Goal: Task Accomplishment & Management: Complete application form

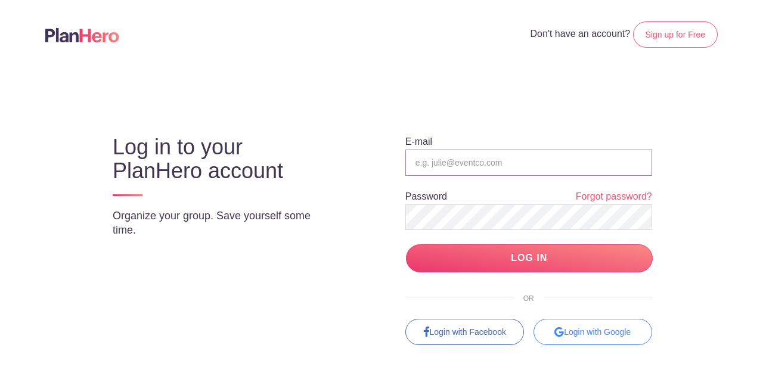
click at [447, 164] on input "email" at bounding box center [528, 163] width 247 height 26
click at [570, 334] on div "Login with Google" at bounding box center [592, 332] width 119 height 26
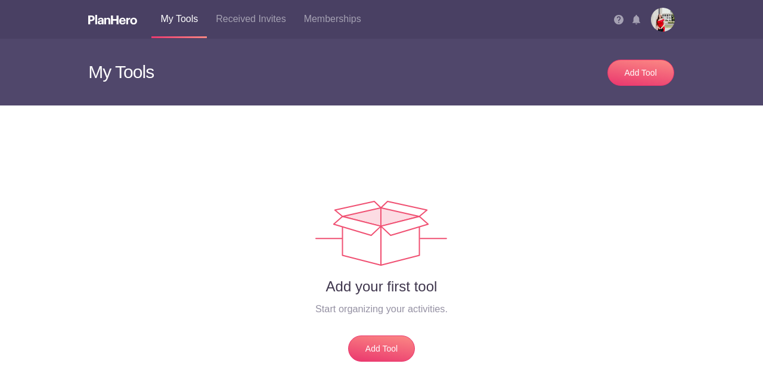
click at [658, 20] on img at bounding box center [663, 20] width 24 height 24
click at [651, 27] on img at bounding box center [663, 20] width 24 height 24
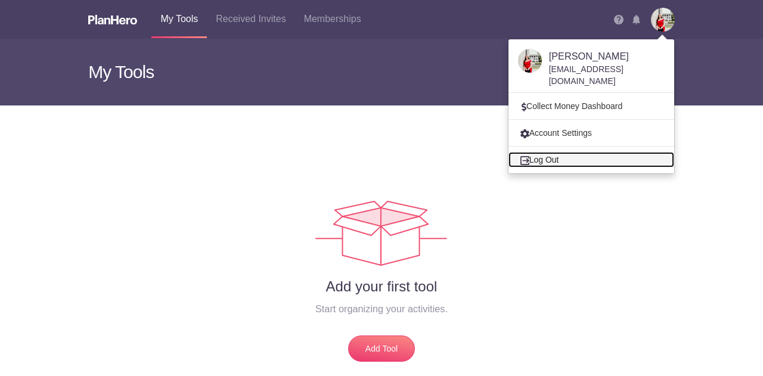
click at [531, 153] on link "Log Out" at bounding box center [591, 159] width 166 height 15
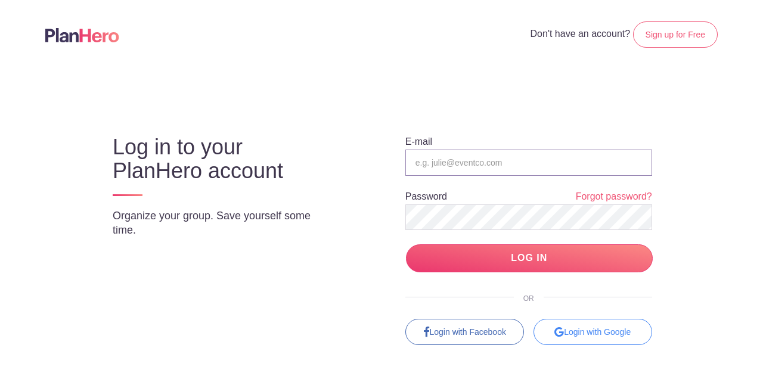
click at [500, 157] on input "email" at bounding box center [528, 163] width 247 height 26
type input "[EMAIL_ADDRESS][DOMAIN_NAME]"
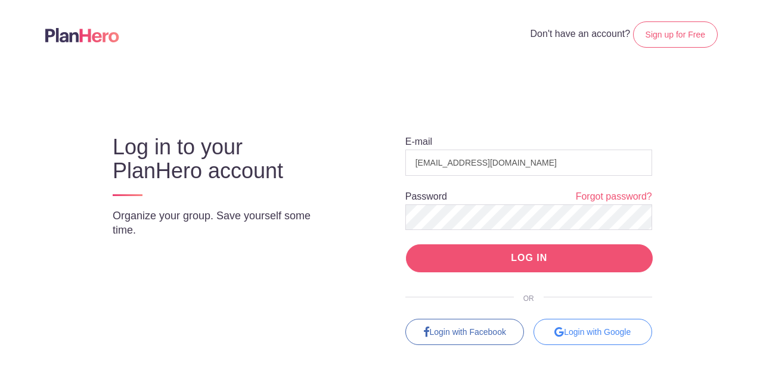
click at [473, 254] on input "LOG IN" at bounding box center [529, 258] width 247 height 28
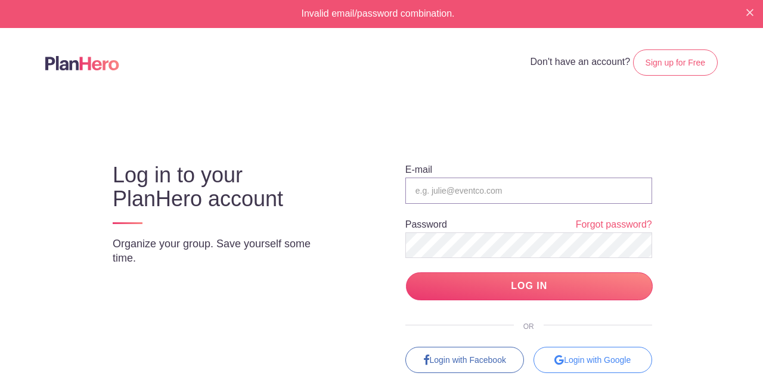
click at [465, 184] on input "email" at bounding box center [528, 191] width 247 height 26
type input "[EMAIL_ADDRESS][DOMAIN_NAME]"
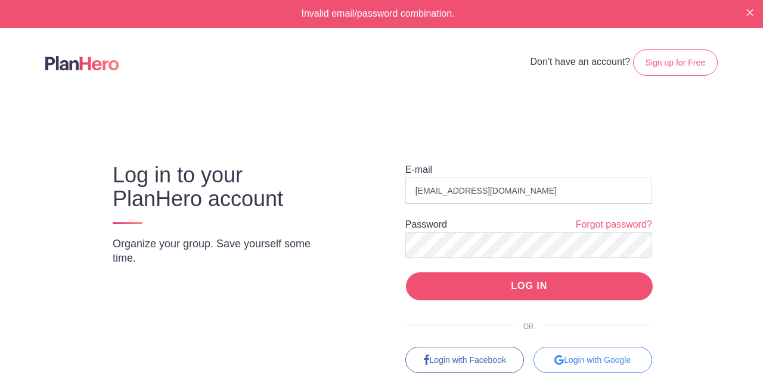
click at [474, 290] on input "LOG IN" at bounding box center [529, 286] width 247 height 28
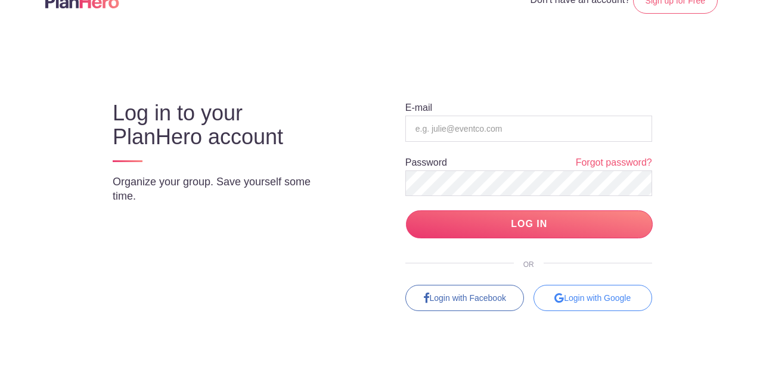
scroll to position [70, 0]
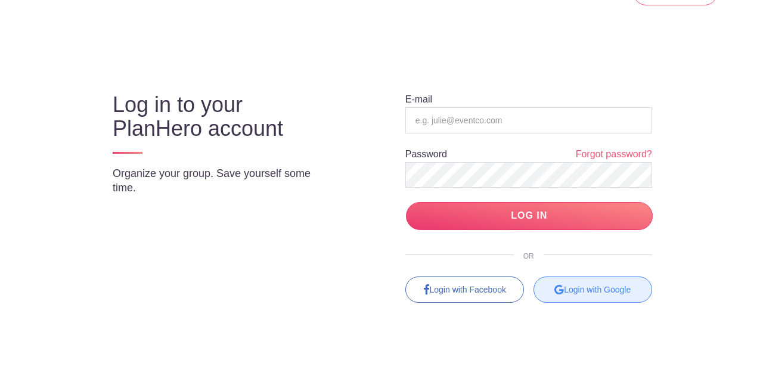
click at [572, 285] on div "Login with Google" at bounding box center [592, 289] width 119 height 26
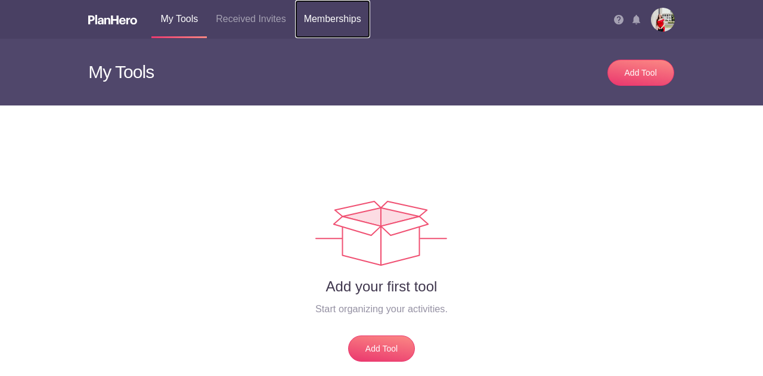
click at [310, 24] on link "Memberships" at bounding box center [332, 19] width 75 height 38
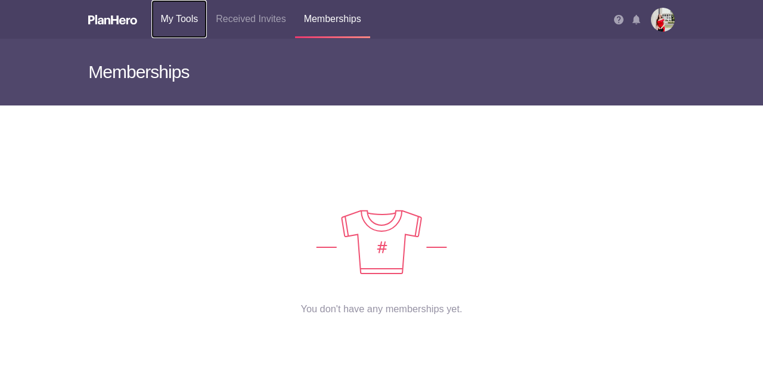
click at [199, 13] on link "My Tools" at bounding box center [178, 19] width 55 height 38
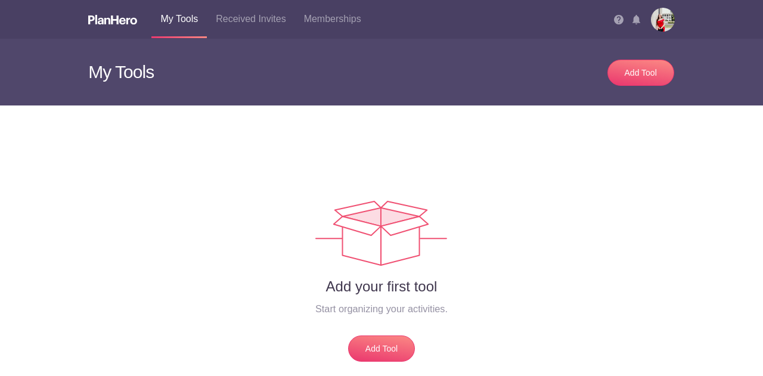
scroll to position [60, 0]
click at [651, 20] on img at bounding box center [663, 20] width 24 height 24
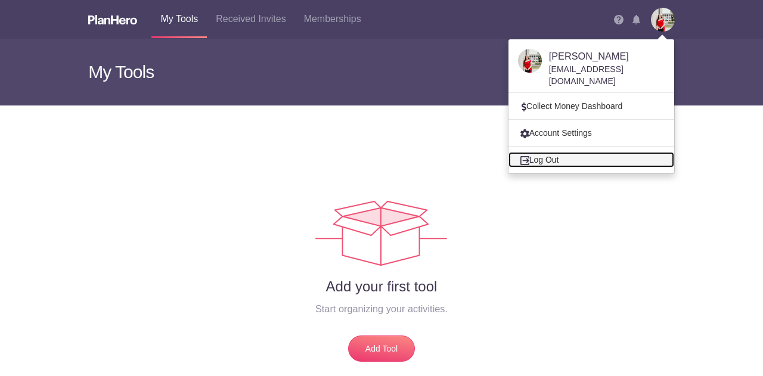
click at [554, 152] on link "Log Out" at bounding box center [591, 159] width 166 height 15
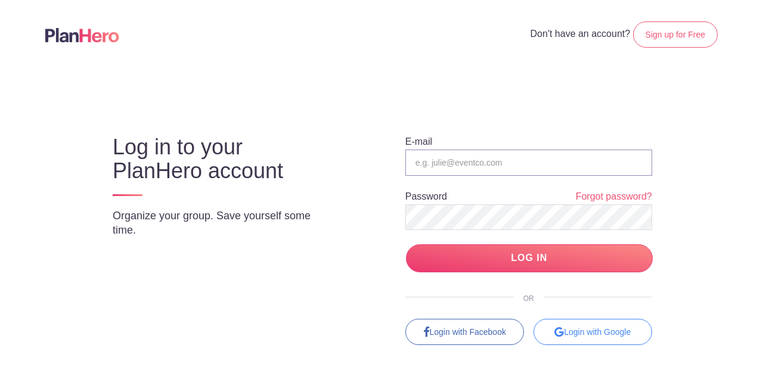
click at [490, 156] on input "email" at bounding box center [528, 163] width 247 height 26
click at [530, 159] on input "[EMAIL_ADDRESS][DOMAIN_NAME]" at bounding box center [528, 163] width 247 height 26
type input "[EMAIL_ADDRESS][DOMAIN_NAME]"
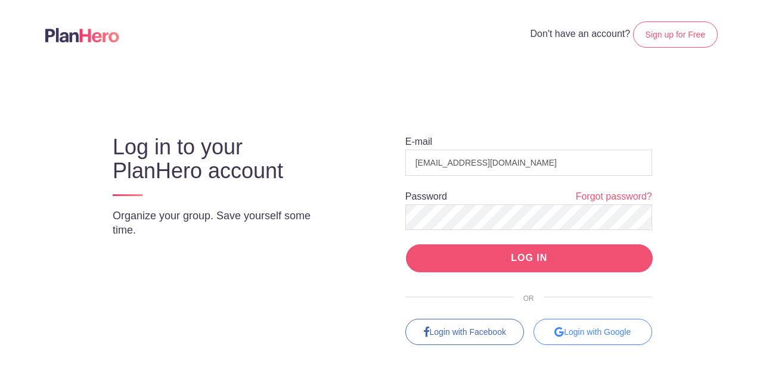
click at [495, 265] on input "LOG IN" at bounding box center [529, 258] width 247 height 28
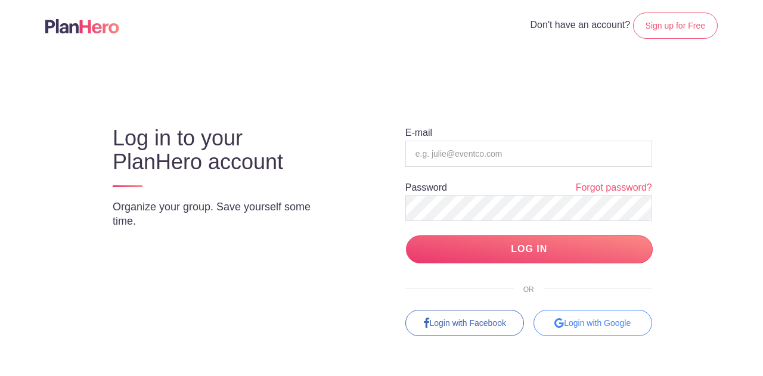
scroll to position [70, 0]
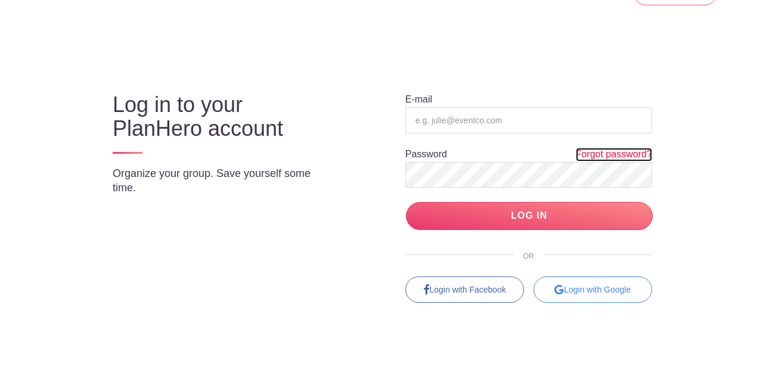
click at [626, 154] on link "Forgot password?" at bounding box center [614, 155] width 76 height 14
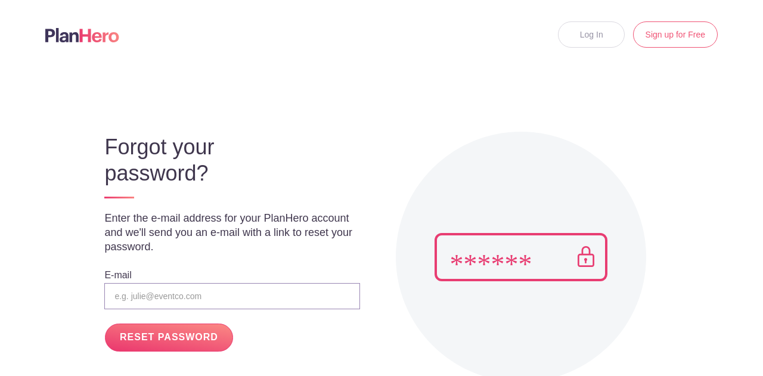
click at [165, 297] on input "email" at bounding box center [231, 296] width 255 height 26
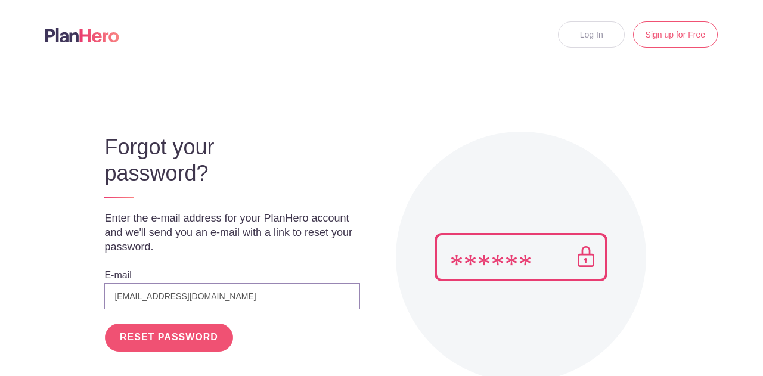
type input "[EMAIL_ADDRESS][DOMAIN_NAME]"
click at [168, 339] on input "RESET PASSWORD" at bounding box center [169, 338] width 128 height 28
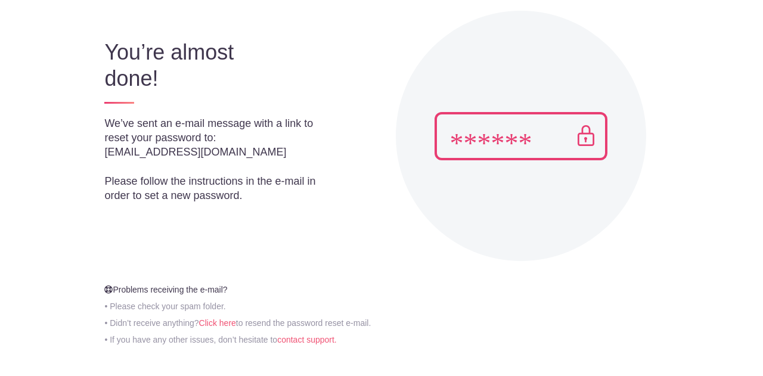
scroll to position [130, 0]
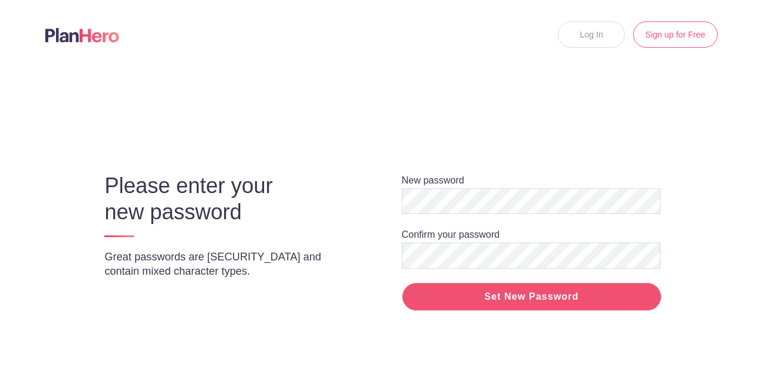
click at [462, 299] on input "Set New Password" at bounding box center [531, 297] width 259 height 28
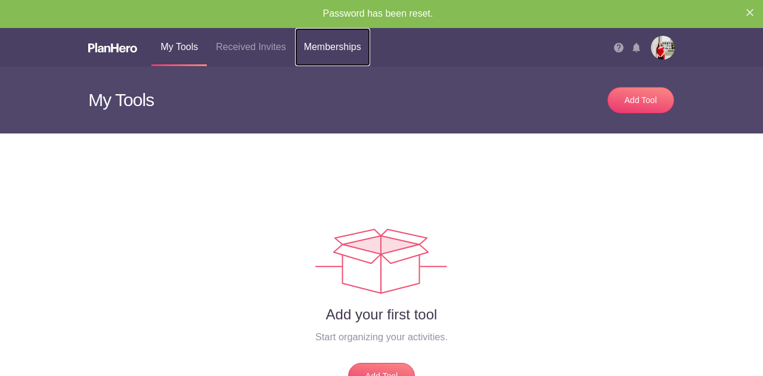
click at [353, 37] on link "Memberships" at bounding box center [332, 47] width 75 height 38
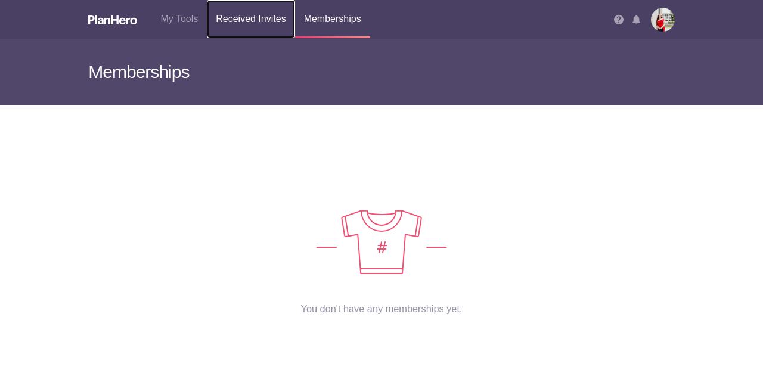
click at [255, 23] on link "Received Invites" at bounding box center [251, 19] width 88 height 38
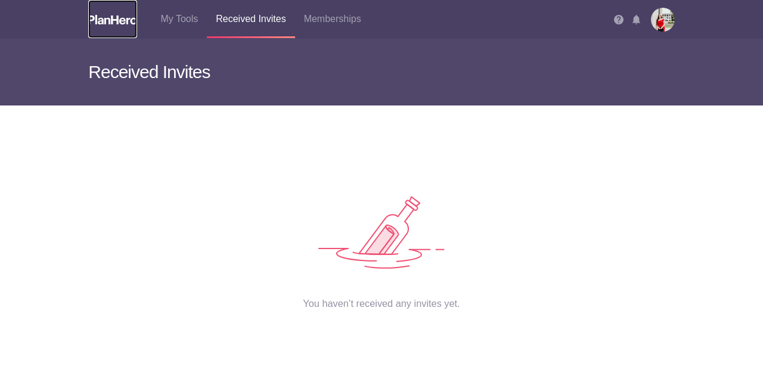
click at [122, 21] on img at bounding box center [112, 20] width 49 height 10
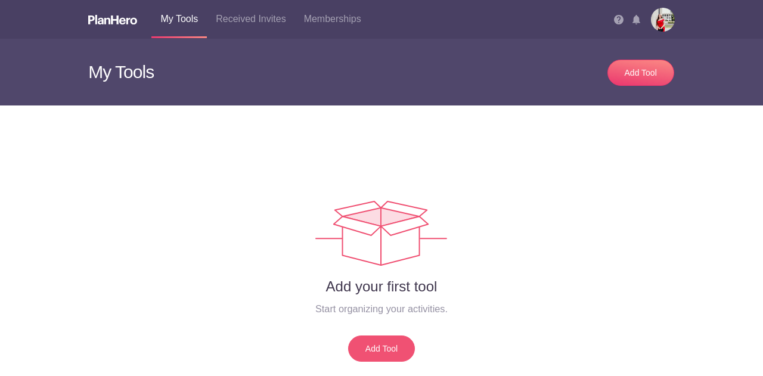
click at [387, 342] on link "Add Tool" at bounding box center [381, 348] width 67 height 26
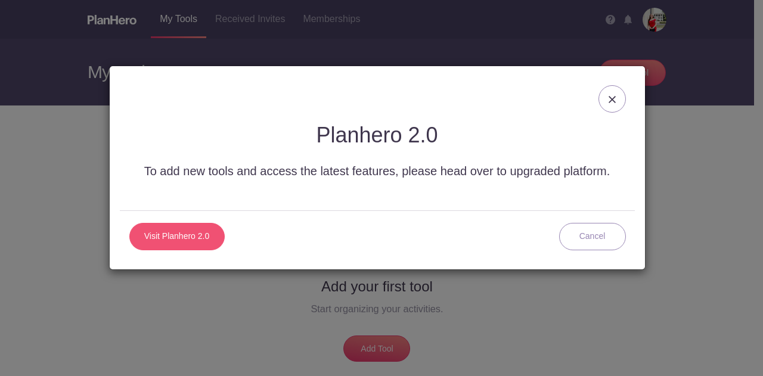
click at [186, 238] on link "Visit Planhero 2.0" at bounding box center [176, 236] width 95 height 27
click at [615, 104] on div at bounding box center [611, 98] width 27 height 27
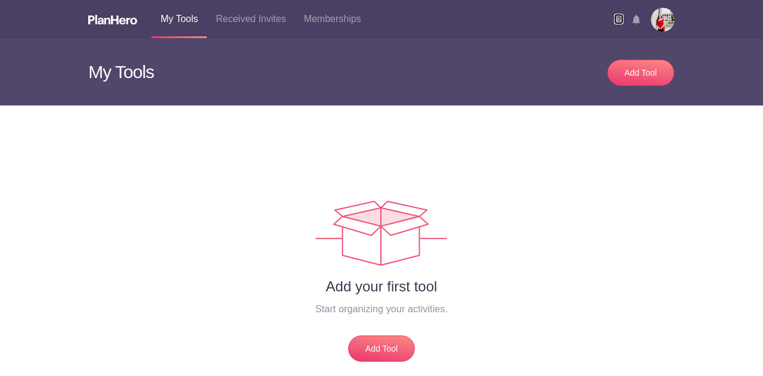
click at [614, 21] on img at bounding box center [619, 20] width 10 height 10
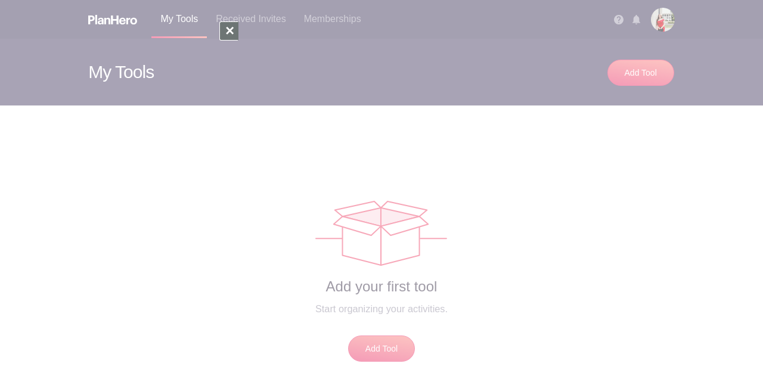
click at [227, 32] on div at bounding box center [228, 30] width 19 height 19
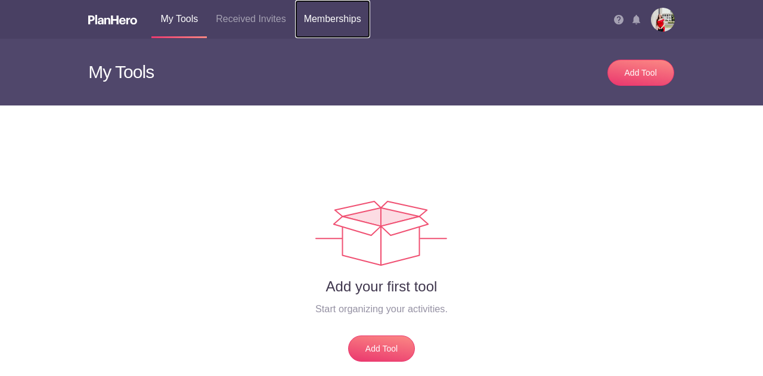
click at [329, 16] on link "Memberships" at bounding box center [332, 19] width 75 height 38
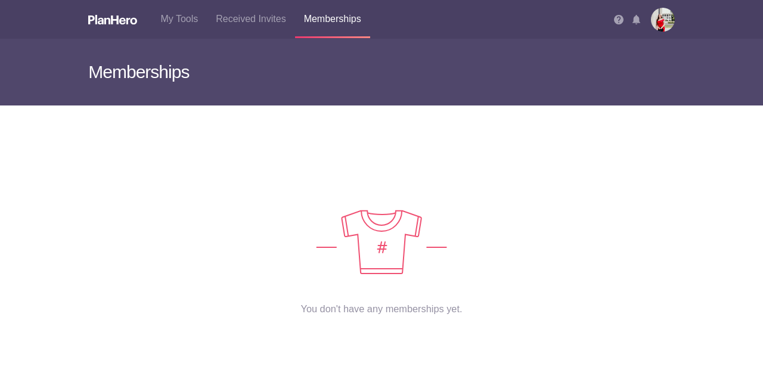
scroll to position [20, 0]
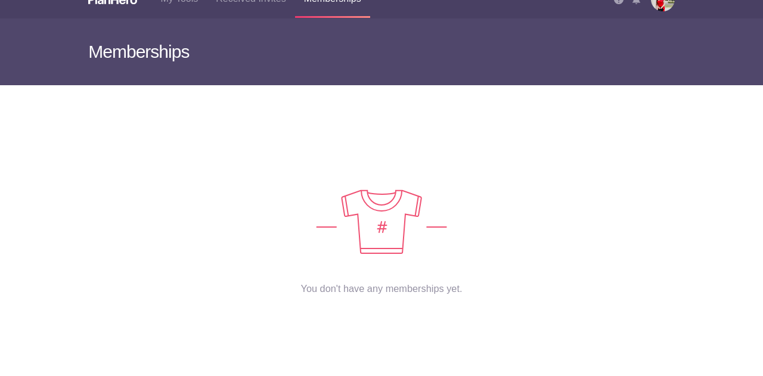
click at [323, 214] on img at bounding box center [381, 221] width 131 height 64
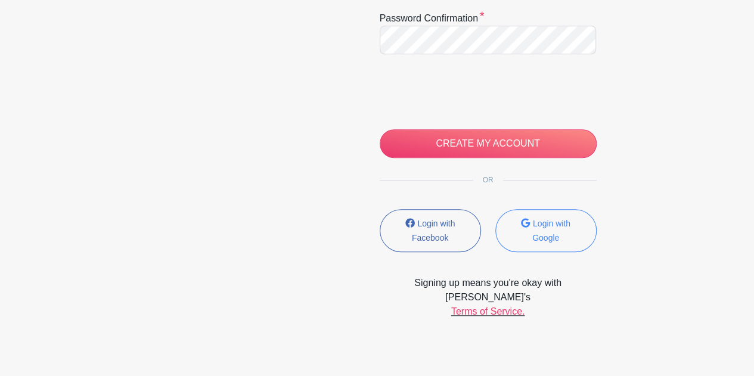
scroll to position [341, 0]
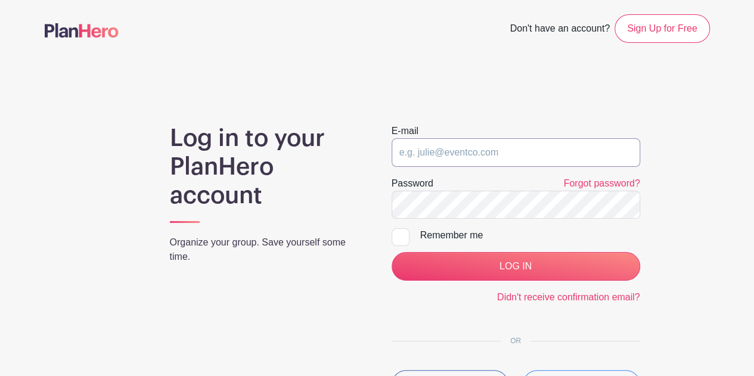
click at [418, 156] on input "email" at bounding box center [515, 152] width 248 height 29
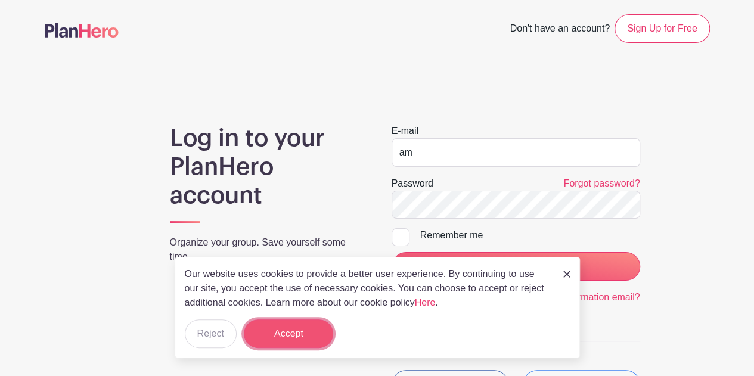
click at [281, 343] on button "Accept" at bounding box center [288, 333] width 89 height 29
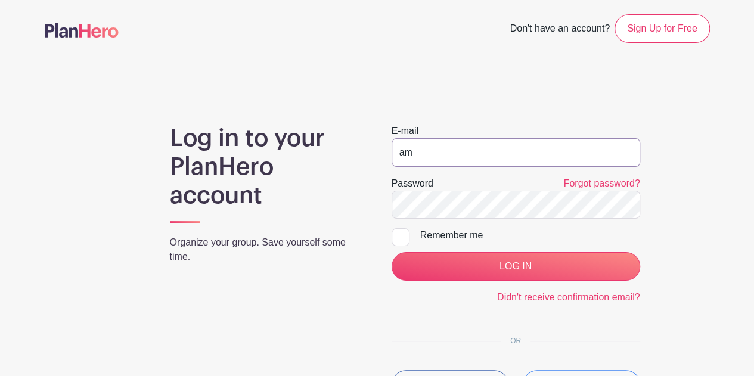
click at [427, 161] on input "am" at bounding box center [515, 152] width 248 height 29
type input "[EMAIL_ADDRESS][DOMAIN_NAME]"
click at [406, 241] on div at bounding box center [400, 237] width 18 height 18
click at [399, 236] on input "Remember me" at bounding box center [395, 232] width 8 height 8
checkbox input "true"
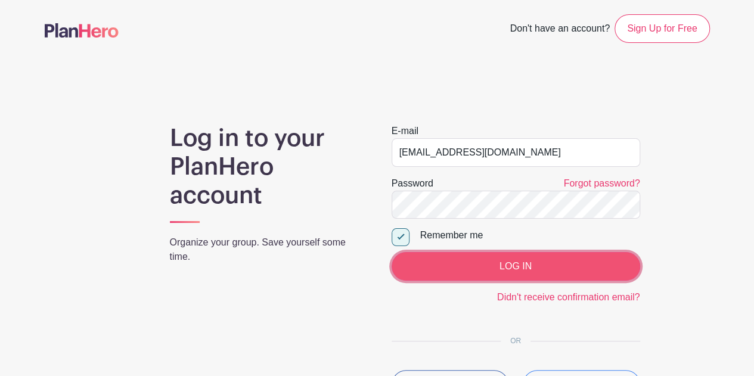
click at [424, 259] on input "LOG IN" at bounding box center [515, 266] width 248 height 29
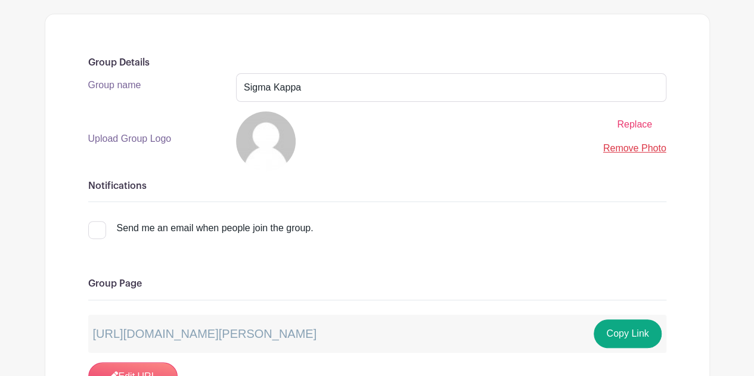
scroll to position [166, 0]
click at [628, 151] on link "Remove Photo" at bounding box center [634, 147] width 63 height 10
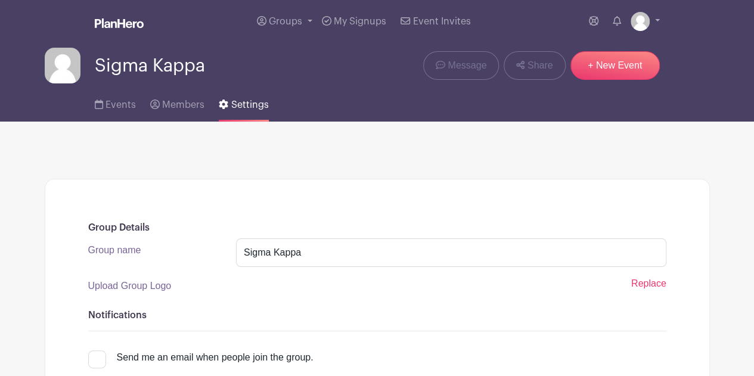
scroll to position [1, 0]
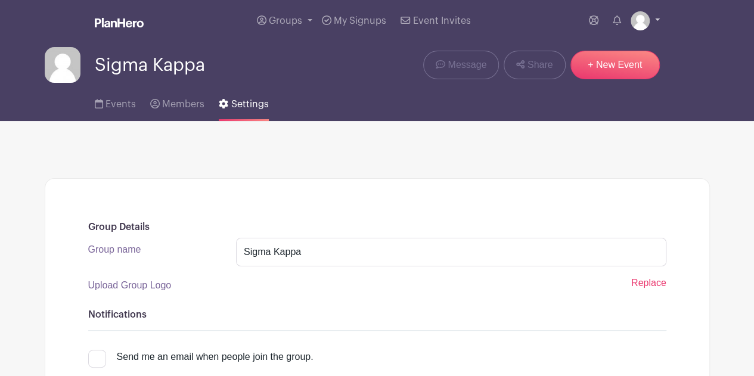
click at [649, 20] on link at bounding box center [644, 20] width 29 height 19
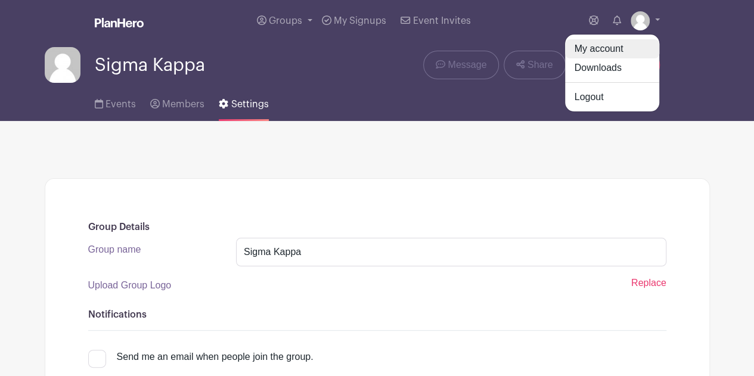
click at [584, 48] on link "My account" at bounding box center [612, 48] width 94 height 19
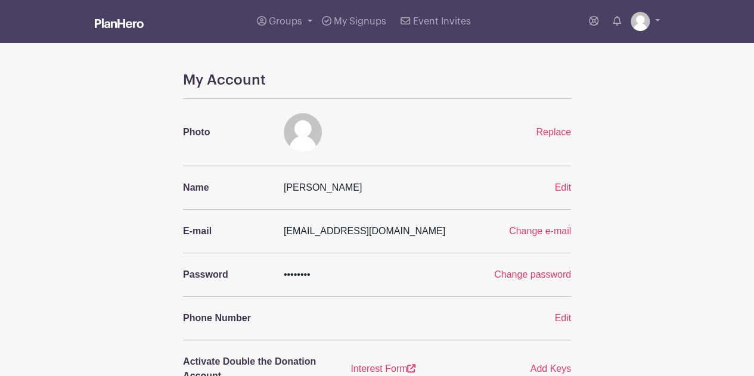
scroll to position [4, 0]
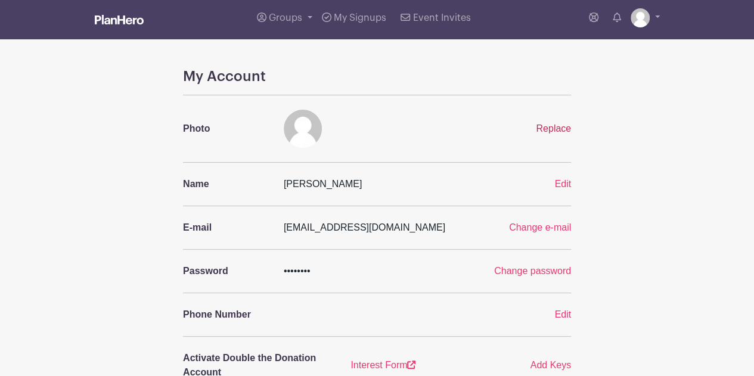
click at [560, 129] on span "Replace" at bounding box center [553, 128] width 35 height 10
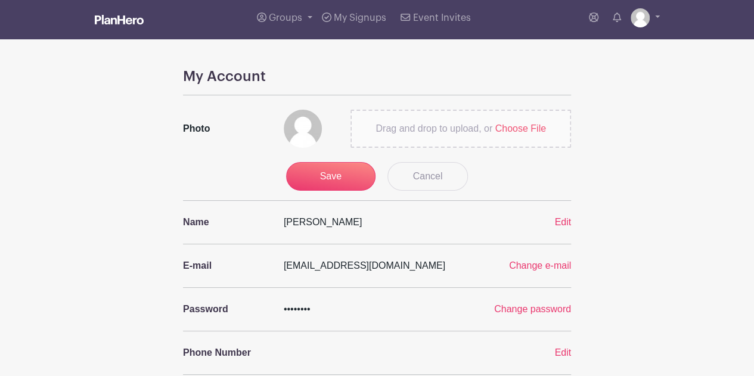
click at [520, 129] on span "Choose File" at bounding box center [520, 128] width 51 height 10
click at [0, 0] on input "Drag and drop to upload, or Choose File" at bounding box center [0, 0] width 0 height 0
click at [272, 17] on span "Groups" at bounding box center [285, 18] width 33 height 10
click at [290, 86] on span "Sigma Kappa" at bounding box center [310, 84] width 58 height 14
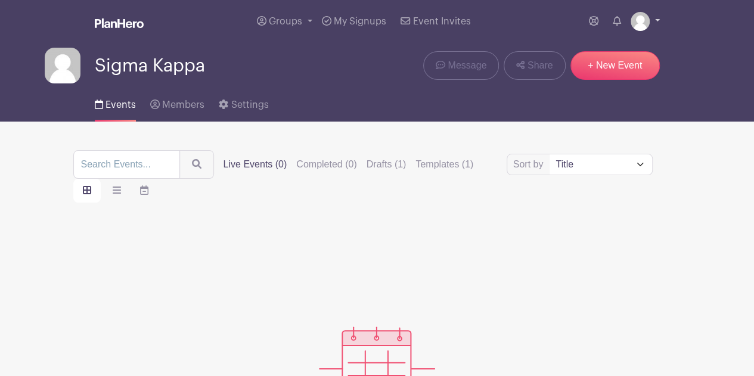
click at [645, 23] on img at bounding box center [639, 21] width 19 height 19
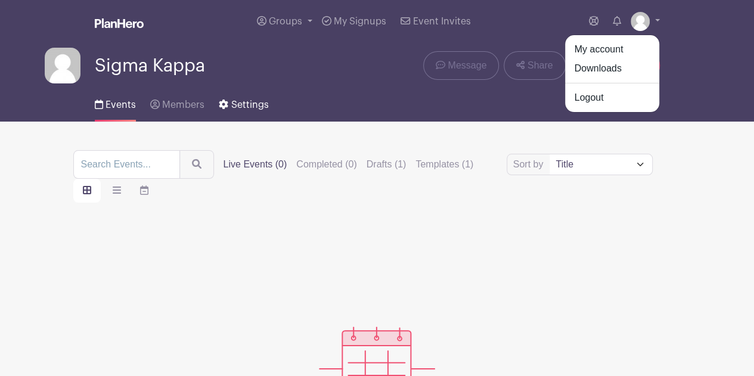
click at [252, 104] on span "Settings" at bounding box center [250, 105] width 38 height 10
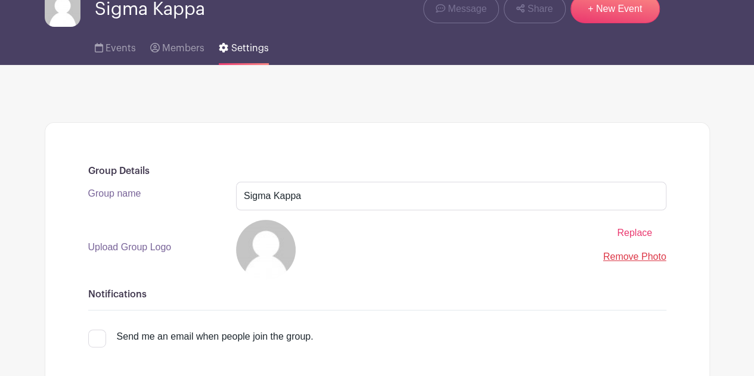
scroll to position [57, 0]
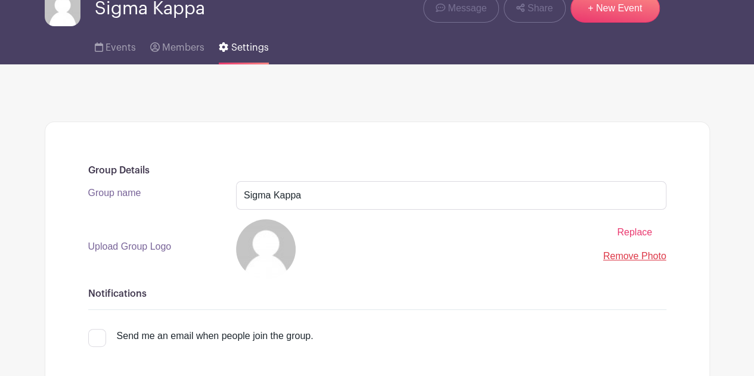
click at [634, 235] on span "Replace" at bounding box center [634, 232] width 35 height 10
click at [0, 0] on input "Replace" at bounding box center [0, 0] width 0 height 0
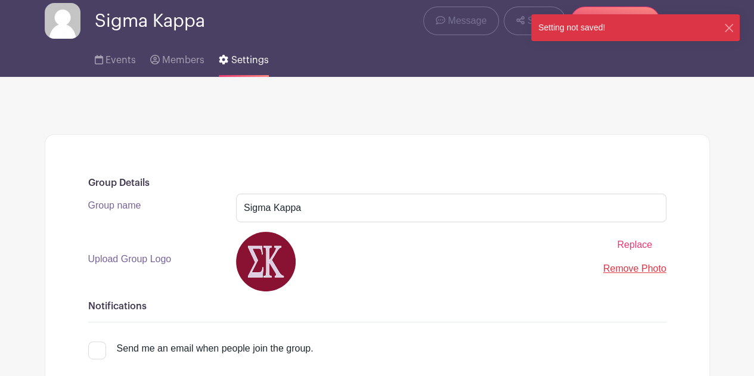
scroll to position [35, 0]
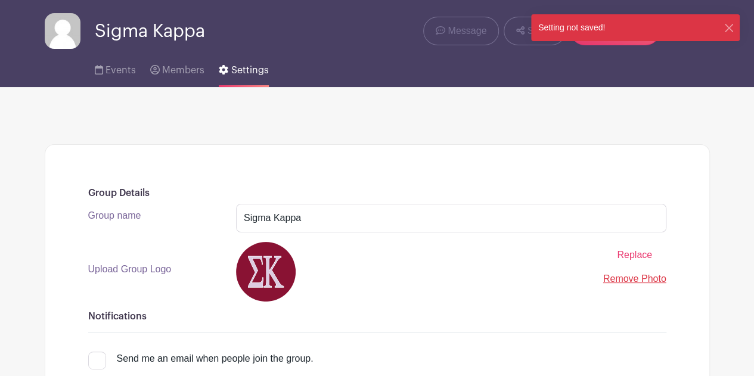
click at [575, 29] on div "Setting not saved!" at bounding box center [571, 27] width 81 height 27
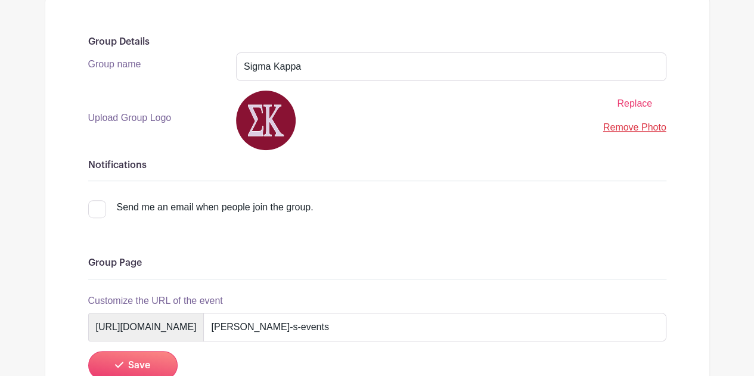
scroll to position [0, 0]
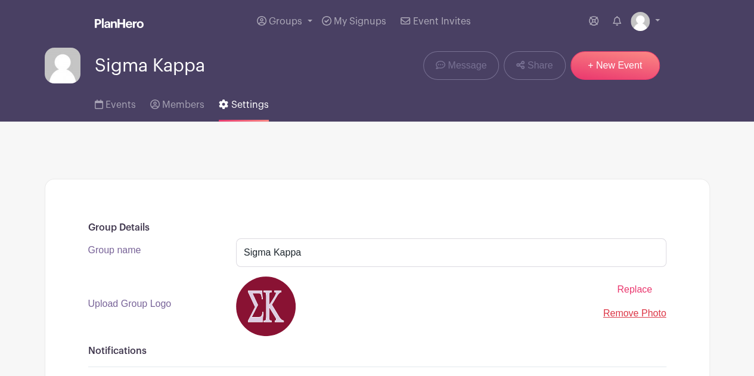
click at [118, 60] on span "Sigma Kappa" at bounding box center [150, 66] width 110 height 20
click at [270, 21] on span "Groups" at bounding box center [285, 22] width 33 height 10
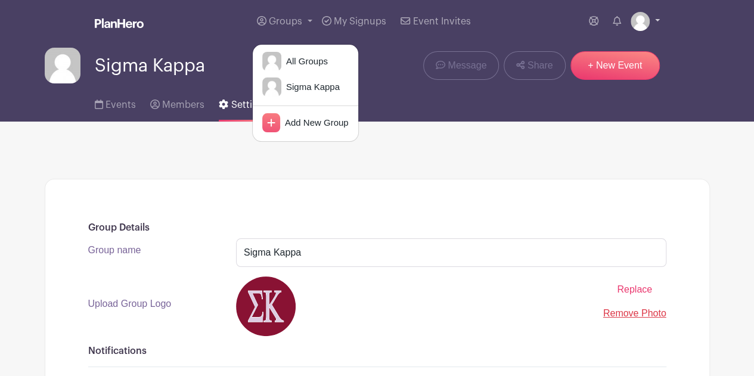
click at [647, 23] on img at bounding box center [639, 21] width 19 height 19
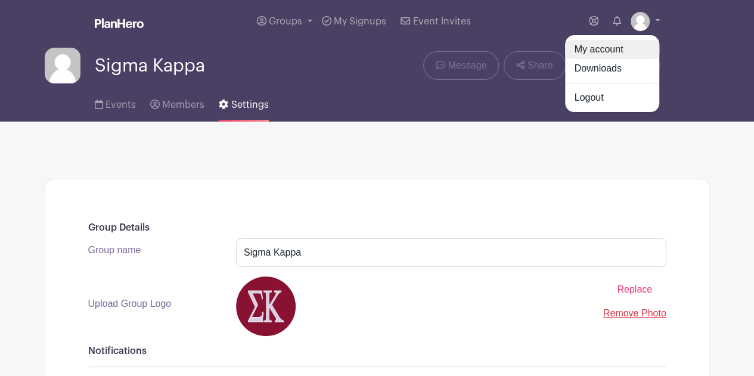
click at [621, 52] on link "My account" at bounding box center [612, 49] width 94 height 19
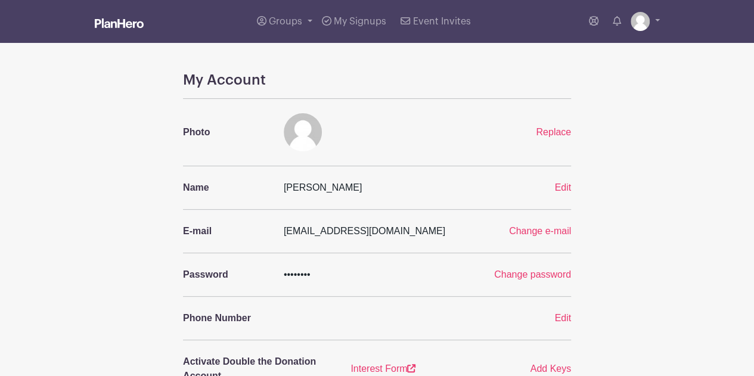
click at [551, 125] on div "Replace" at bounding box center [544, 132] width 67 height 14
click at [551, 133] on span "Replace" at bounding box center [553, 132] width 35 height 10
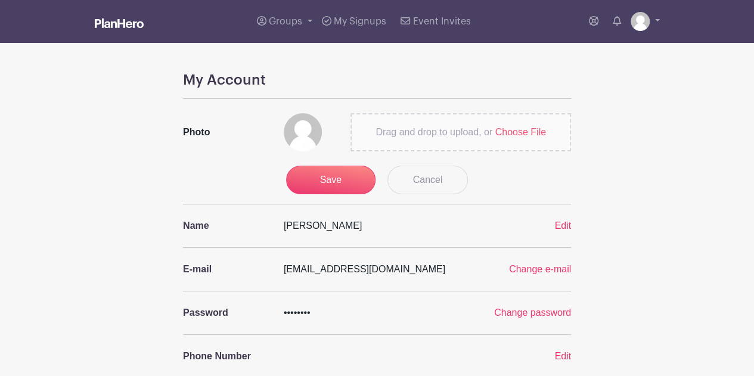
click at [502, 133] on span "Choose File" at bounding box center [520, 132] width 51 height 10
click at [0, 0] on input "Drag and drop to upload, or Choose File" at bounding box center [0, 0] width 0 height 0
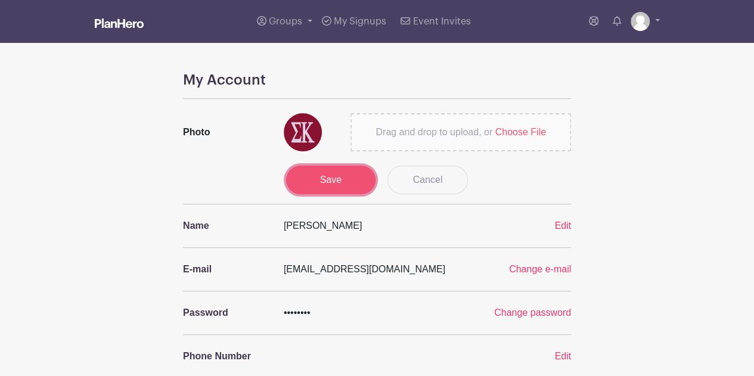
click at [332, 176] on input "Save" at bounding box center [330, 180] width 89 height 29
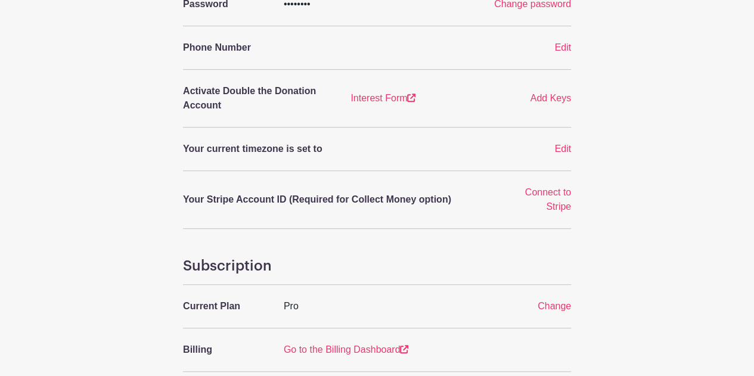
scroll to position [271, 0]
click at [564, 146] on span "Edit" at bounding box center [562, 148] width 17 height 10
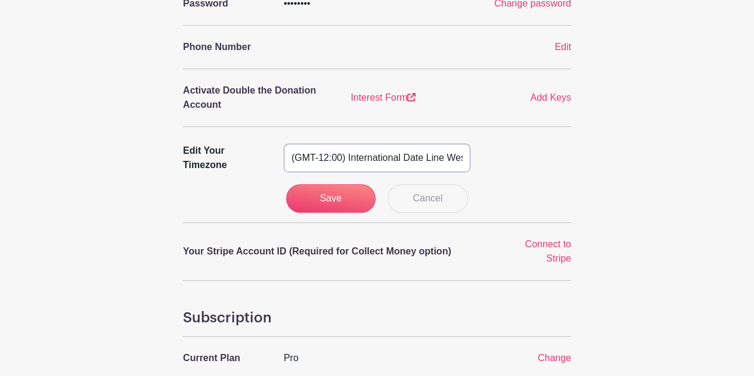
click at [443, 153] on select "(GMT-12:00) International Date Line West (GMT-11:00) American Samoa (GMT-11:00)…" at bounding box center [377, 158] width 187 height 29
select select "Central Time (US & Canada)"
click at [284, 144] on select "(GMT-12:00) International Date Line West (GMT-11:00) American Samoa (GMT-11:00)…" at bounding box center [377, 158] width 187 height 29
click at [347, 197] on input "Save" at bounding box center [330, 198] width 89 height 29
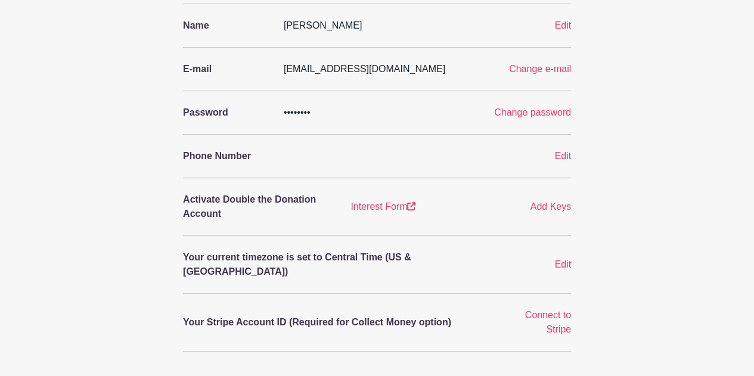
scroll to position [0, 0]
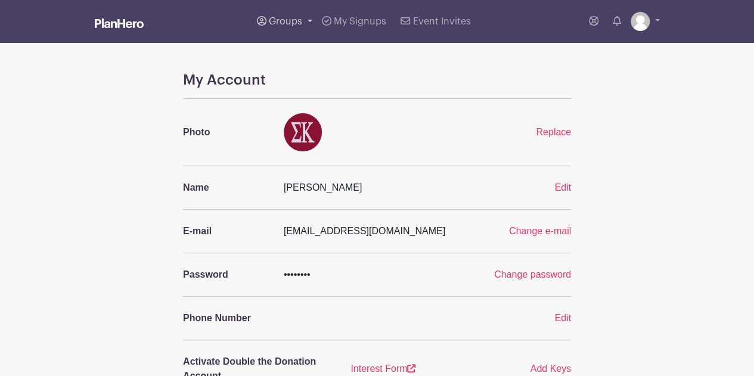
click at [294, 24] on span "Groups" at bounding box center [285, 22] width 33 height 10
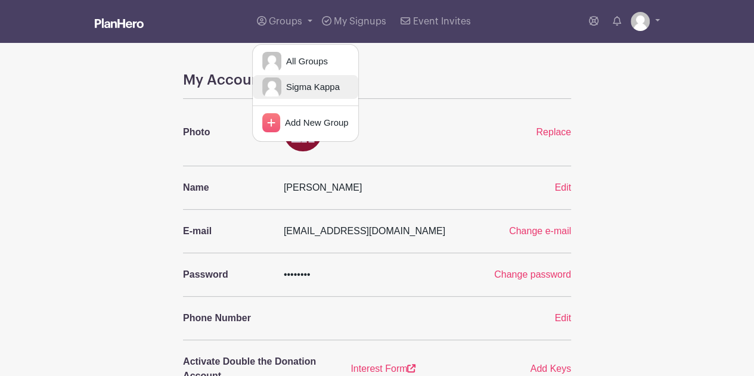
click at [305, 90] on span "Sigma Kappa" at bounding box center [310, 87] width 58 height 14
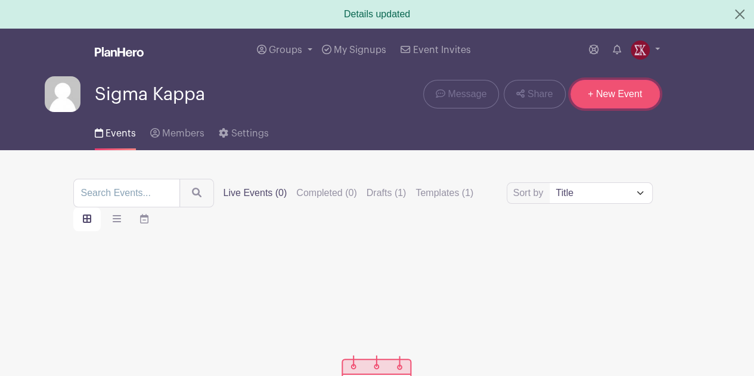
click at [614, 92] on link "+ New Event" at bounding box center [614, 94] width 89 height 29
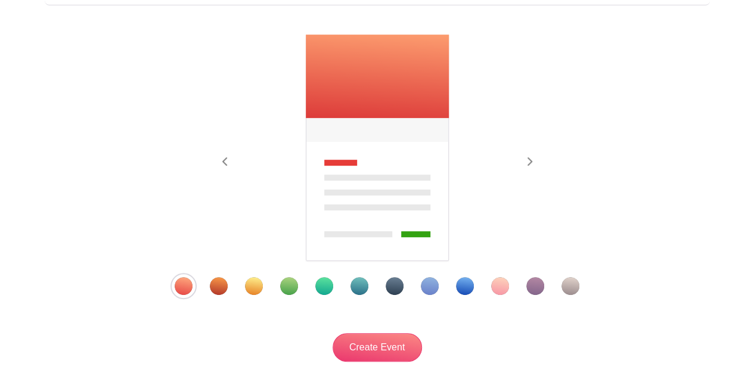
scroll to position [160, 0]
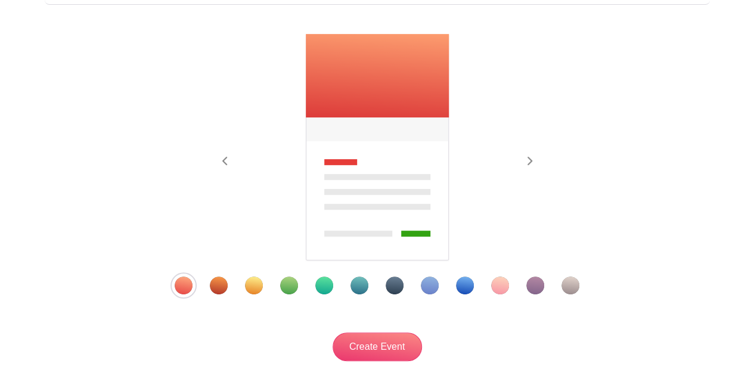
click at [441, 287] on div at bounding box center [376, 285] width 465 height 18
click at [425, 285] on div "Template 8" at bounding box center [430, 285] width 18 height 18
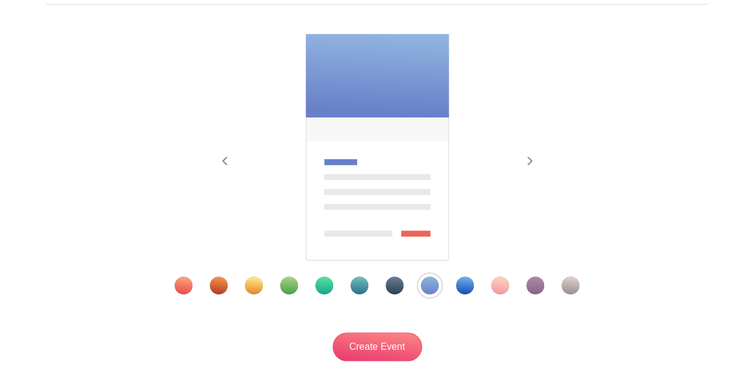
scroll to position [0, 0]
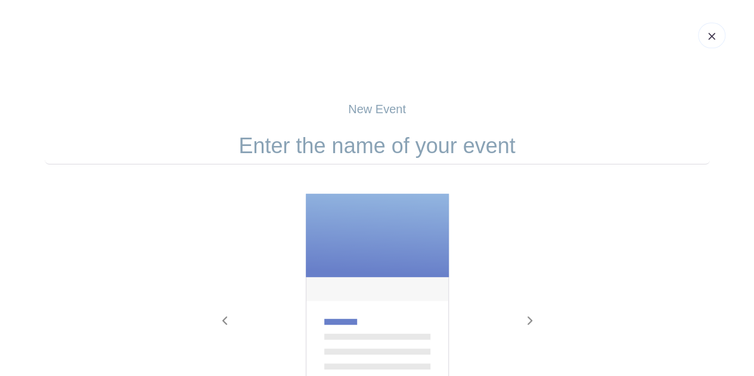
click at [365, 138] on input "text" at bounding box center [377, 146] width 665 height 37
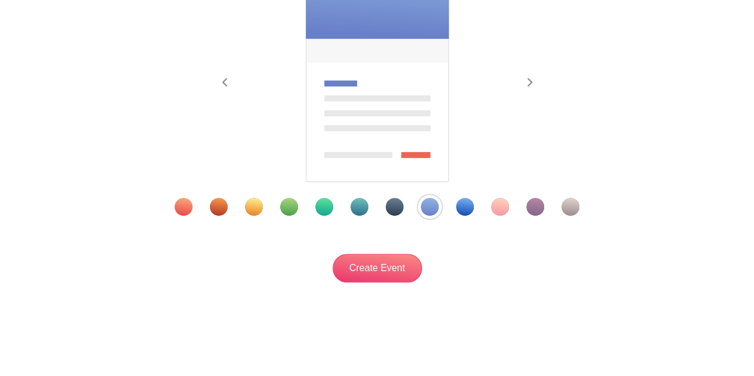
scroll to position [244, 0]
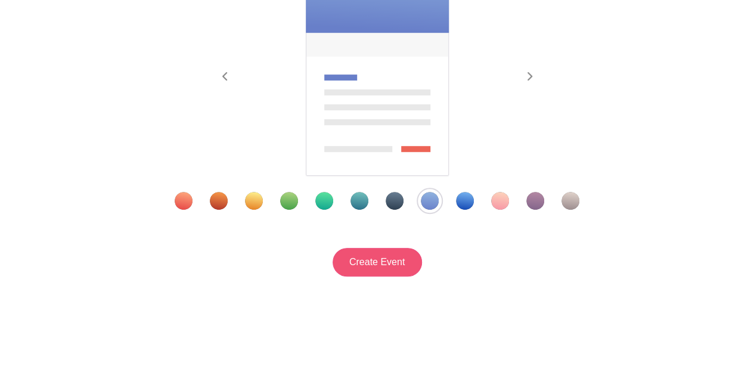
type input "Sigma Kappa Election Interviews"
click at [386, 260] on input "Create Event" at bounding box center [376, 262] width 89 height 29
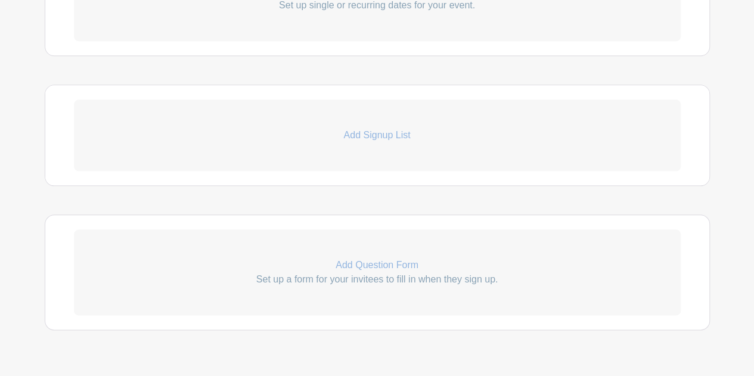
scroll to position [612, 0]
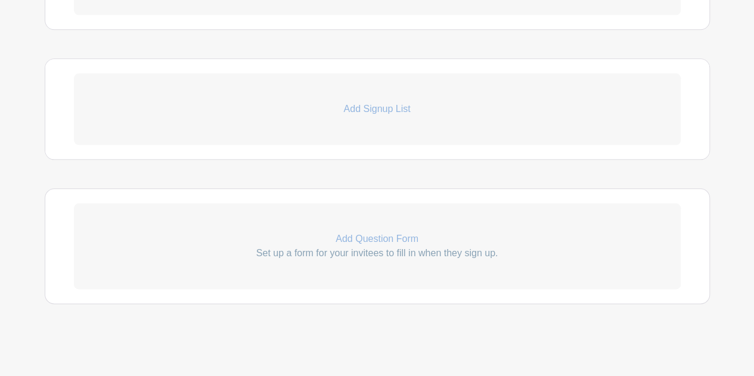
click at [378, 233] on p "Add Question Form" at bounding box center [377, 239] width 607 height 14
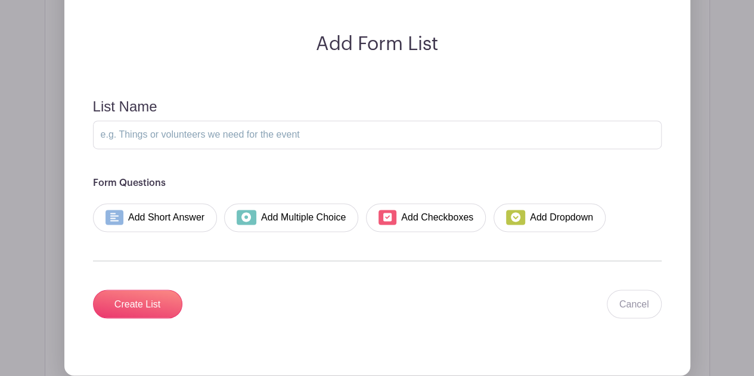
scroll to position [864, 0]
click at [122, 107] on label "List Name" at bounding box center [125, 106] width 64 height 17
click at [122, 120] on input "List Name" at bounding box center [377, 134] width 568 height 29
click at [187, 225] on link "Add Short Answer" at bounding box center [155, 217] width 125 height 29
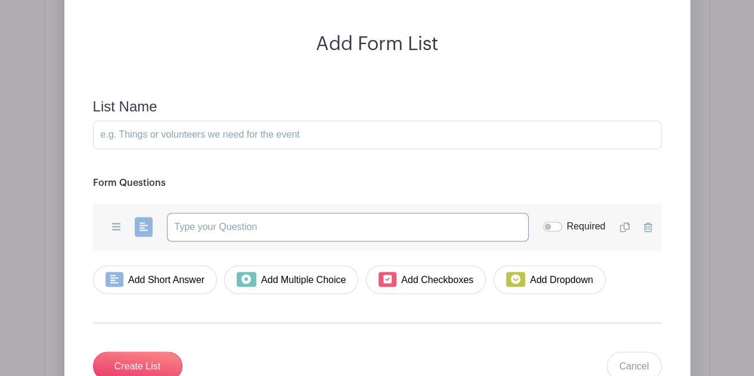
click at [220, 220] on input "text" at bounding box center [348, 227] width 362 height 29
click at [552, 223] on input "Required" at bounding box center [552, 227] width 19 height 10
checkbox input "true"
click at [385, 228] on input "text" at bounding box center [348, 227] width 362 height 29
type input "Name"
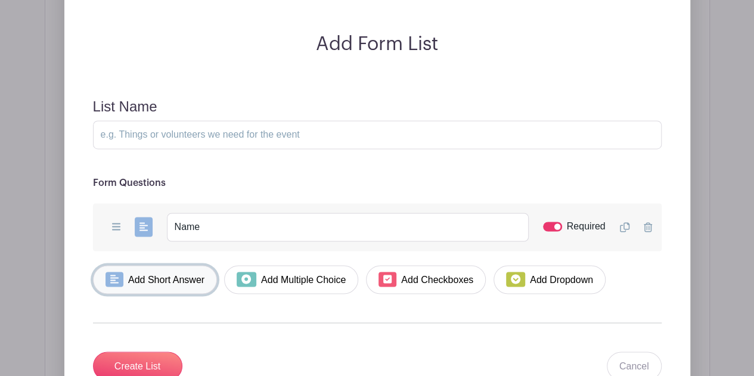
click at [144, 282] on link "Add Short Answer" at bounding box center [155, 279] width 125 height 29
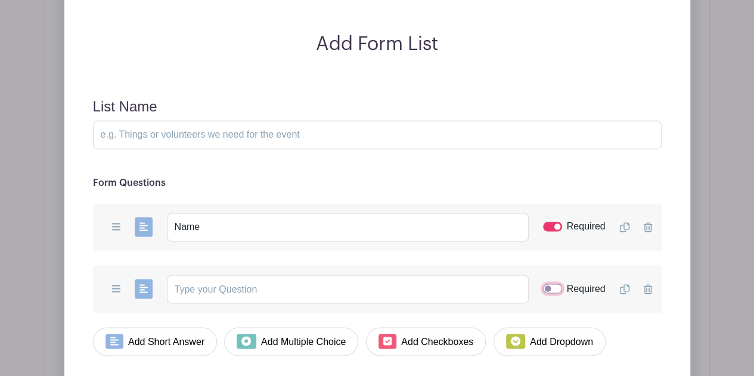
click at [555, 288] on input "Required" at bounding box center [552, 289] width 19 height 10
checkbox input "true"
click at [436, 281] on input "text" at bounding box center [348, 289] width 362 height 29
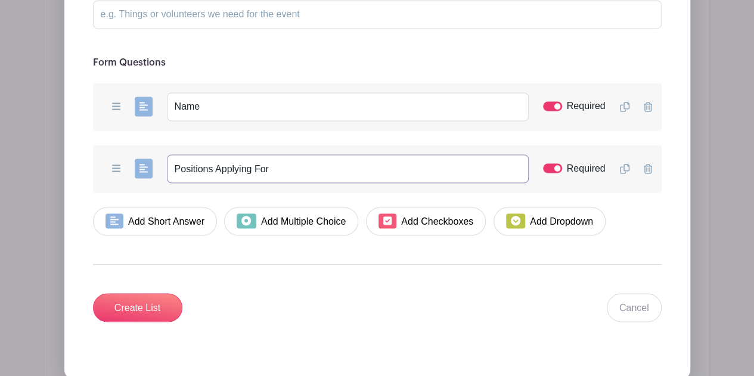
scroll to position [985, 0]
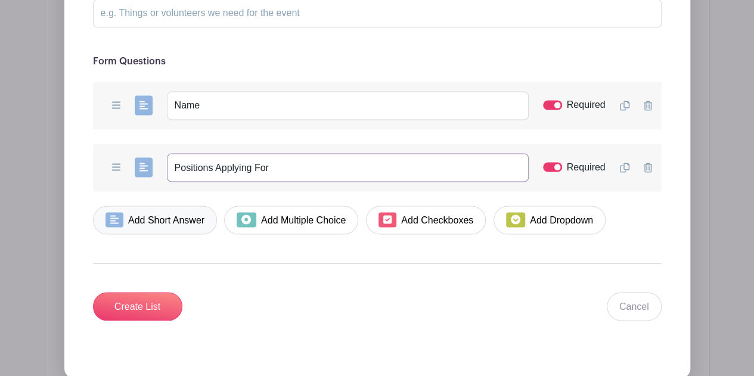
type input "Positions Applying For"
click at [174, 215] on link "Add Short Answer" at bounding box center [155, 220] width 125 height 29
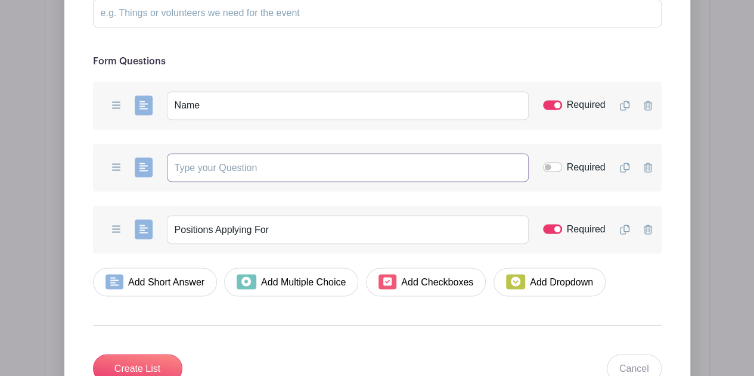
click at [219, 153] on input "text" at bounding box center [348, 167] width 362 height 29
type input "M"
type input "Membership Class"
click at [553, 169] on div "Required" at bounding box center [574, 167] width 63 height 14
click at [548, 167] on input "Required" at bounding box center [552, 167] width 19 height 10
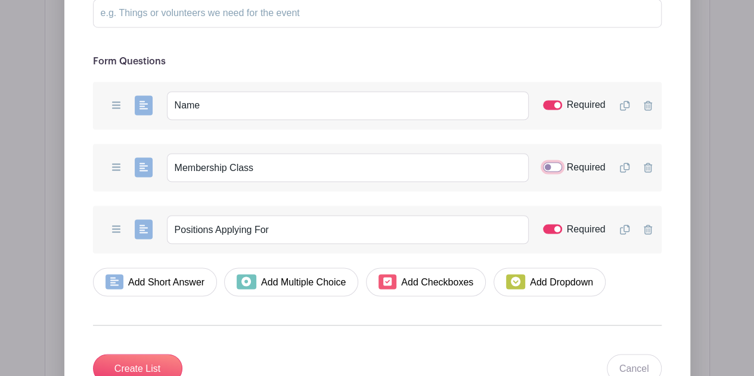
checkbox input "true"
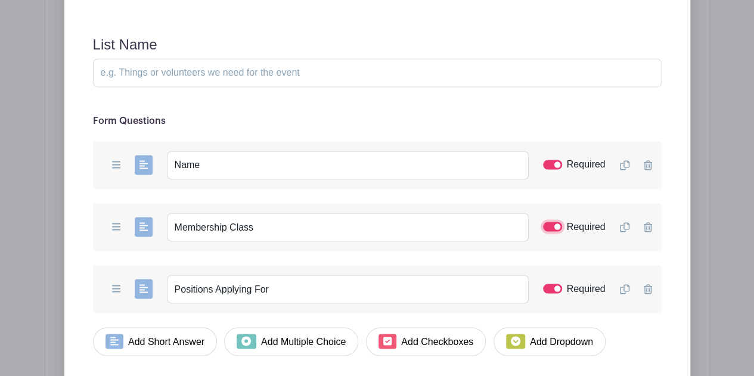
scroll to position [922, 0]
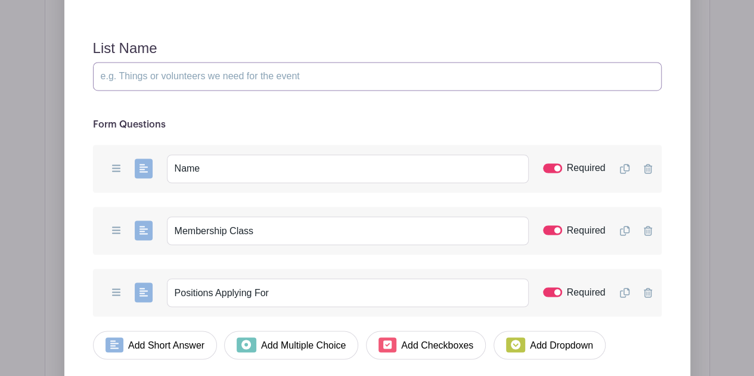
click at [372, 67] on input "List Name" at bounding box center [377, 76] width 568 height 29
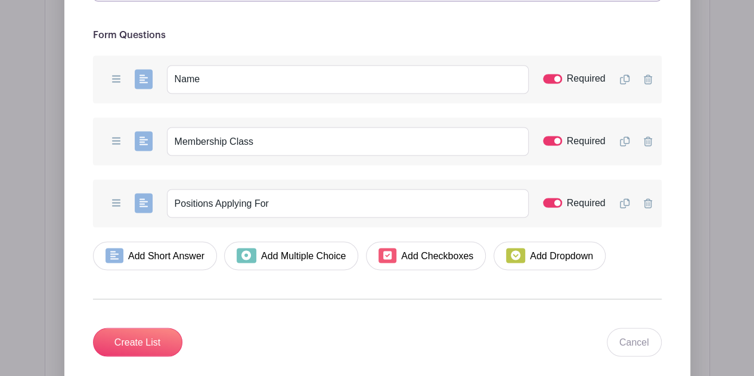
scroll to position [1031, 0]
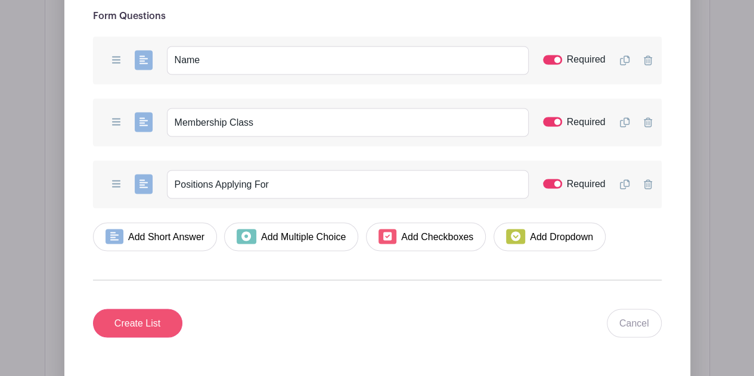
type input "Interview Question"
click at [155, 313] on input "Create List" at bounding box center [137, 323] width 89 height 29
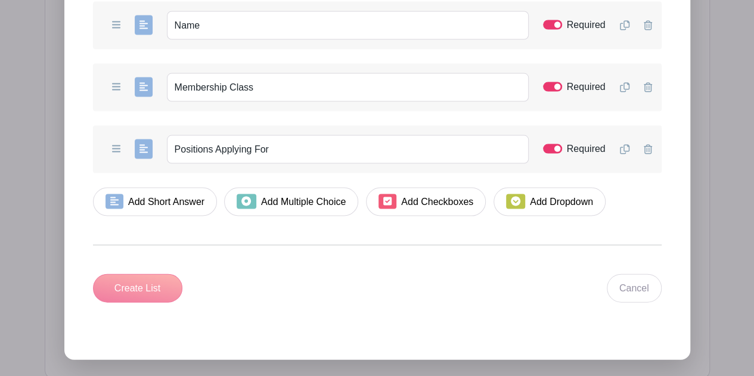
scroll to position [1235, 0]
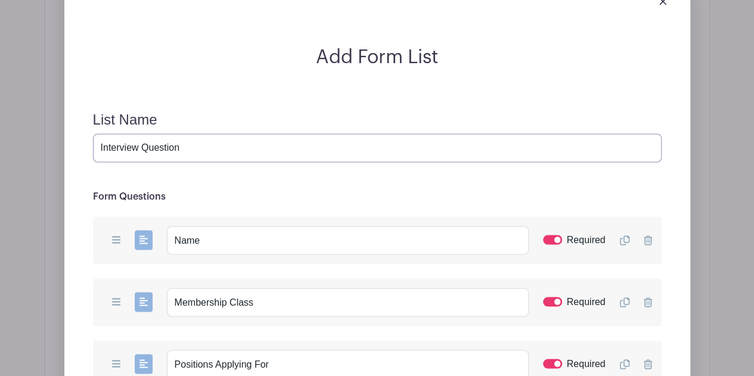
click at [208, 144] on input "Interview Question" at bounding box center [377, 147] width 568 height 29
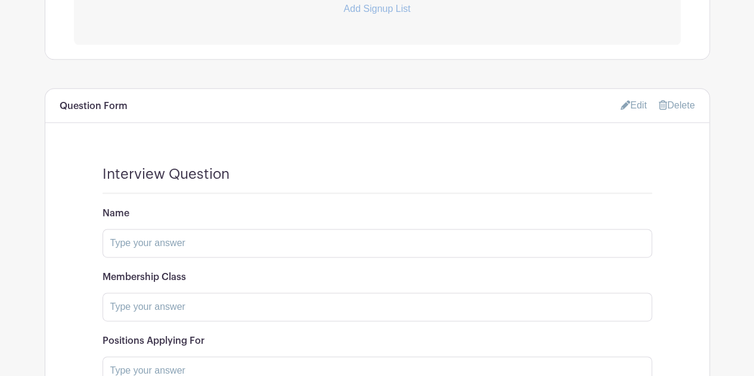
scroll to position [713, 0]
click at [627, 102] on link "Edit" at bounding box center [633, 105] width 26 height 20
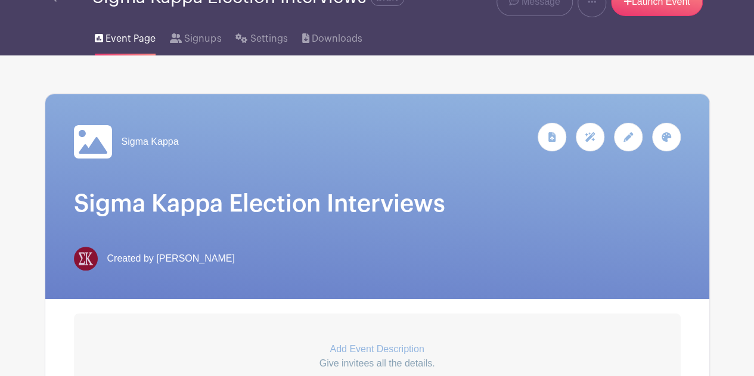
scroll to position [0, 0]
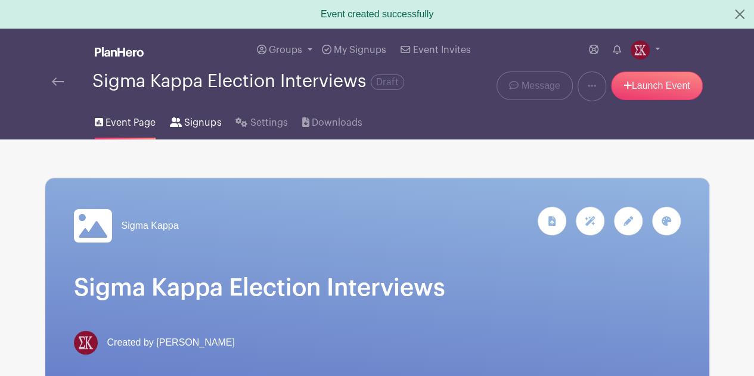
click at [193, 122] on span "Signups" at bounding box center [202, 123] width 37 height 14
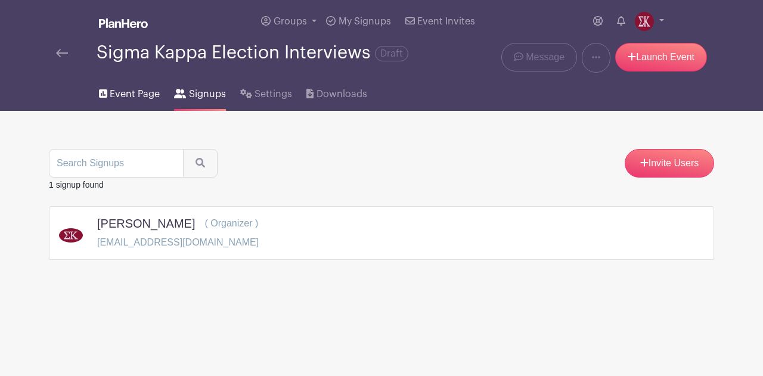
click at [123, 94] on span "Event Page" at bounding box center [135, 94] width 50 height 14
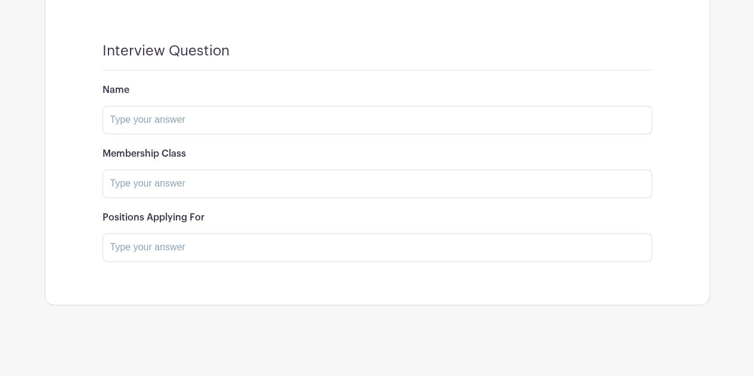
scroll to position [717, 0]
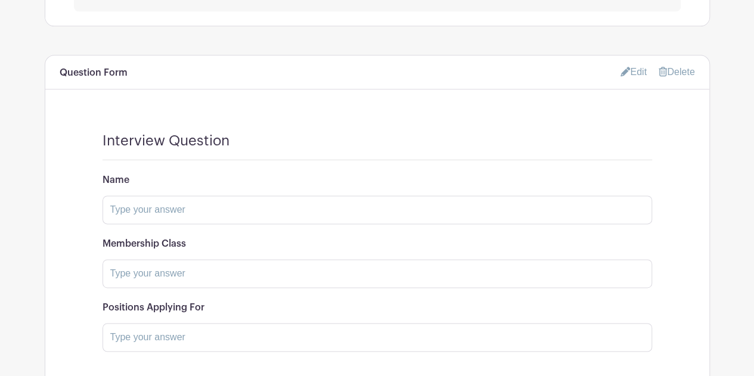
click at [632, 71] on link "Edit" at bounding box center [633, 72] width 26 height 20
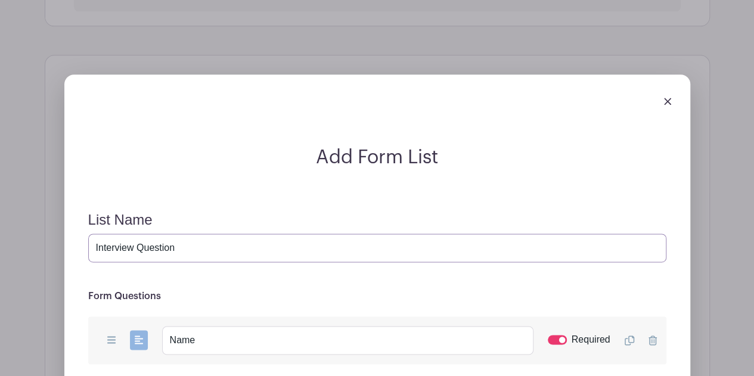
click at [277, 235] on input "Interview Question" at bounding box center [377, 248] width 578 height 29
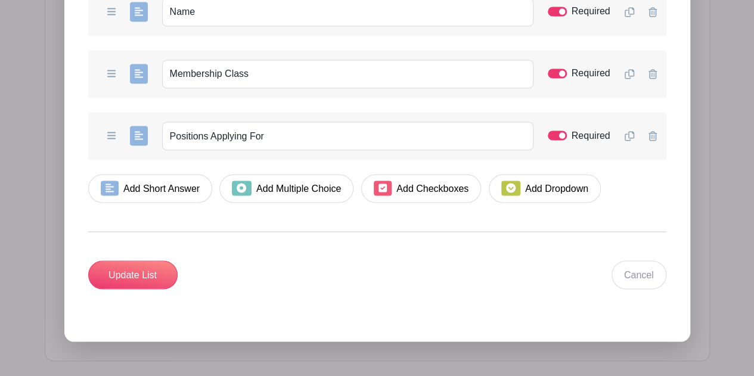
scroll to position [1046, 0]
type input "Interview Question for Actives"
click at [144, 269] on input "Update List" at bounding box center [132, 274] width 89 height 29
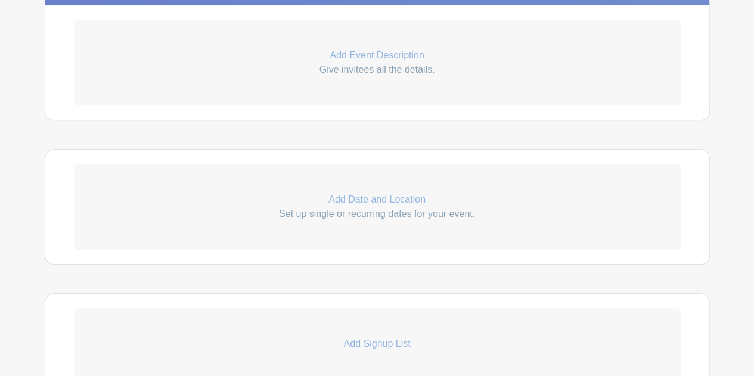
scroll to position [440, 0]
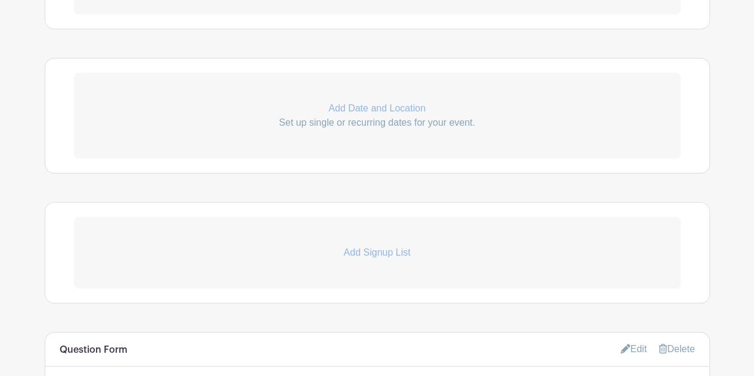
click at [371, 105] on p "Add Date and Location" at bounding box center [377, 108] width 607 height 14
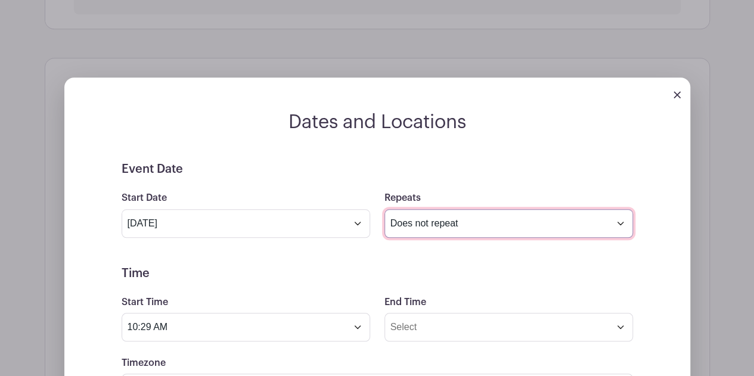
click at [419, 219] on select "Does not repeat Daily Weekly Monthly on day 8 Monthly on the second Wednesday O…" at bounding box center [508, 223] width 248 height 29
select select "daily"
click at [384, 209] on select "Does not repeat Daily Weekly Monthly on day 8 Monthly on the second Wednesday O…" at bounding box center [508, 223] width 248 height 29
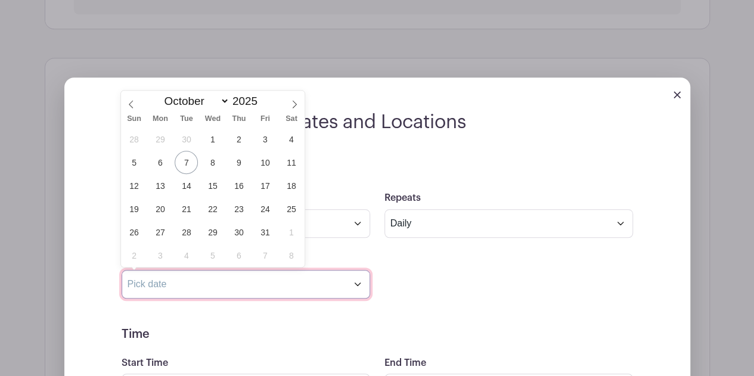
click at [355, 283] on input "text" at bounding box center [246, 284] width 248 height 29
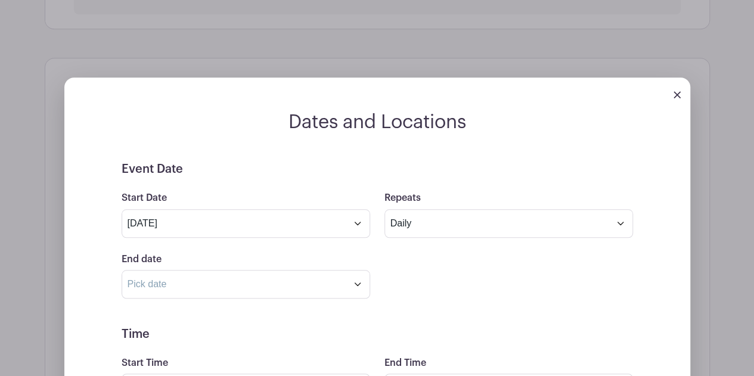
click at [393, 254] on div "End date Repeats every 1 Day Week Monthly on day 8" at bounding box center [377, 275] width 526 height 46
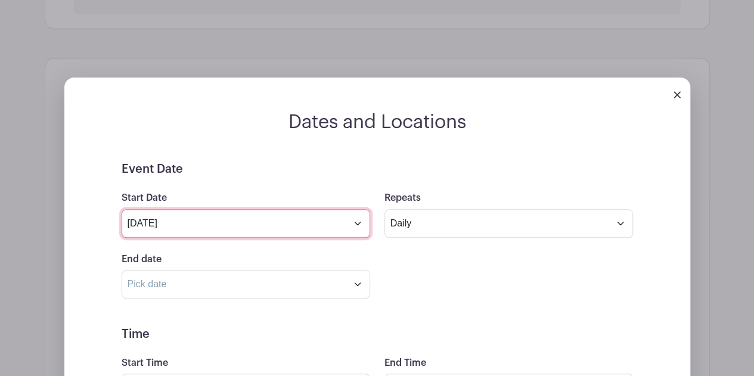
click at [356, 223] on input "Oct 8 2025" at bounding box center [246, 223] width 248 height 29
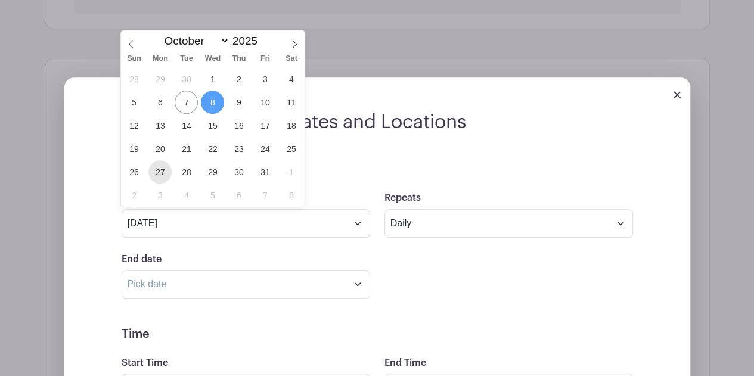
click at [166, 171] on span "27" at bounding box center [159, 171] width 23 height 23
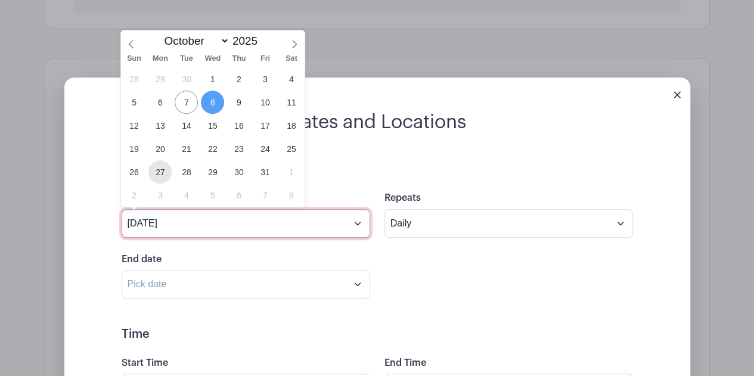
type input "[DATE]"
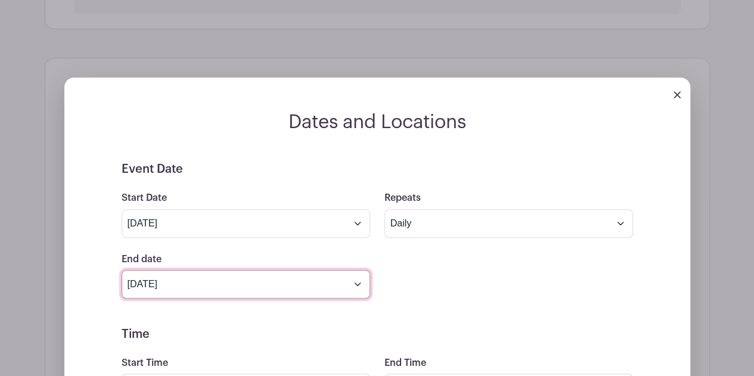
click at [212, 283] on input "[DATE]" at bounding box center [246, 284] width 248 height 29
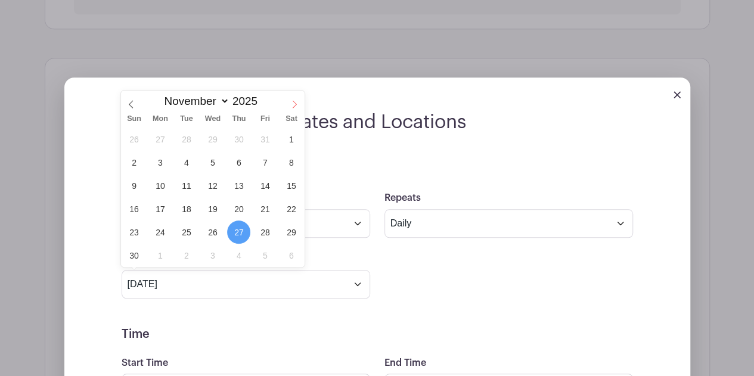
click at [295, 105] on icon at bounding box center [294, 104] width 8 height 8
click at [129, 97] on span at bounding box center [131, 101] width 20 height 20
select select "10"
click at [265, 164] on span "7" at bounding box center [264, 162] width 23 height 23
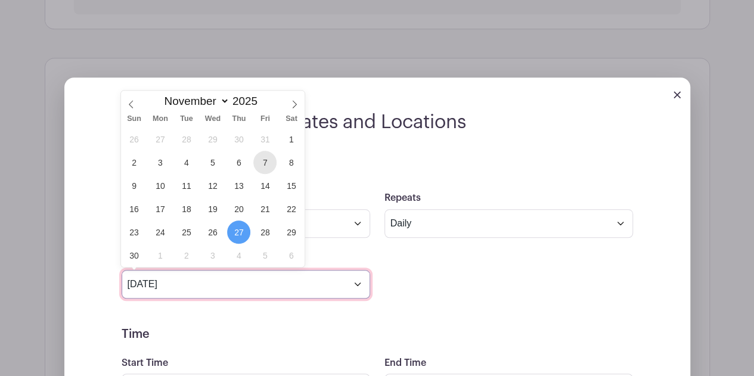
type input "[DATE]"
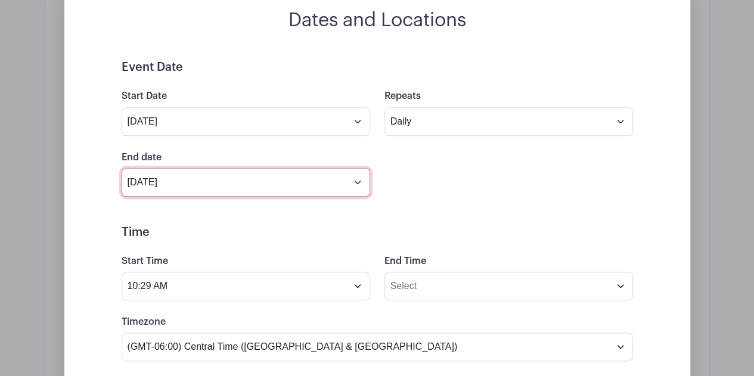
scroll to position [552, 0]
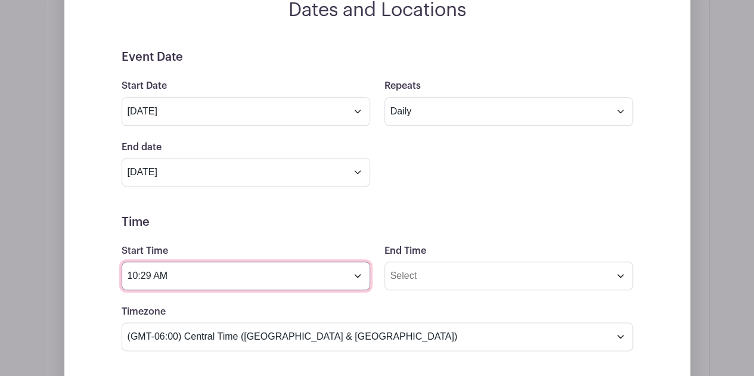
click at [356, 274] on input "10:29 AM" at bounding box center [246, 276] width 248 height 29
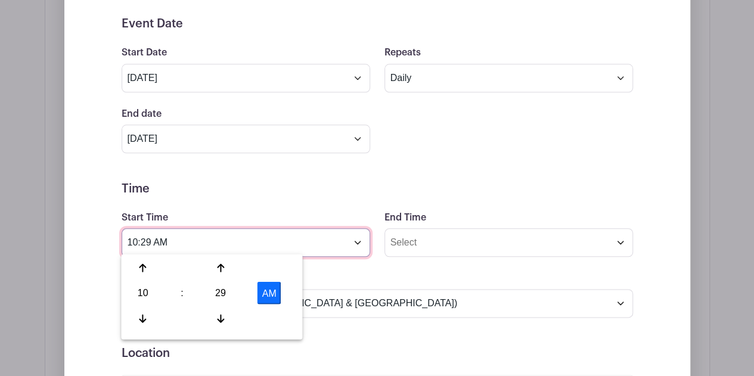
scroll to position [586, 0]
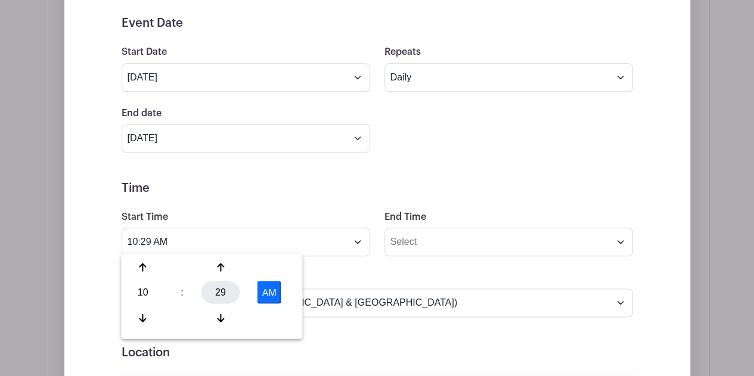
click at [225, 283] on div "29" at bounding box center [220, 292] width 39 height 23
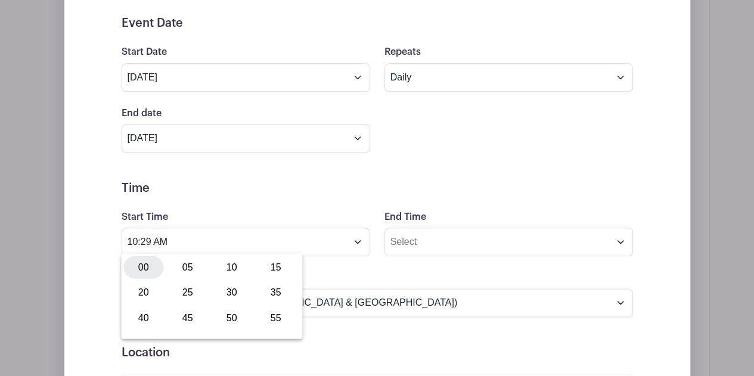
click at [144, 261] on div "00" at bounding box center [143, 267] width 40 height 23
type input "10:00 AM"
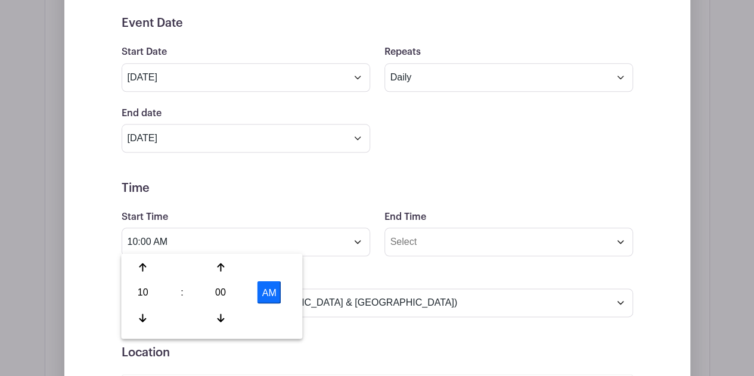
click at [401, 272] on div "Timezone (GMT-12:00) International Date Line West (GMT-11:00) American Samoa (G…" at bounding box center [377, 293] width 526 height 46
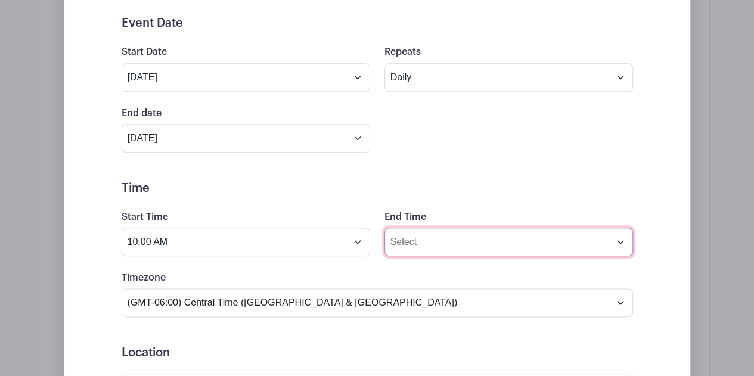
click at [403, 241] on input "End Time" at bounding box center [508, 242] width 248 height 29
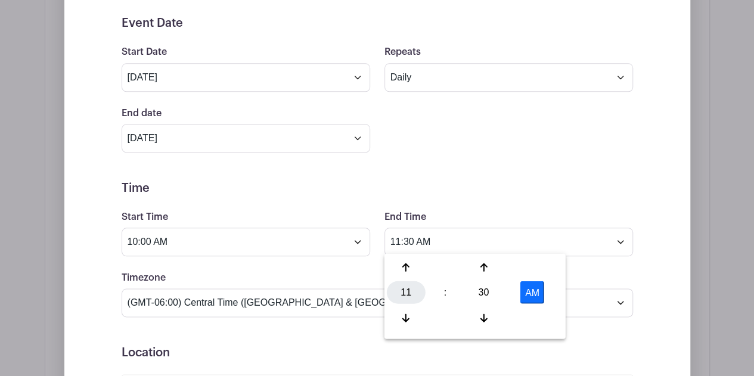
click at [405, 289] on div "11" at bounding box center [406, 292] width 39 height 23
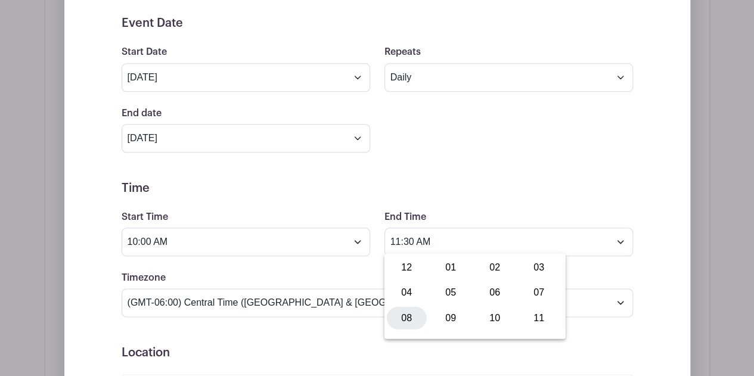
click at [415, 318] on div "08" at bounding box center [407, 317] width 40 height 23
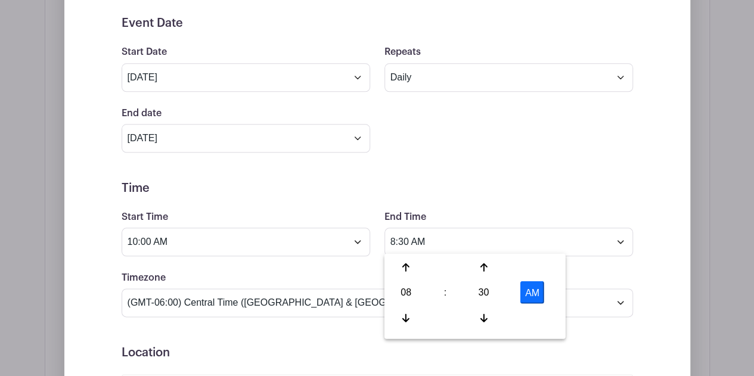
click at [523, 285] on button "AM" at bounding box center [532, 292] width 24 height 23
click at [481, 285] on div "30" at bounding box center [483, 292] width 39 height 23
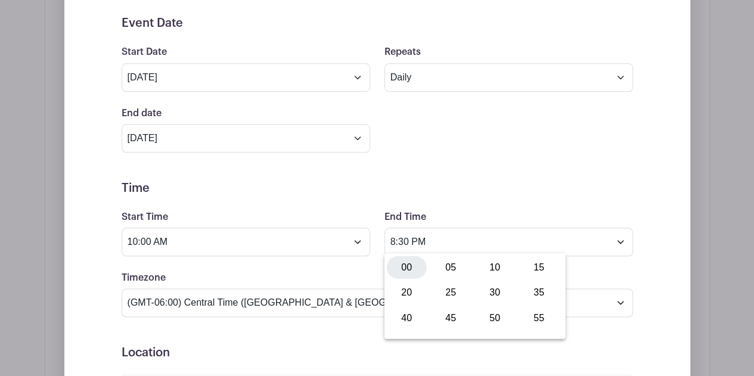
click at [405, 258] on div "00" at bounding box center [407, 267] width 40 height 23
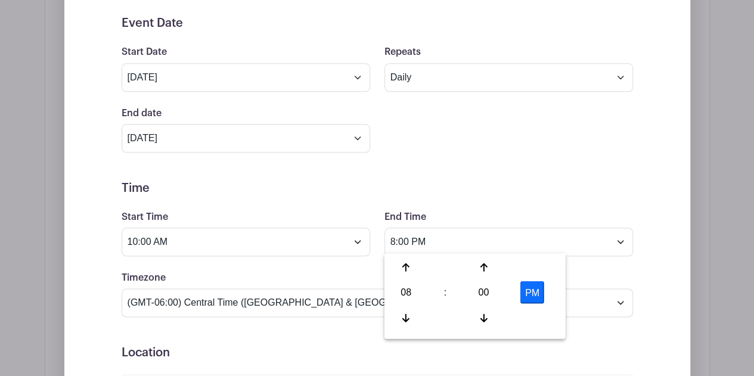
click at [527, 288] on button "PM" at bounding box center [532, 292] width 24 height 23
click at [527, 288] on button "AM" at bounding box center [532, 292] width 24 height 23
type input "8:00 PM"
click at [573, 322] on form "Event Date Start Date Oct 27 2025 Repeats Does not repeat Daily Weekly Monthly …" at bounding box center [377, 314] width 511 height 597
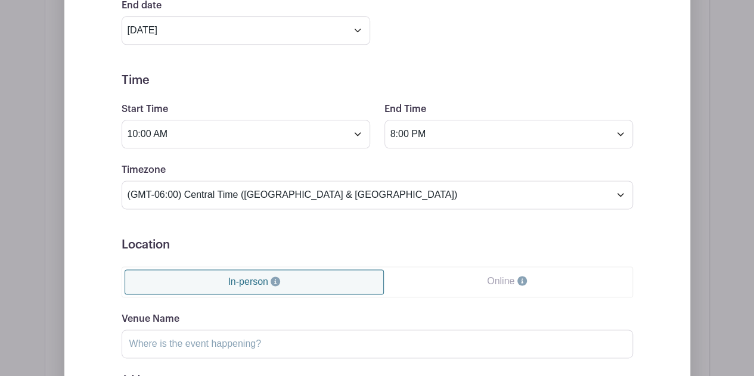
scroll to position [709, 0]
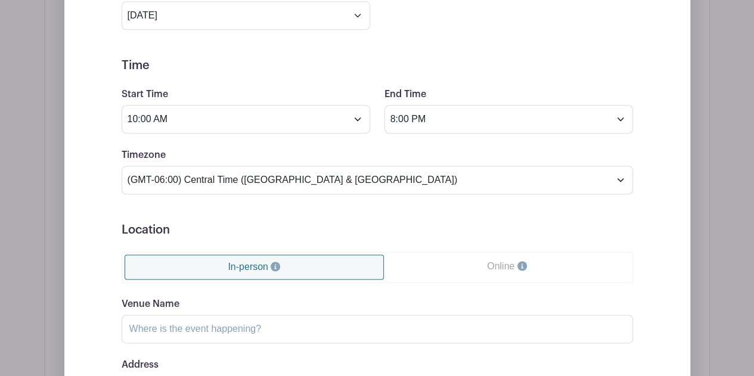
click at [511, 266] on link "Online" at bounding box center [506, 266] width 245 height 24
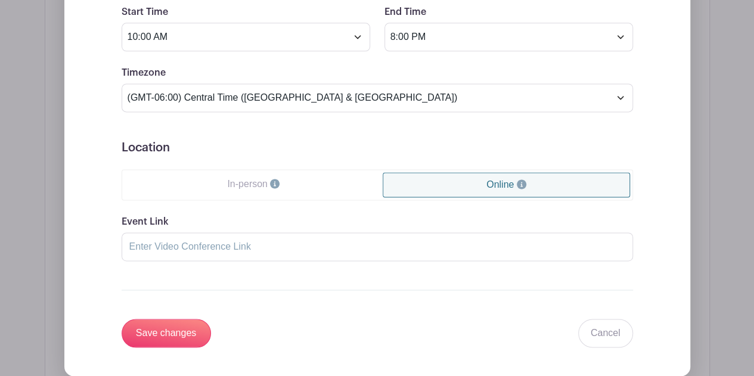
scroll to position [805, 0]
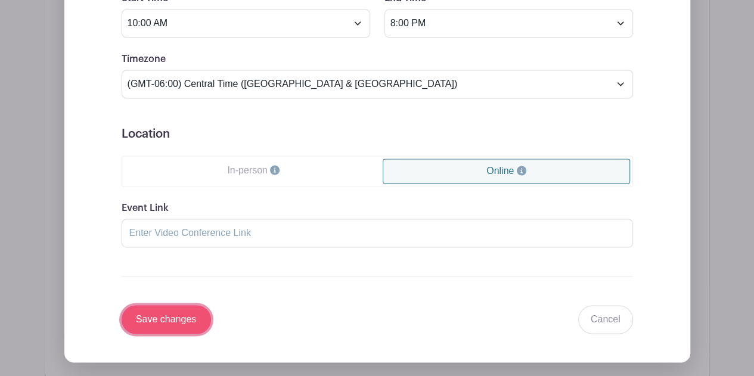
click at [185, 319] on input "Save changes" at bounding box center [166, 319] width 89 height 29
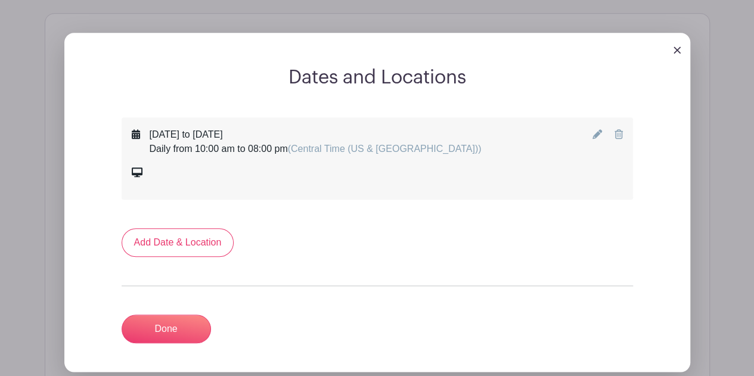
scroll to position [484, 0]
click at [596, 133] on icon at bounding box center [597, 135] width 10 height 10
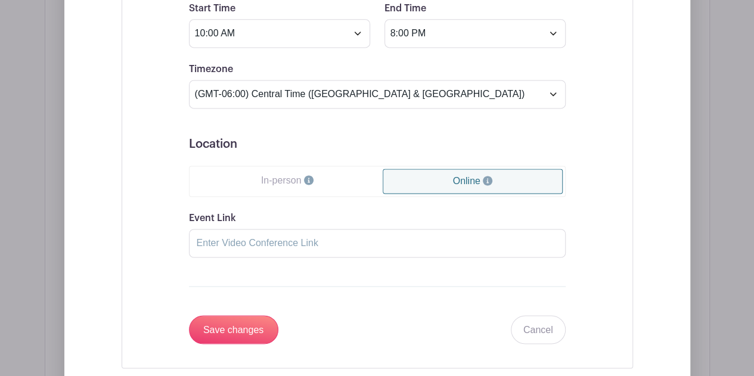
scroll to position [822, 0]
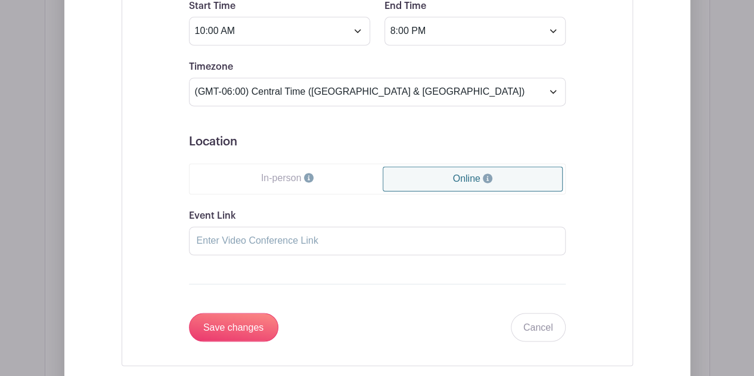
click at [307, 163] on ul "In-person Online" at bounding box center [377, 178] width 377 height 31
click at [311, 167] on link "In-person" at bounding box center [287, 178] width 191 height 24
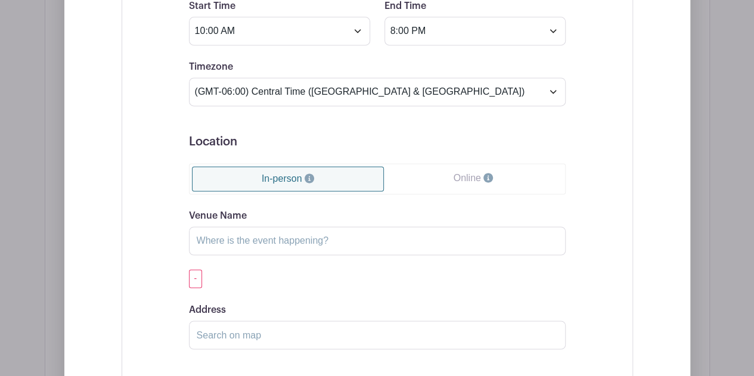
click at [465, 172] on link "Online" at bounding box center [473, 178] width 178 height 24
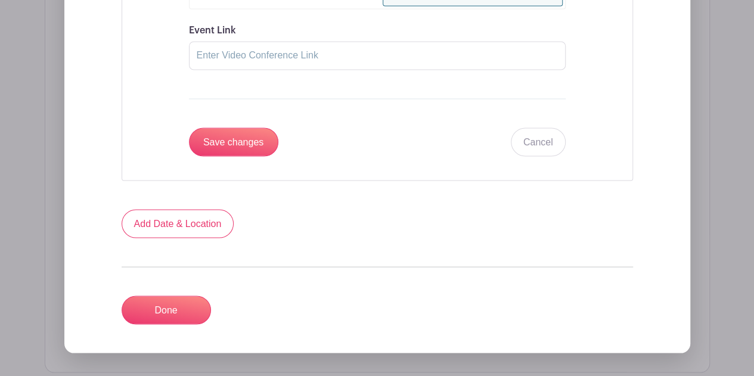
scroll to position [1005, 0]
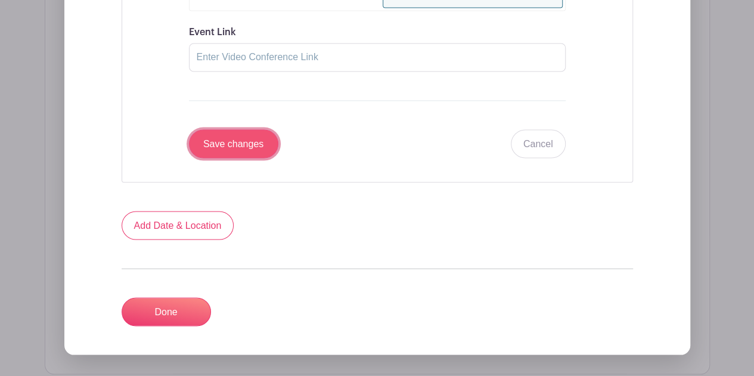
click at [233, 135] on input "Save changes" at bounding box center [233, 143] width 89 height 29
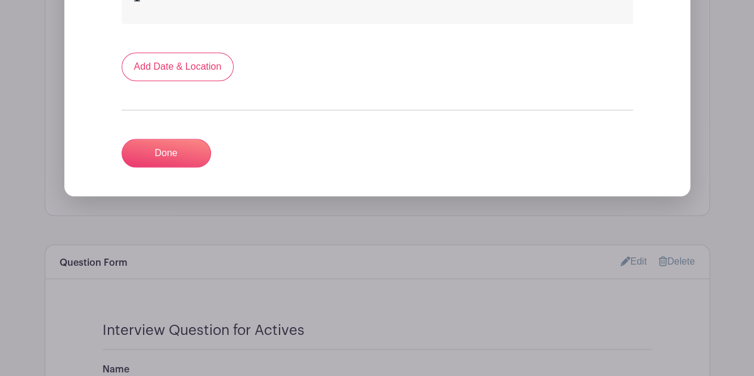
scroll to position [644, 0]
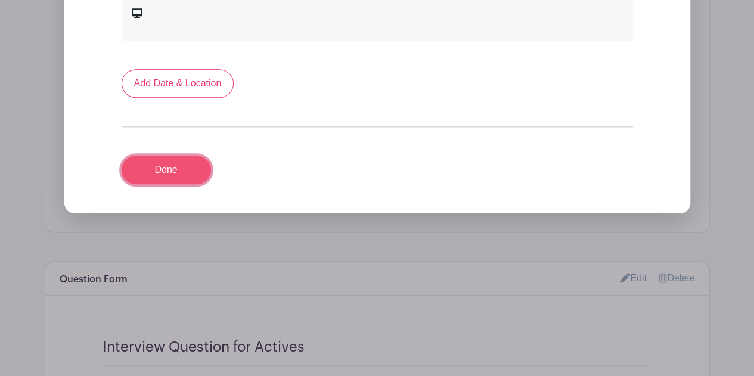
click at [186, 173] on link "Done" at bounding box center [166, 170] width 89 height 29
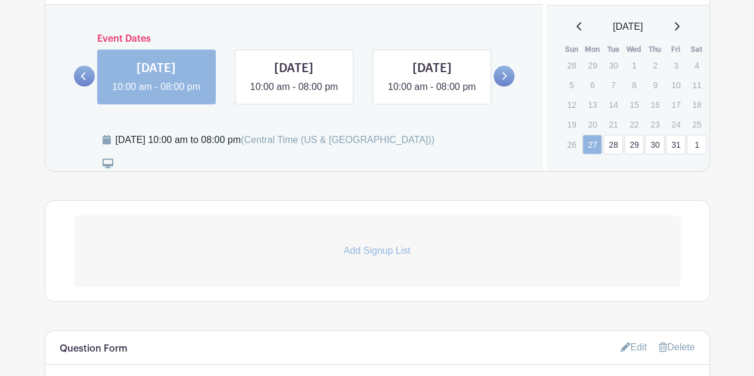
scroll to position [526, 0]
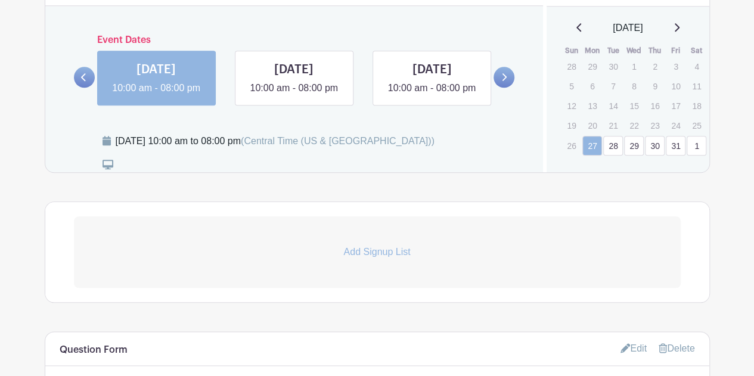
click at [387, 259] on p "Add Signup List" at bounding box center [377, 252] width 607 height 14
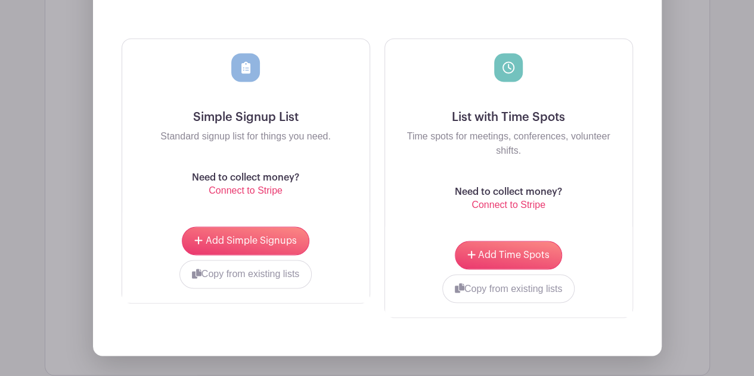
scroll to position [894, 0]
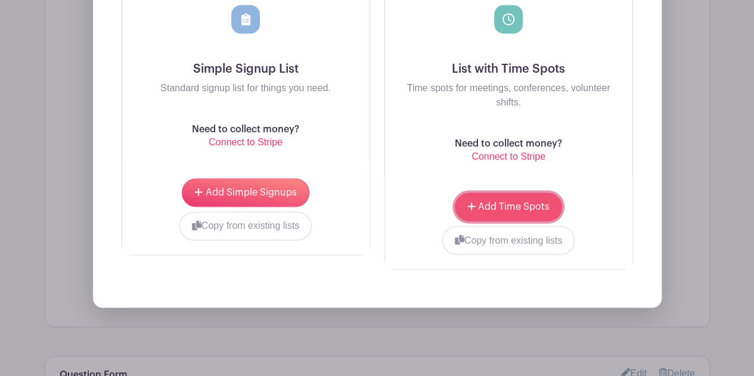
click at [502, 212] on span "Add Time Spots" at bounding box center [513, 207] width 71 height 10
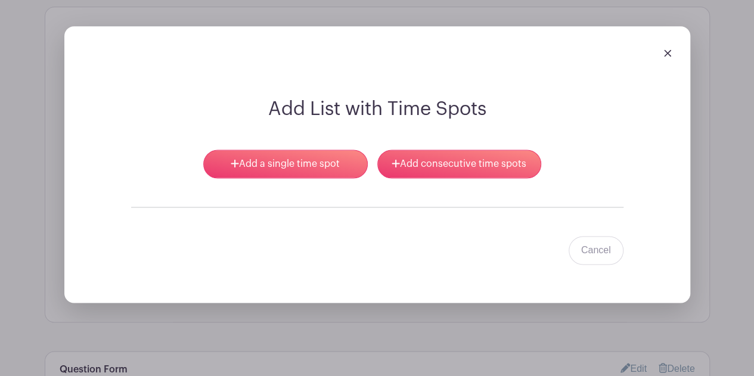
scroll to position [813, 0]
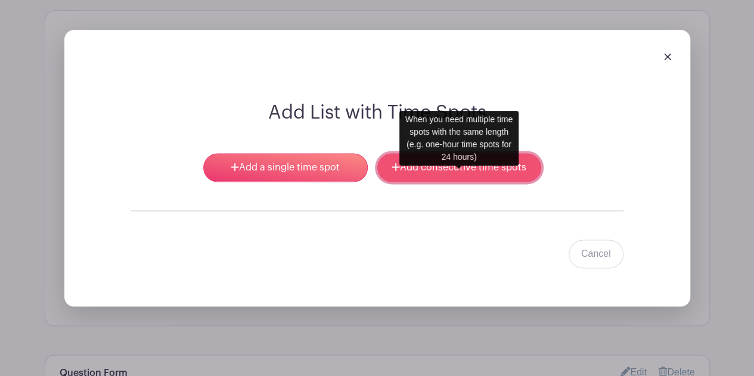
click at [422, 176] on link "Add consecutive time spots" at bounding box center [459, 167] width 164 height 29
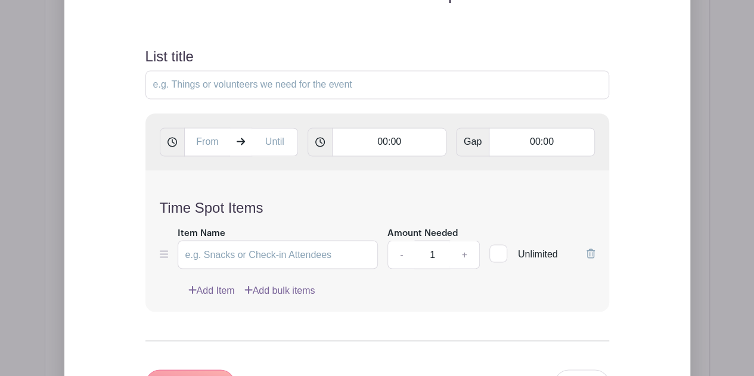
scroll to position [932, 0]
click at [212, 156] on input "text" at bounding box center [207, 141] width 46 height 29
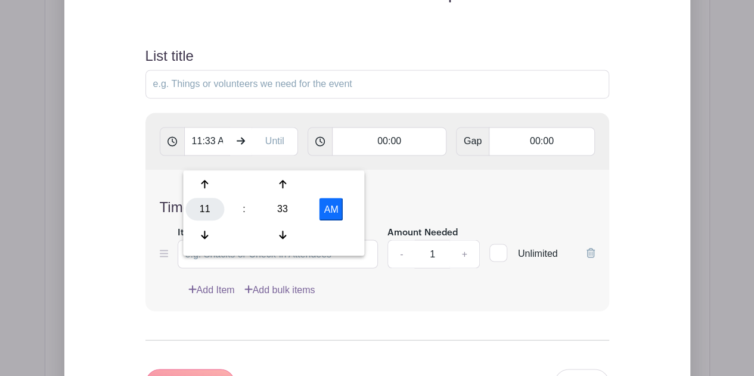
click at [201, 214] on div "11" at bounding box center [204, 209] width 39 height 23
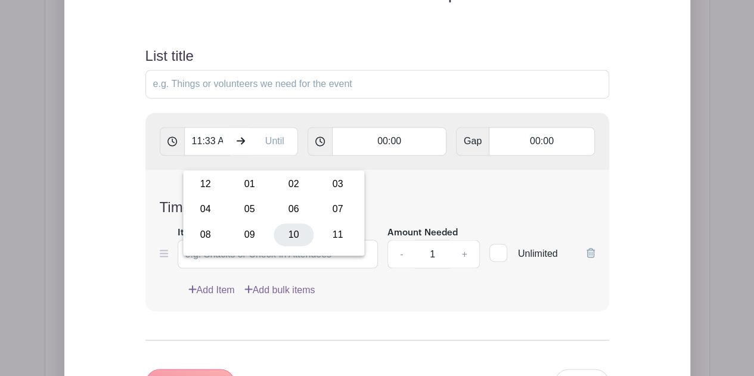
click at [294, 233] on div "10" at bounding box center [293, 234] width 40 height 23
click at [220, 155] on input "10:33 AM" at bounding box center [207, 141] width 46 height 29
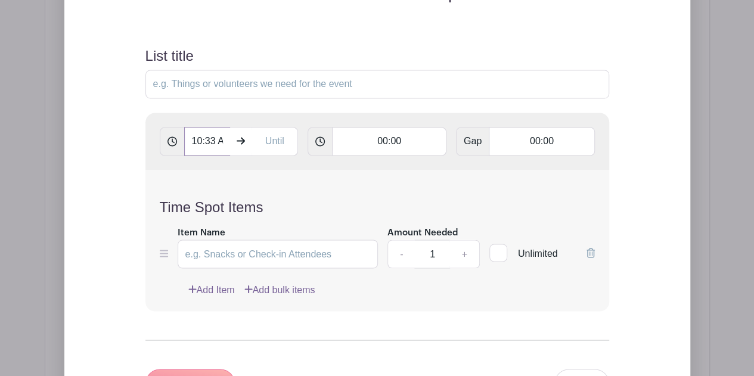
click at [210, 154] on input "10:33 AM" at bounding box center [207, 141] width 46 height 29
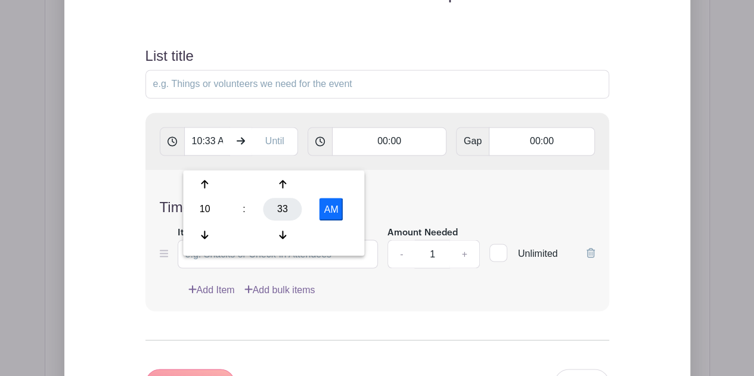
click at [284, 207] on div "33" at bounding box center [282, 209] width 39 height 23
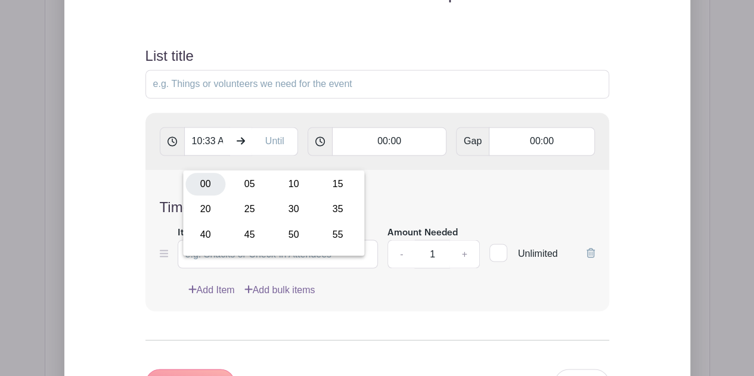
click at [202, 181] on div "00" at bounding box center [205, 184] width 40 height 23
type input "10:00 AM"
click at [272, 156] on input "text" at bounding box center [274, 141] width 46 height 29
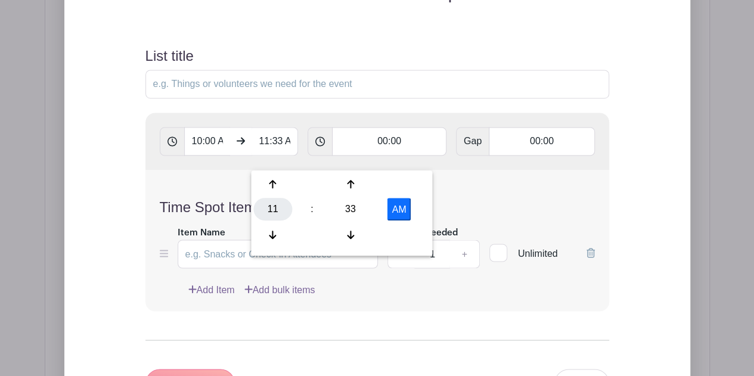
click at [276, 210] on div "11" at bounding box center [272, 209] width 39 height 23
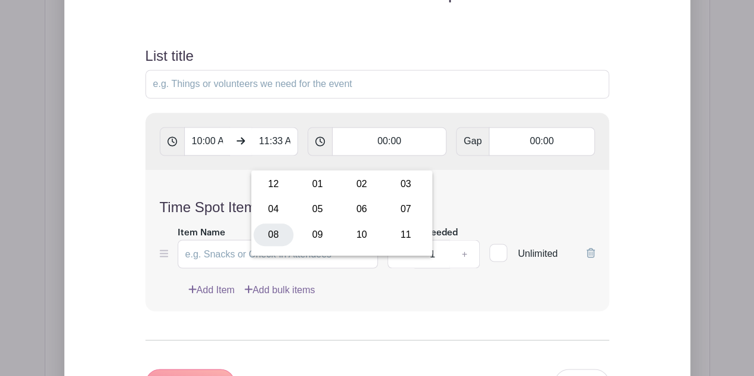
click at [275, 233] on div "08" at bounding box center [273, 234] width 40 height 23
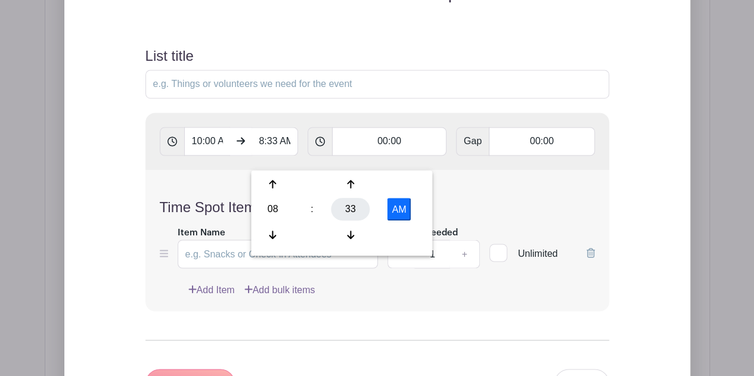
click at [357, 210] on div "33" at bounding box center [350, 209] width 39 height 23
click at [365, 208] on div "30" at bounding box center [361, 209] width 40 height 23
click at [401, 201] on button "AM" at bounding box center [399, 209] width 24 height 23
type input "8:30 PM"
click at [393, 156] on input "00:00" at bounding box center [389, 141] width 114 height 29
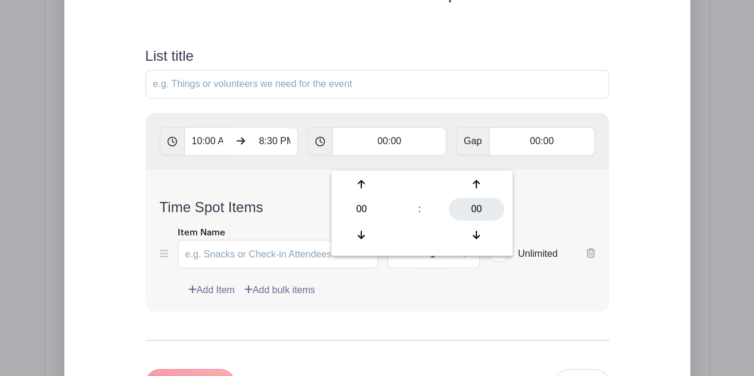
click at [462, 206] on div "00" at bounding box center [476, 209] width 55 height 23
click at [439, 212] on div "30" at bounding box center [442, 209] width 40 height 23
type input "00:30"
type input "Add 21 timespots"
click at [278, 231] on div "Time Spot Items Item Name Amount Needed - 1 + Unlimited Add Item Add bulk items" at bounding box center [377, 240] width 464 height 141
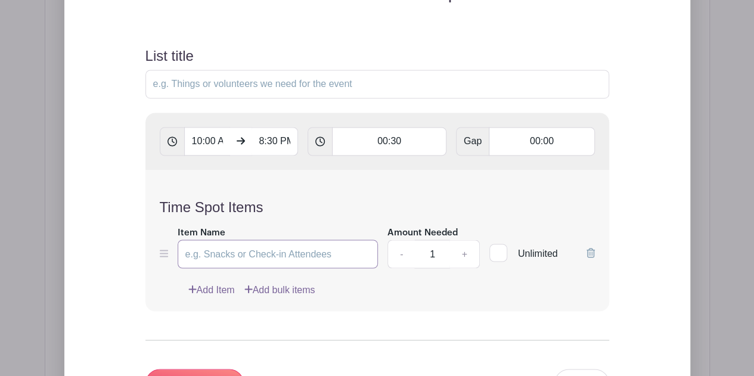
click at [306, 266] on input "Item Name" at bounding box center [278, 254] width 201 height 29
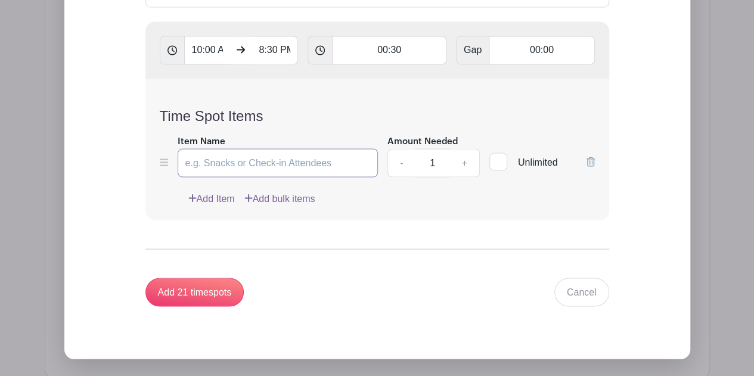
scroll to position [1024, 0]
click at [433, 176] on input "1" at bounding box center [432, 162] width 36 height 29
click at [461, 176] on link "+" at bounding box center [464, 162] width 30 height 29
type input "3"
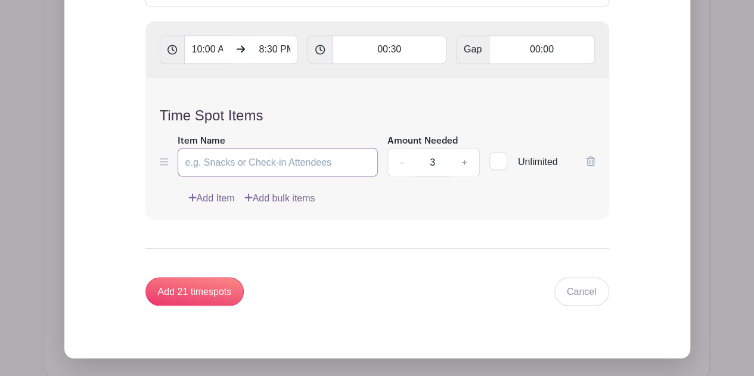
click at [321, 176] on input "Item Name" at bounding box center [278, 162] width 201 height 29
type input "I"
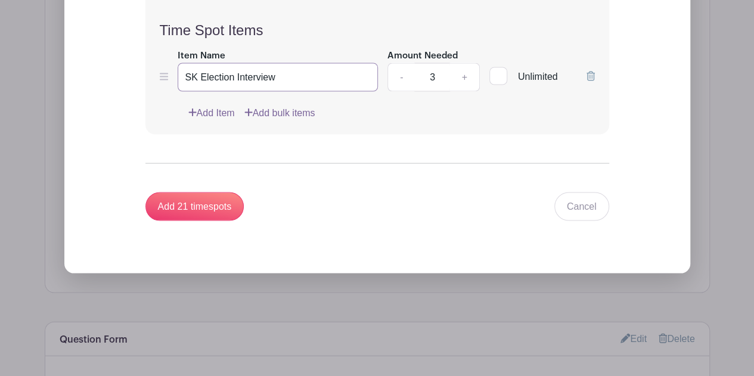
scroll to position [1111, 0]
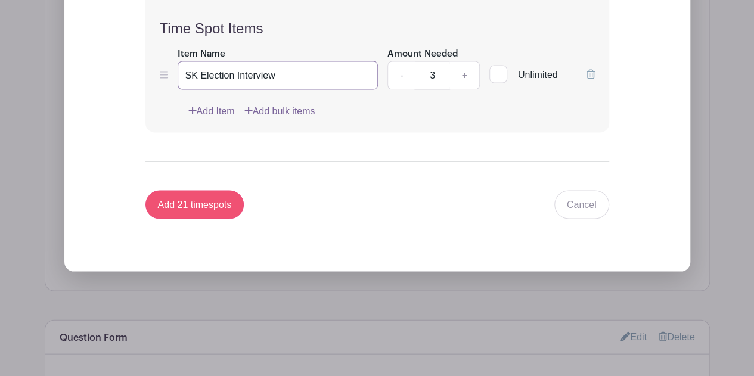
type input "SK Election Interview"
click at [192, 219] on input "Add 21 timespots" at bounding box center [194, 204] width 99 height 29
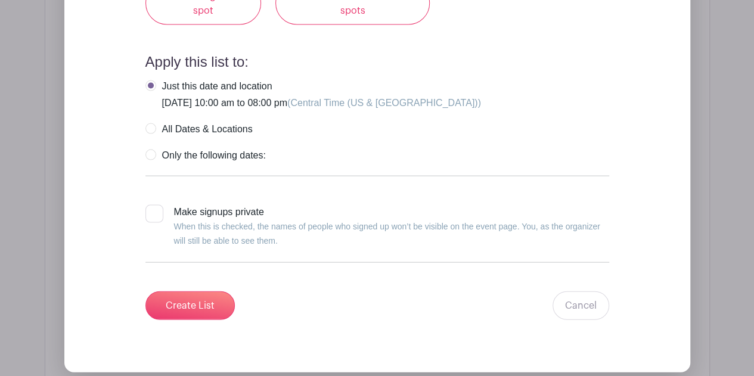
scroll to position [5704, 0]
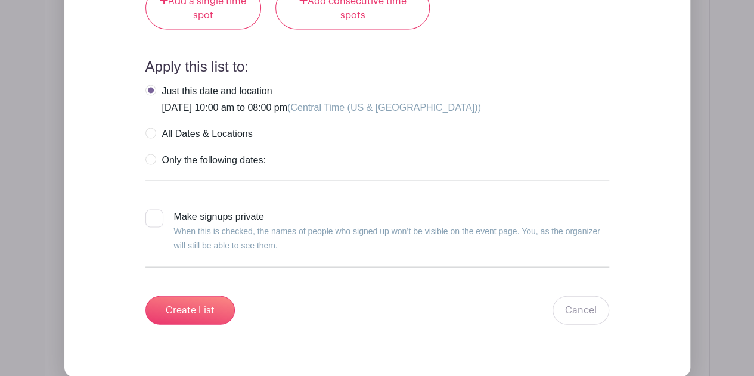
click at [151, 131] on label "All Dates & Locations" at bounding box center [198, 134] width 107 height 12
radio input "true"
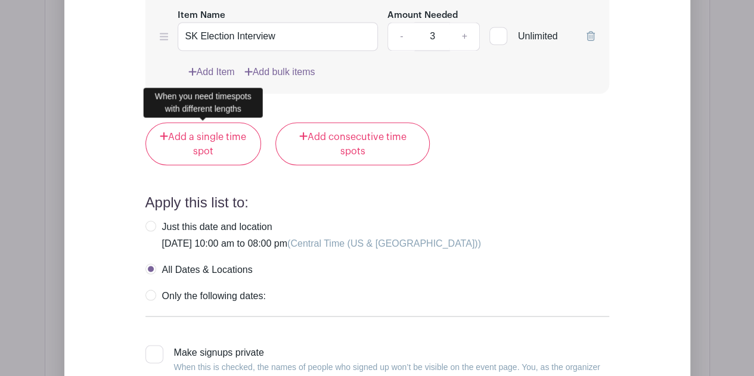
scroll to position [5570, 0]
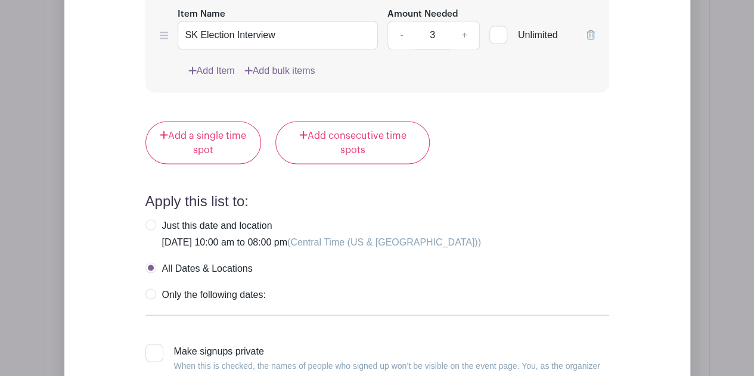
click at [151, 293] on label "Only the following dates:" at bounding box center [205, 294] width 120 height 12
radio input "true"
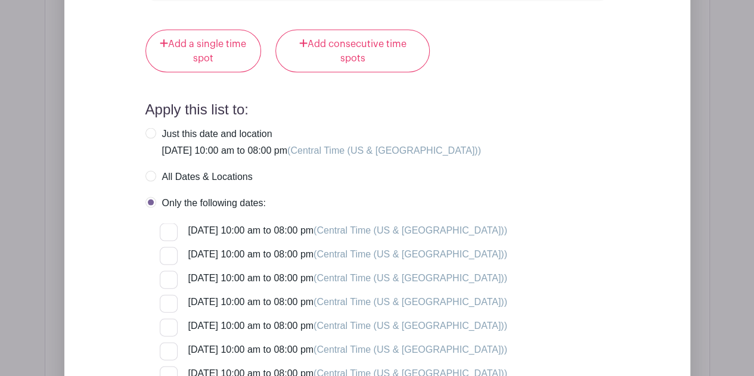
scroll to position [5660, 0]
click at [149, 172] on label "All Dates & Locations" at bounding box center [198, 178] width 107 height 12
radio input "true"
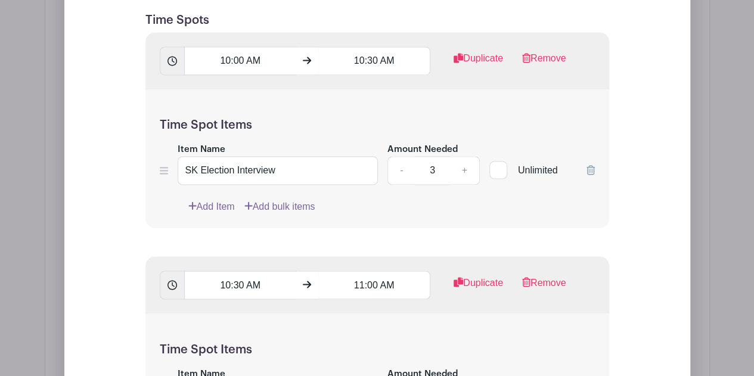
scroll to position [947, 0]
click at [471, 76] on link "Duplicate" at bounding box center [477, 64] width 49 height 24
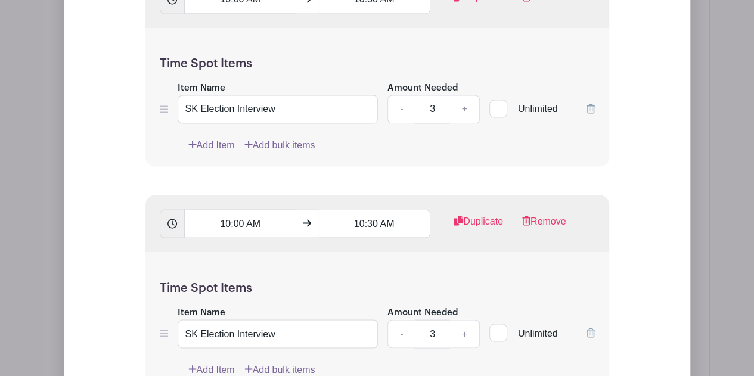
scroll to position [1011, 0]
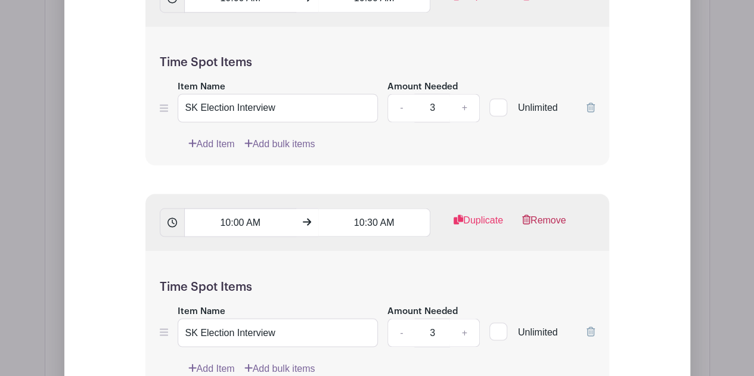
click at [551, 232] on link "Remove" at bounding box center [544, 225] width 44 height 24
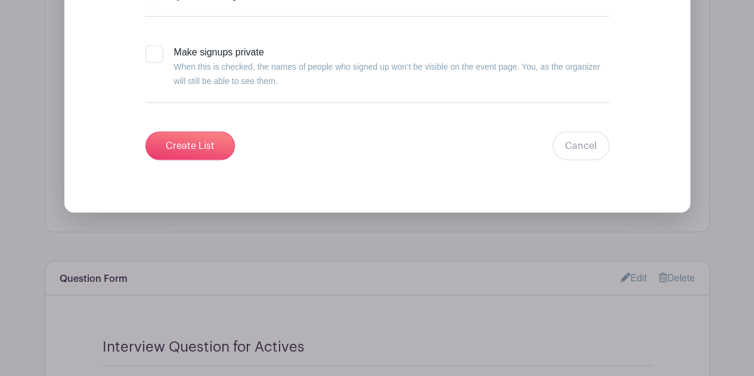
scroll to position [5847, 0]
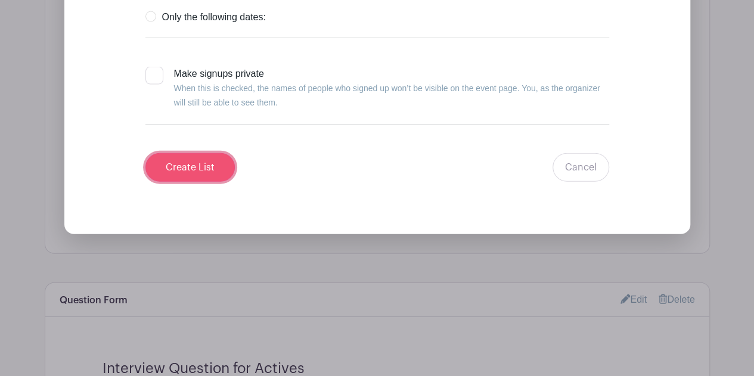
click at [198, 160] on input "Create List" at bounding box center [189, 167] width 89 height 29
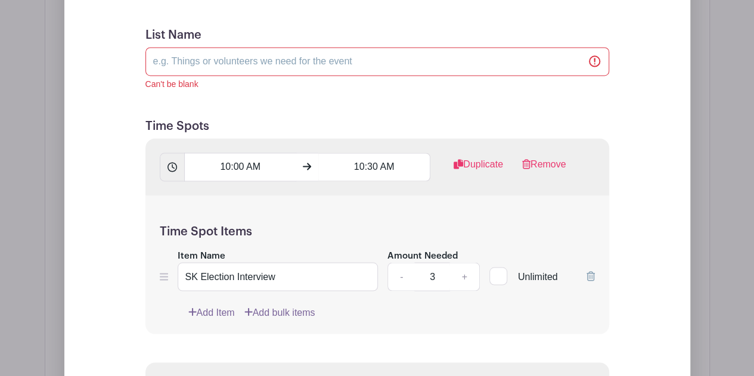
scroll to position [950, 0]
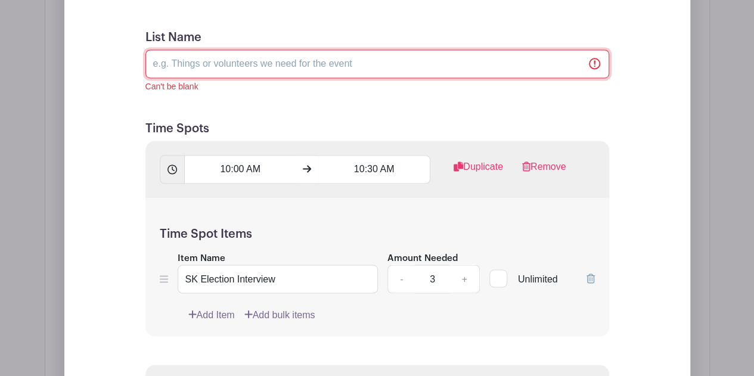
click at [208, 73] on input "List Name" at bounding box center [377, 63] width 464 height 29
type input "I"
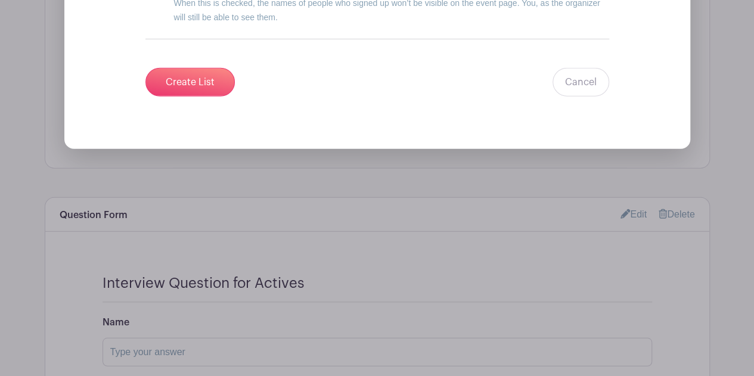
scroll to position [6043, 0]
type input "SK Election Interviews"
click at [201, 79] on input "Create List" at bounding box center [189, 81] width 89 height 29
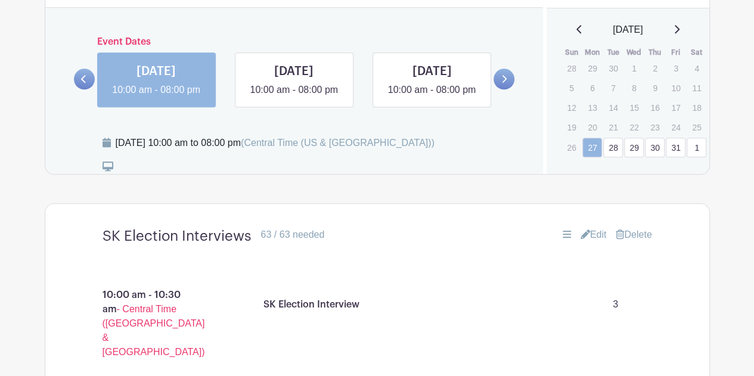
scroll to position [533, 0]
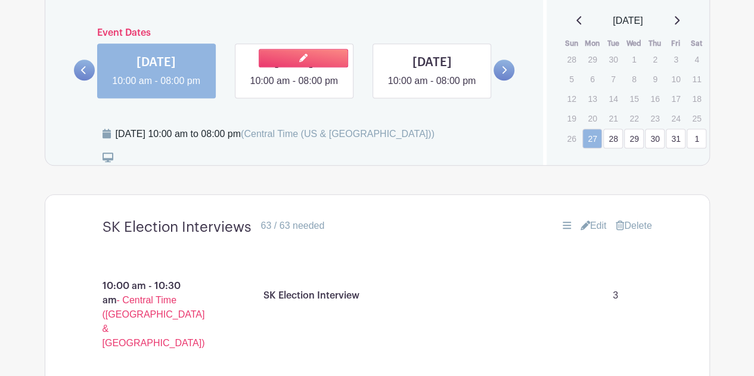
click at [294, 88] on link at bounding box center [294, 88] width 0 height 0
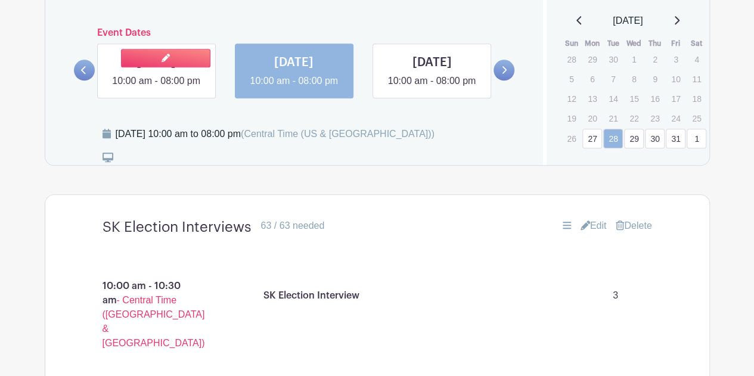
click at [156, 88] on link at bounding box center [156, 88] width 0 height 0
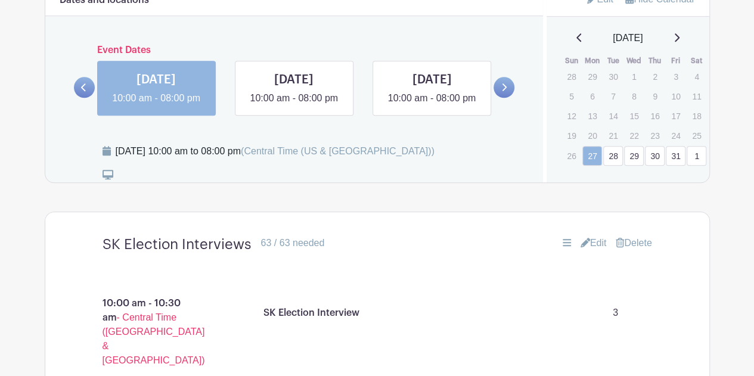
scroll to position [519, 0]
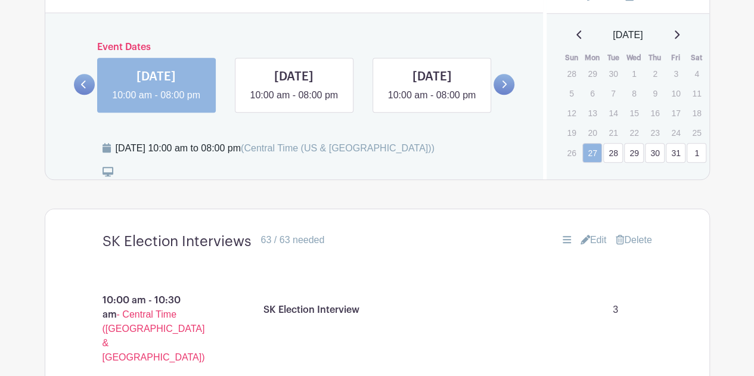
click at [586, 247] on link "Edit" at bounding box center [593, 240] width 26 height 14
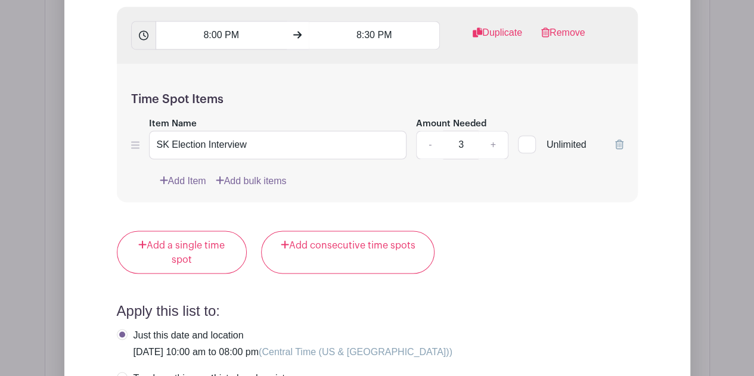
scroll to position [5472, 0]
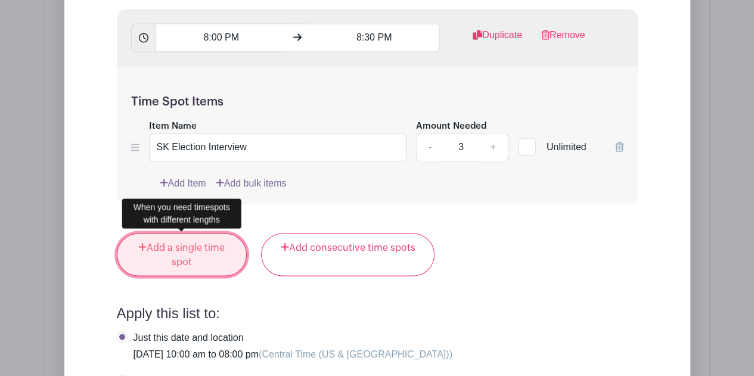
click at [186, 252] on link "Add a single time spot" at bounding box center [182, 254] width 130 height 43
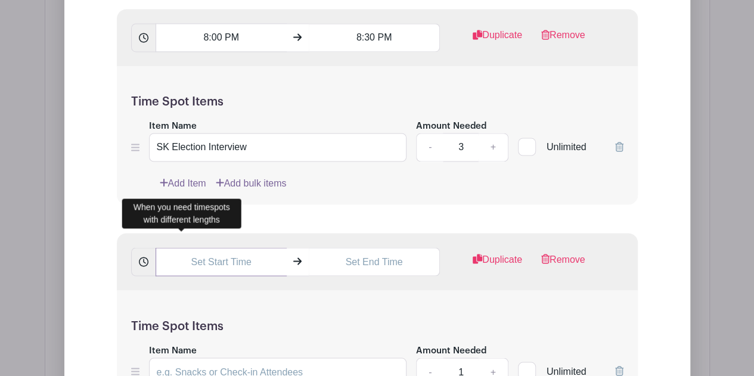
click at [217, 261] on input "text" at bounding box center [221, 261] width 131 height 29
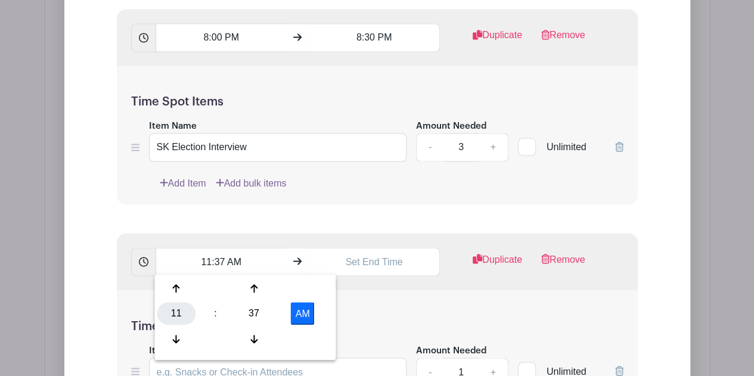
click at [178, 310] on div "11" at bounding box center [176, 313] width 39 height 23
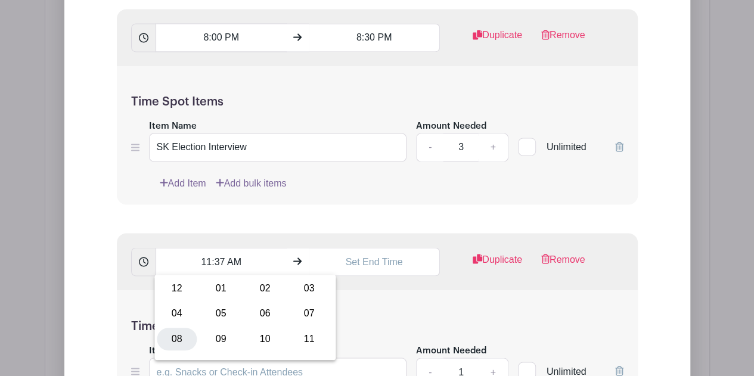
click at [181, 340] on div "08" at bounding box center [177, 338] width 40 height 23
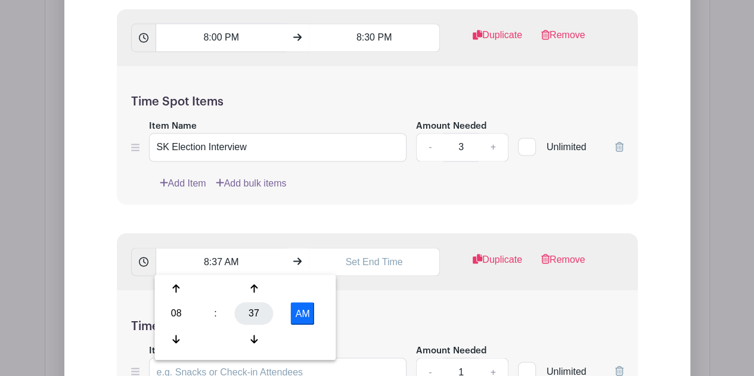
click at [254, 319] on div "37" at bounding box center [254, 313] width 39 height 23
click at [265, 313] on div "30" at bounding box center [265, 313] width 40 height 23
click at [296, 308] on button "AM" at bounding box center [303, 313] width 24 height 23
type input "8:30 PM"
click at [372, 257] on input "text" at bounding box center [374, 261] width 131 height 29
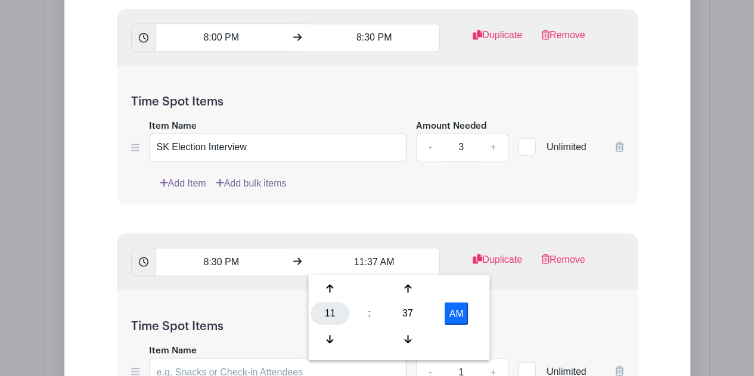
click at [334, 315] on div "11" at bounding box center [329, 313] width 39 height 23
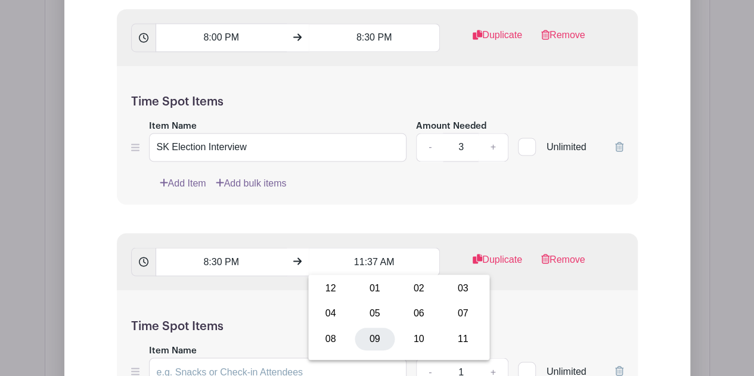
click at [366, 341] on div "09" at bounding box center [375, 338] width 40 height 23
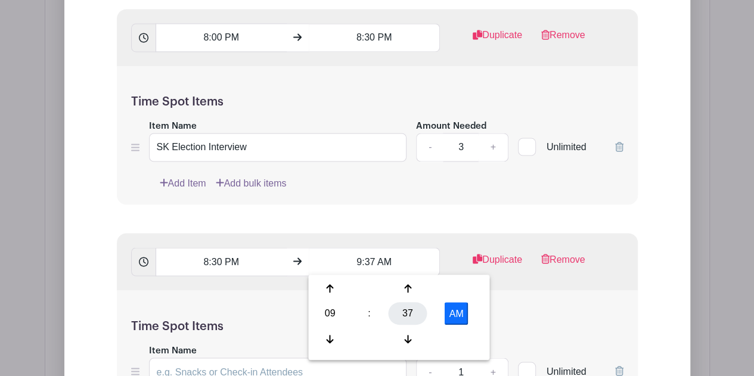
click at [411, 316] on div "37" at bounding box center [407, 313] width 39 height 23
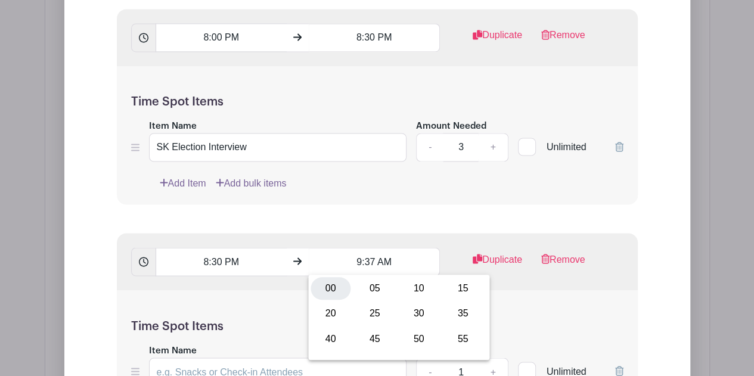
click at [325, 285] on div "00" at bounding box center [330, 288] width 40 height 23
click at [458, 316] on button "AM" at bounding box center [456, 313] width 24 height 23
type input "9:00 PM"
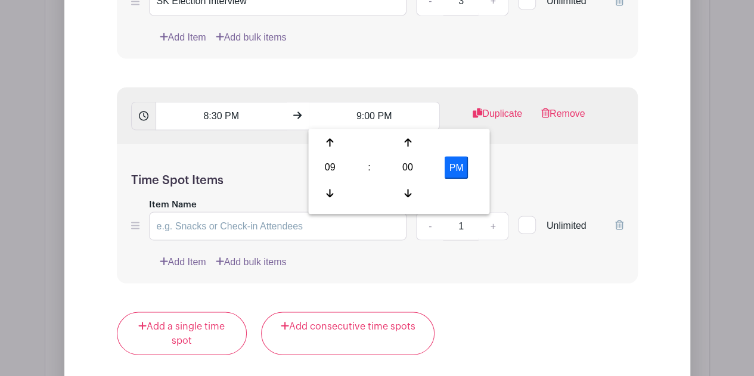
scroll to position [5633, 0]
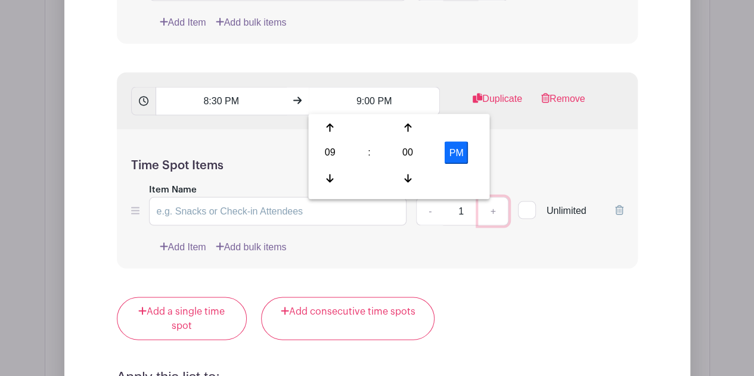
click at [491, 213] on link "+" at bounding box center [493, 211] width 30 height 29
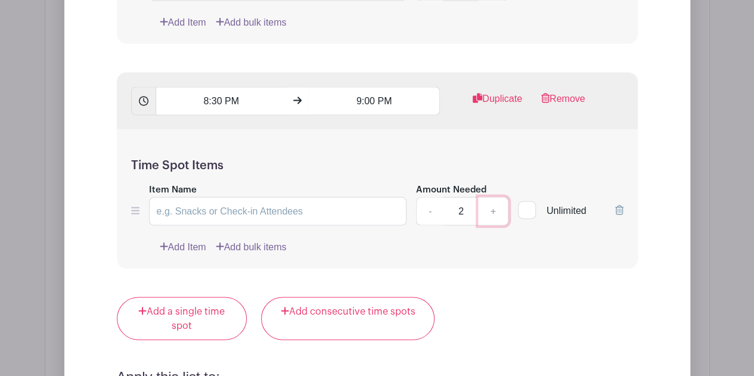
click at [491, 213] on link "+" at bounding box center [493, 211] width 30 height 29
type input "3"
click at [335, 205] on input "Item Name" at bounding box center [278, 211] width 258 height 29
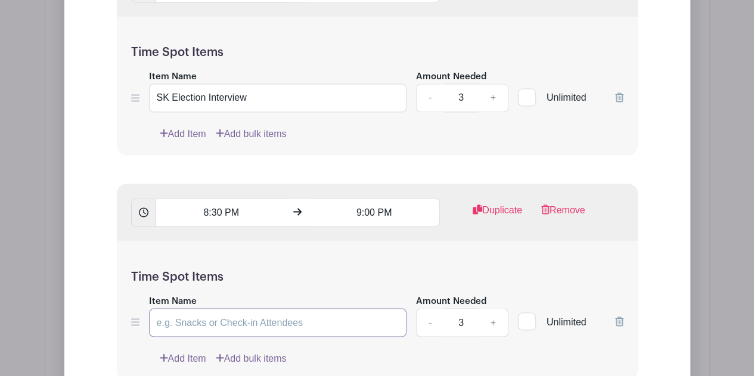
scroll to position [5522, 0]
drag, startPoint x: 254, startPoint y: 94, endPoint x: 142, endPoint y: 94, distance: 111.4
click at [142, 94] on div "Item Name SK Election Interview Amount Needed - 3 + Unlimited" at bounding box center [377, 90] width 492 height 43
click at [209, 316] on input "Item Name" at bounding box center [278, 321] width 258 height 29
paste input "SK Election Interview"
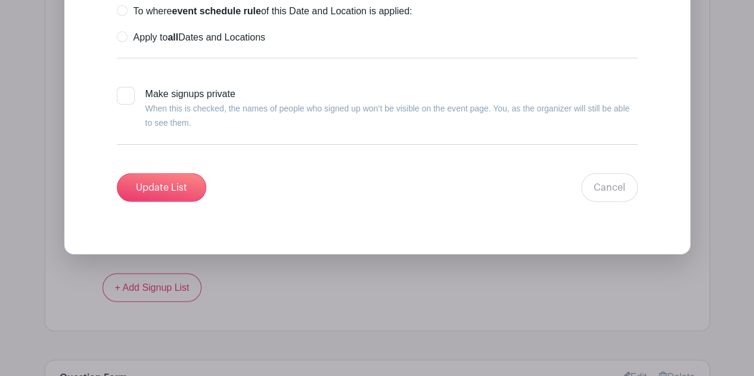
scroll to position [5965, 0]
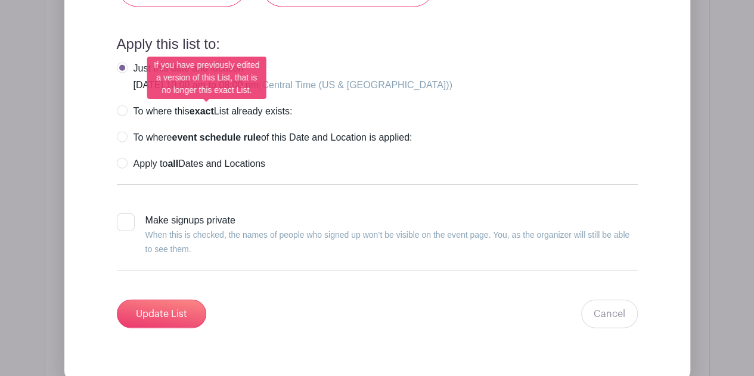
type input "SK Election Interview"
click at [123, 107] on label "To where this exact List already exists:" at bounding box center [205, 111] width 176 height 12
radio input "true"
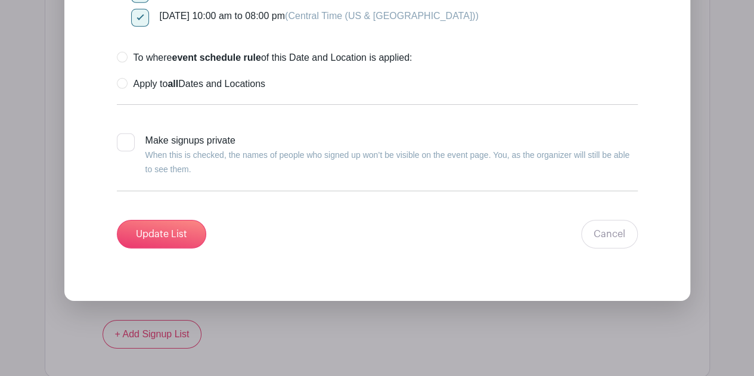
scroll to position [6357, 0]
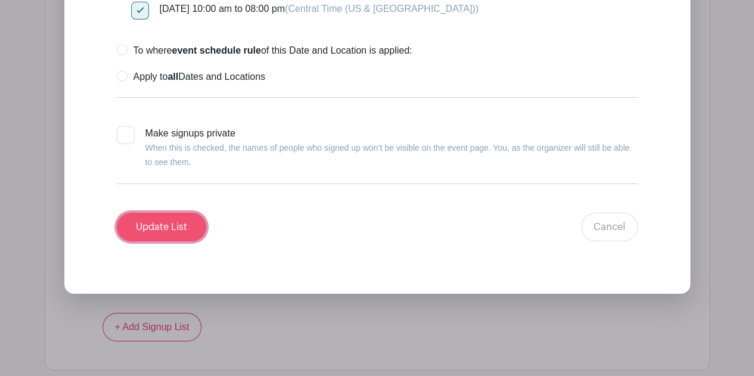
click at [151, 221] on input "Update List" at bounding box center [161, 227] width 89 height 29
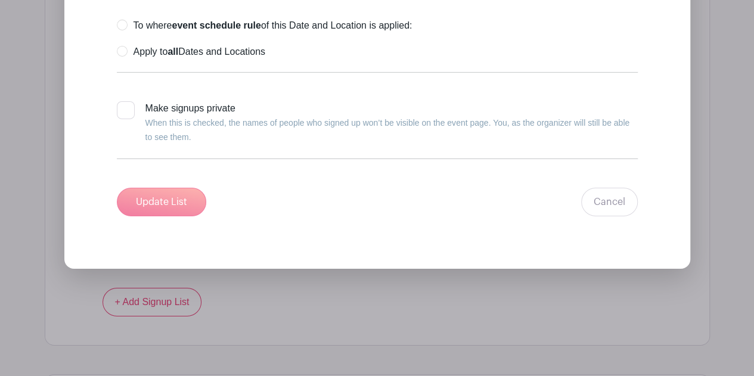
scroll to position [6484, 0]
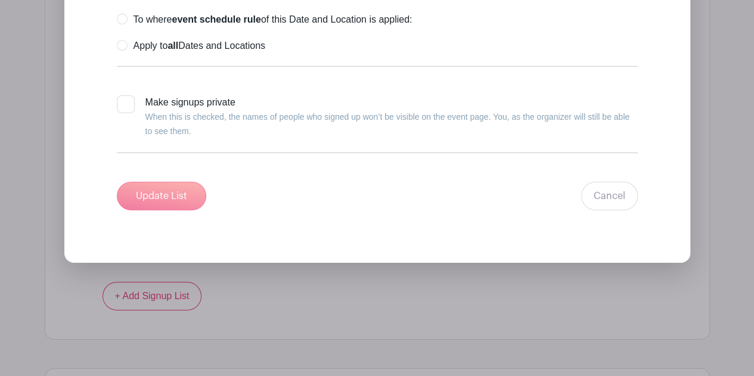
click at [149, 195] on div "Update List Cancel" at bounding box center [377, 196] width 521 height 29
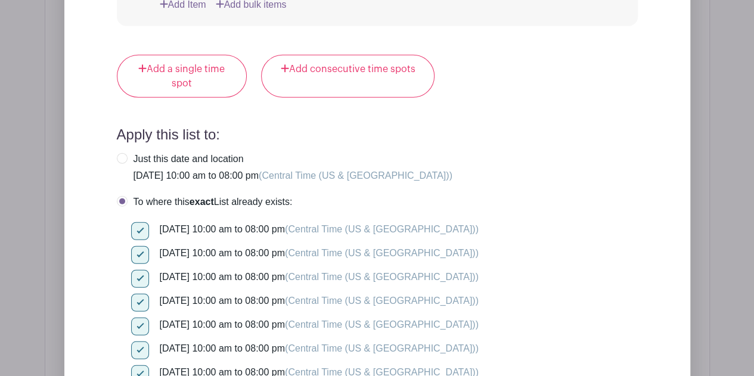
scroll to position [5964, 0]
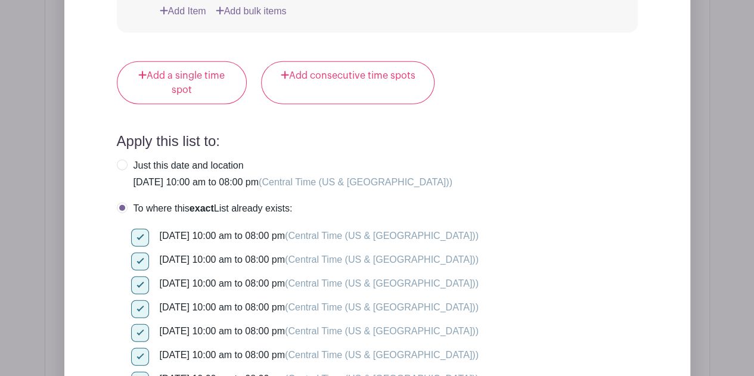
click at [301, 133] on h4 "Apply this list to:" at bounding box center [377, 141] width 521 height 17
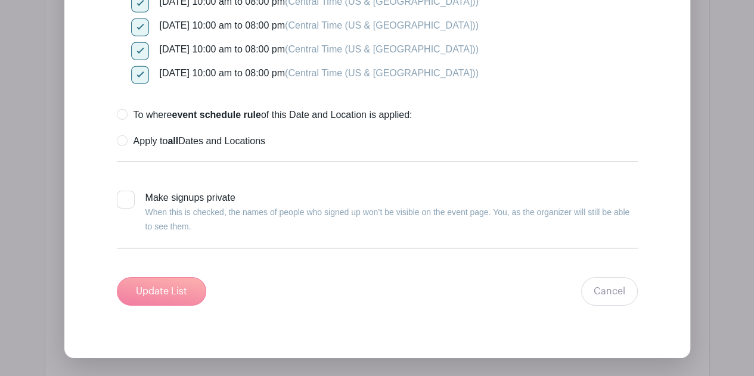
scroll to position [6400, 0]
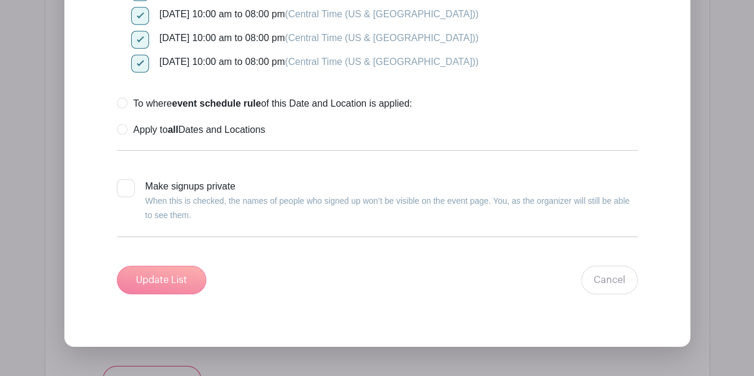
click at [224, 127] on label "Apply to all Dates and Locations" at bounding box center [191, 130] width 148 height 12
radio input "true"
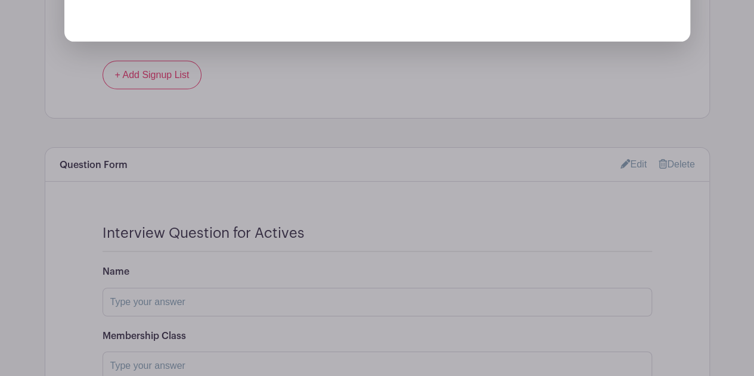
scroll to position [6095, 0]
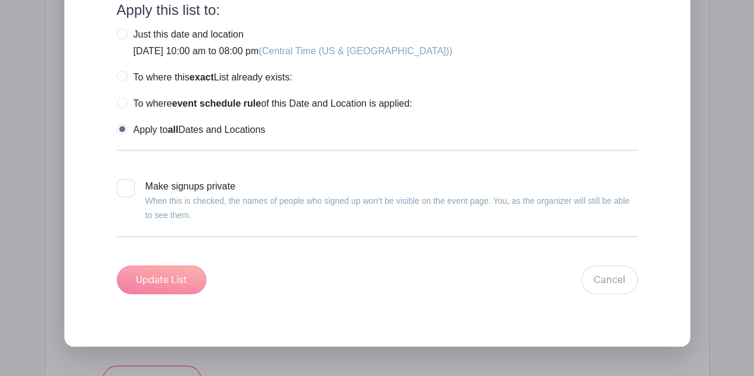
click at [151, 270] on div "Update List Cancel" at bounding box center [377, 280] width 521 height 29
click at [615, 271] on link "Cancel" at bounding box center [609, 280] width 57 height 29
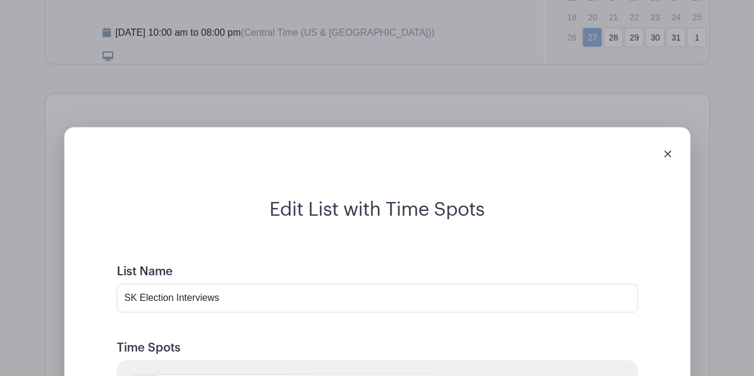
scroll to position [732, 0]
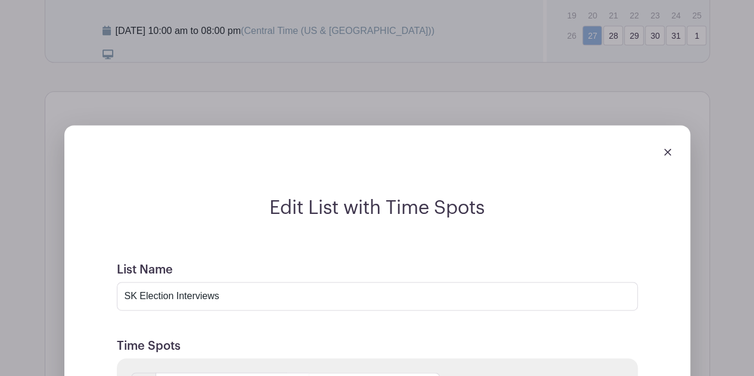
click at [668, 156] on img at bounding box center [667, 151] width 7 height 7
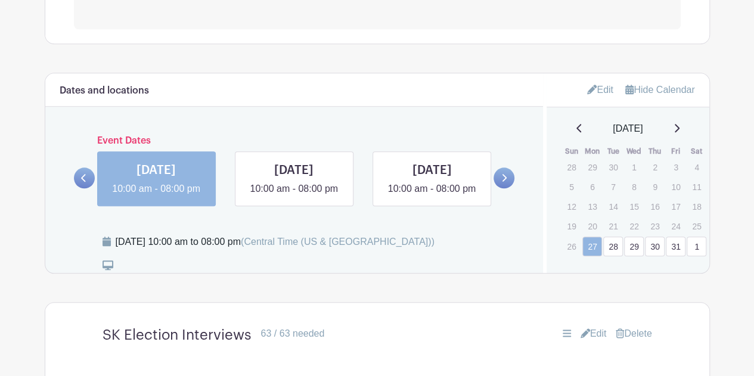
scroll to position [522, 0]
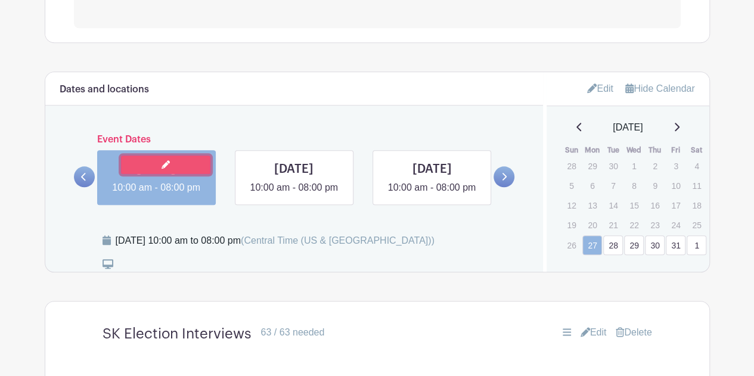
click at [180, 166] on link at bounding box center [165, 165] width 89 height 18
click at [167, 164] on icon at bounding box center [165, 164] width 8 height 8
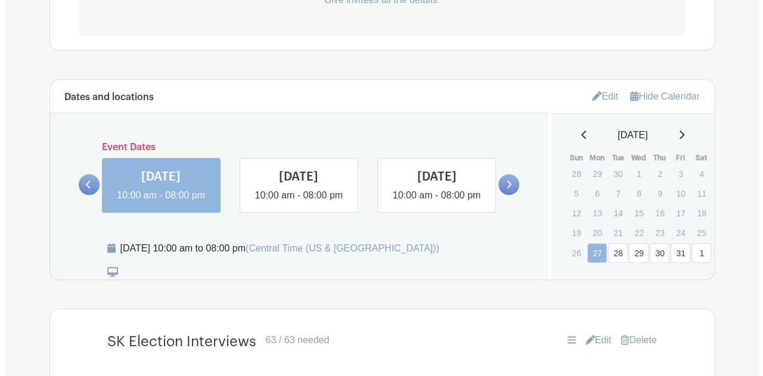
scroll to position [514, 0]
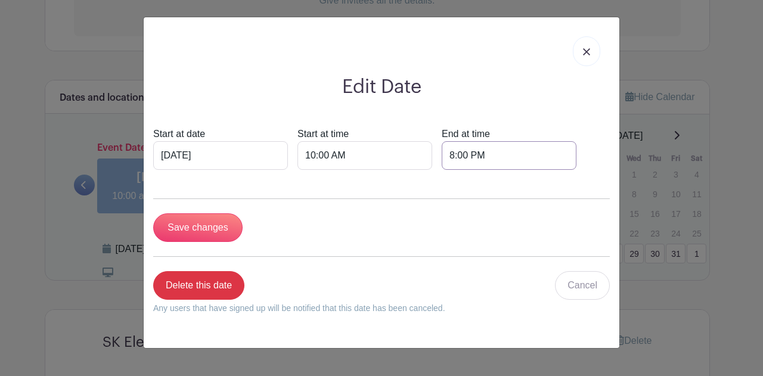
click at [446, 153] on input "8:00 PM" at bounding box center [508, 155] width 135 height 29
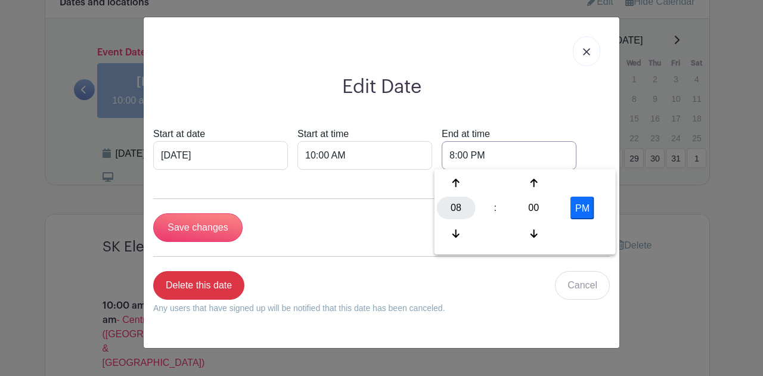
scroll to position [418, 0]
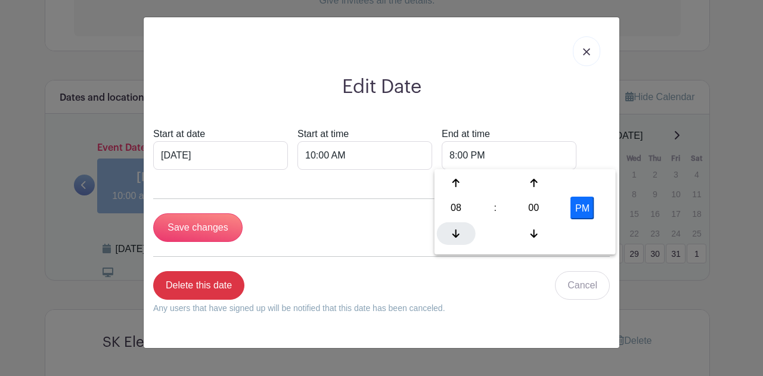
click at [458, 231] on icon at bounding box center [455, 234] width 7 height 10
click at [532, 185] on icon at bounding box center [533, 183] width 7 height 10
click at [534, 207] on div "02" at bounding box center [533, 208] width 39 height 23
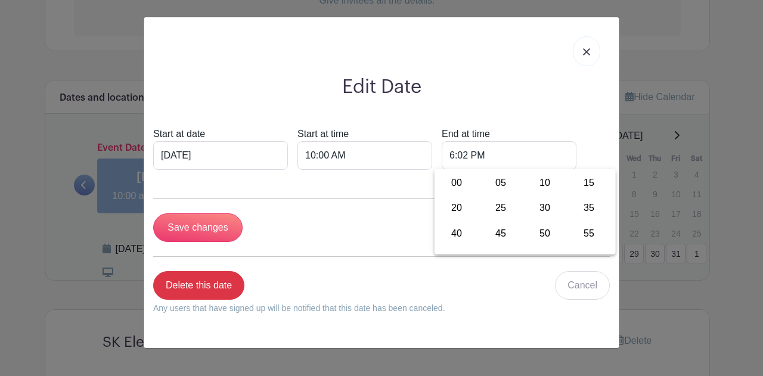
click at [534, 207] on div "30" at bounding box center [545, 208] width 40 height 23
type input "6:30 PM"
click at [340, 219] on div "Save changes" at bounding box center [381, 227] width 456 height 29
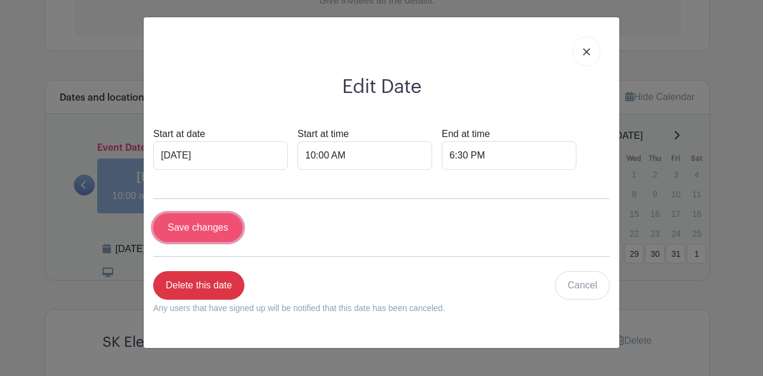
click at [216, 222] on input "Save changes" at bounding box center [197, 227] width 89 height 29
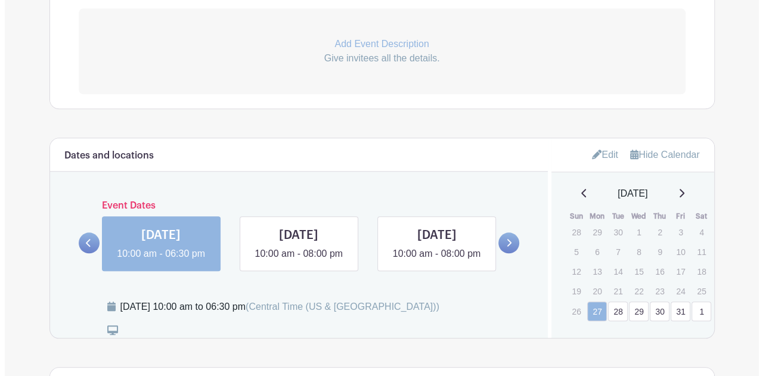
scroll to position [462, 0]
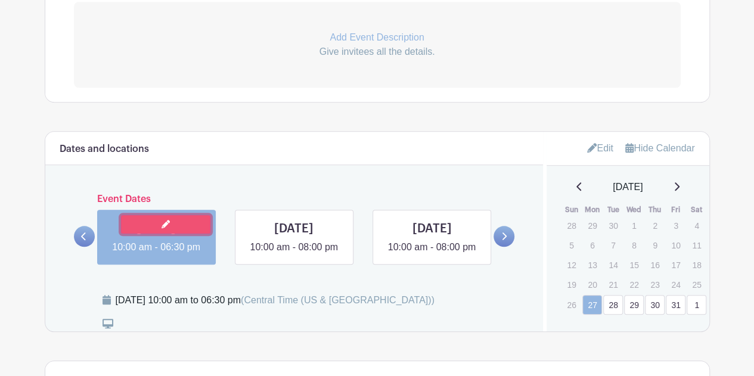
click at [176, 225] on link at bounding box center [165, 224] width 89 height 18
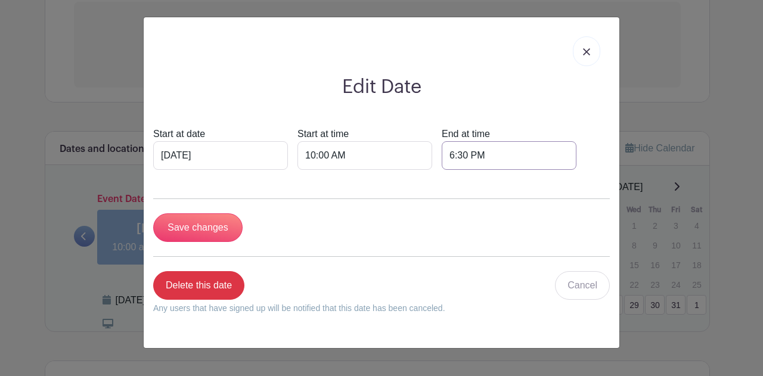
click at [453, 149] on input "6:30 PM" at bounding box center [508, 155] width 135 height 29
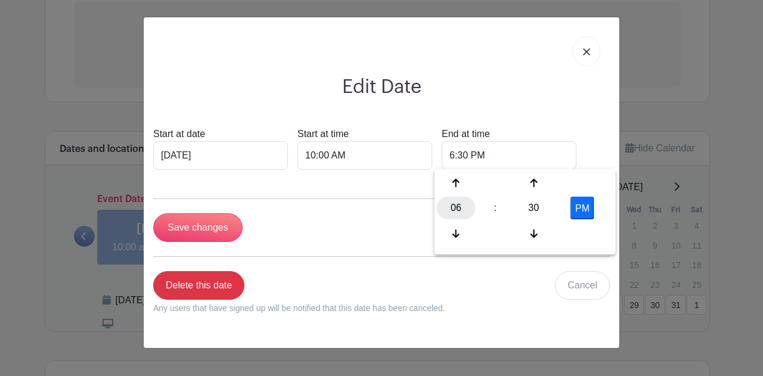
click at [464, 203] on div "06" at bounding box center [456, 208] width 39 height 23
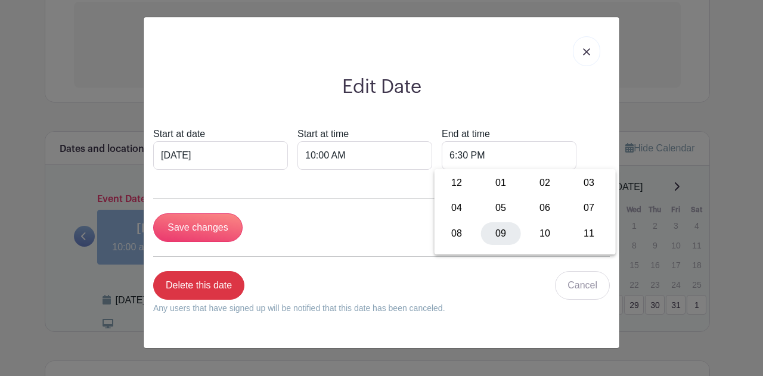
click at [495, 242] on div "09" at bounding box center [501, 233] width 40 height 23
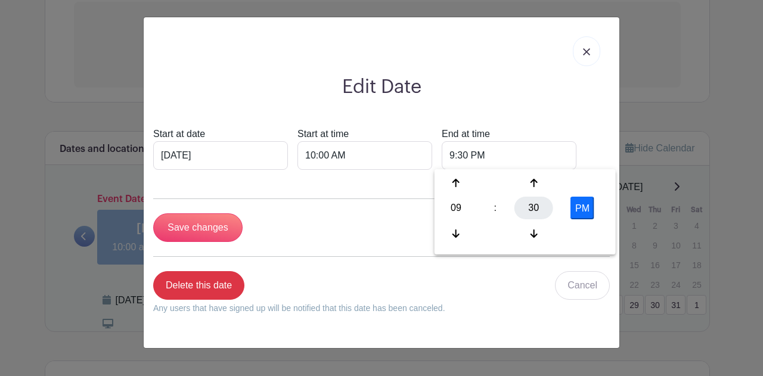
click at [537, 206] on div "30" at bounding box center [533, 208] width 39 height 23
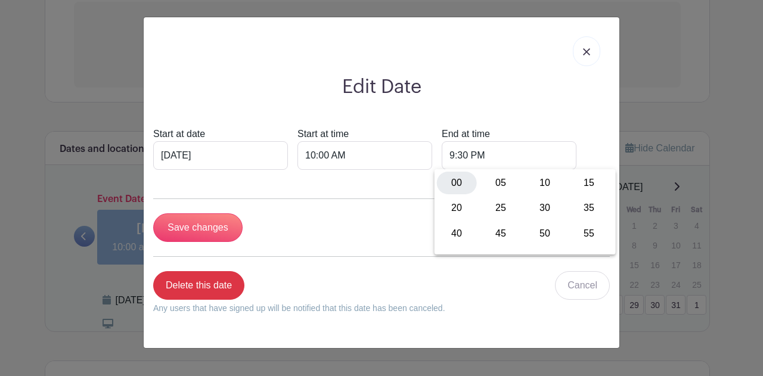
click at [465, 185] on div "00" at bounding box center [457, 183] width 40 height 23
type input "9:00 PM"
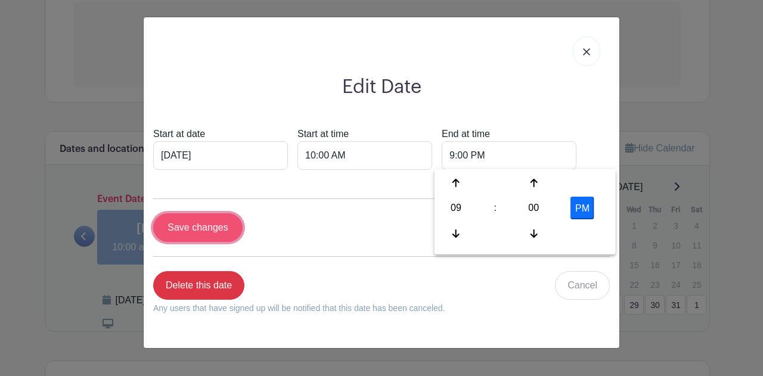
click at [226, 223] on input "Save changes" at bounding box center [197, 227] width 89 height 29
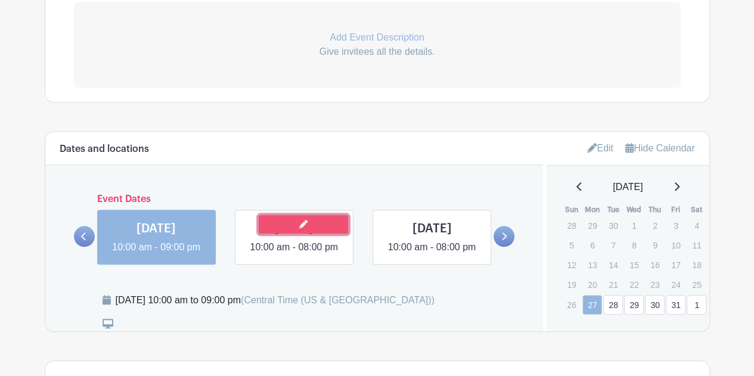
click at [289, 223] on link at bounding box center [303, 224] width 89 height 18
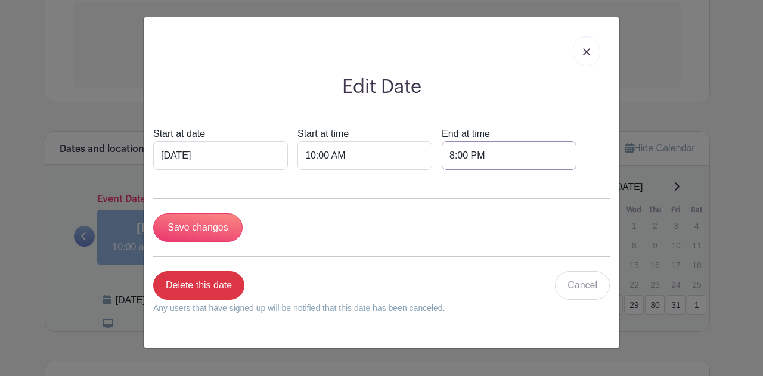
click at [446, 154] on input "8:00 PM" at bounding box center [508, 155] width 135 height 29
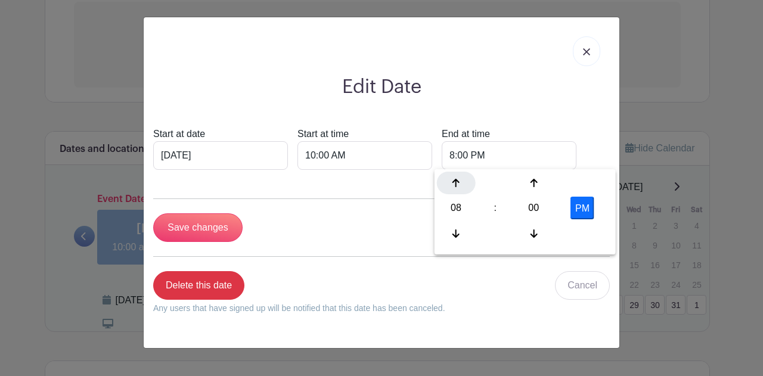
click at [449, 194] on div at bounding box center [456, 183] width 39 height 23
type input "9:00 PM"
click at [213, 220] on input "Save changes" at bounding box center [197, 227] width 89 height 29
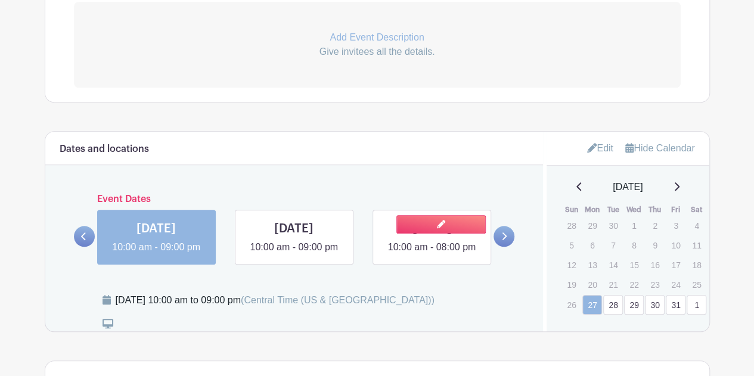
click at [431, 254] on link at bounding box center [431, 254] width 0 height 0
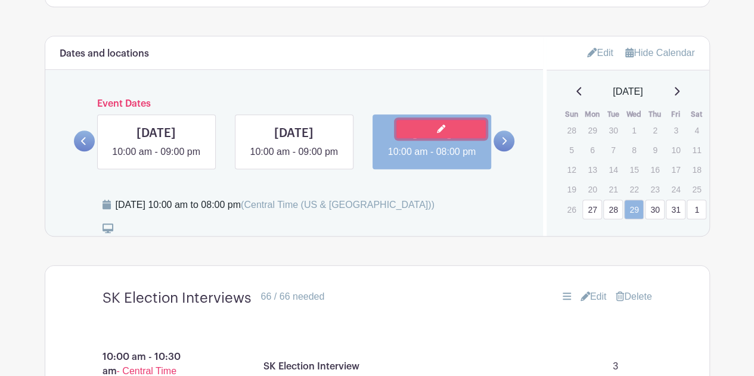
click at [418, 125] on link at bounding box center [440, 129] width 89 height 18
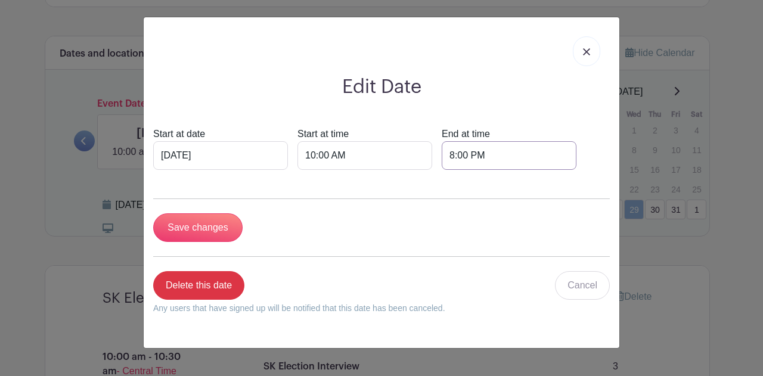
click at [446, 156] on input "8:00 PM" at bounding box center [508, 155] width 135 height 29
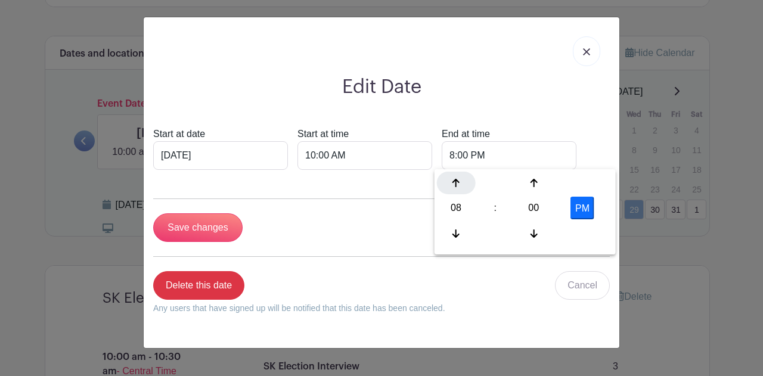
click at [453, 185] on icon at bounding box center [455, 183] width 7 height 10
type input "9:00 PM"
click at [345, 222] on div "Save changes" at bounding box center [381, 227] width 456 height 29
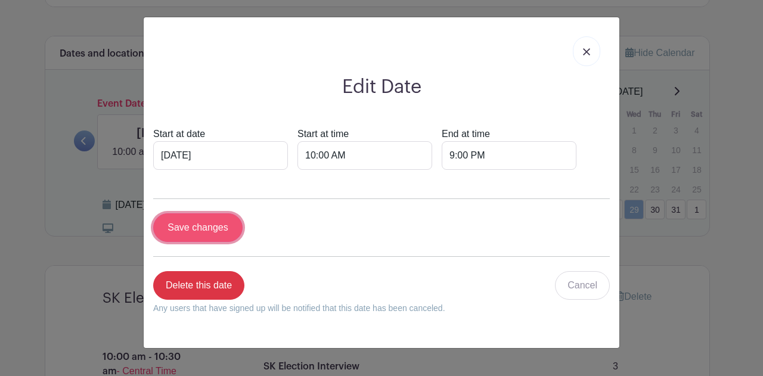
click at [207, 221] on input "Save changes" at bounding box center [197, 227] width 89 height 29
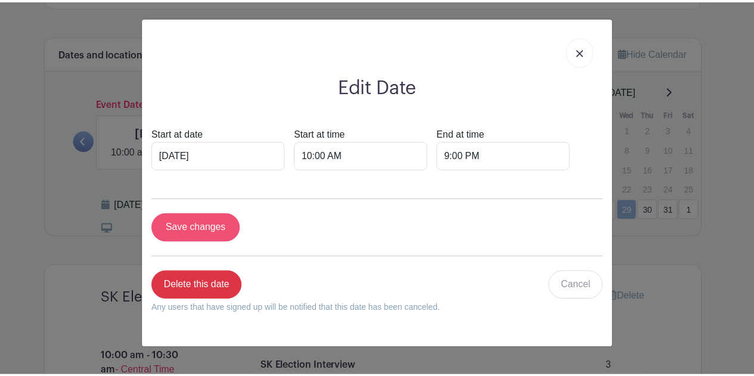
scroll to position [558, 0]
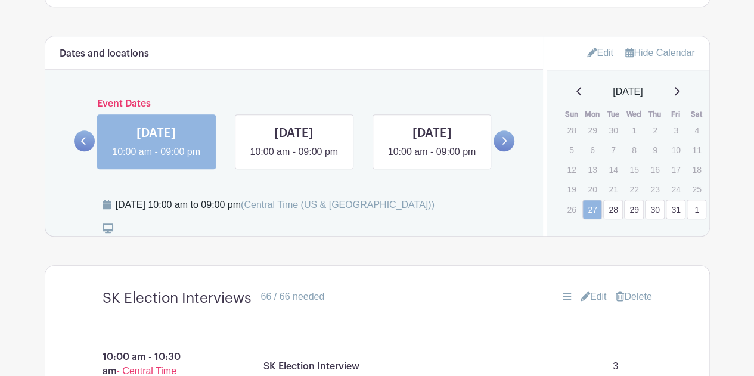
click at [505, 145] on icon at bounding box center [504, 141] width 5 height 8
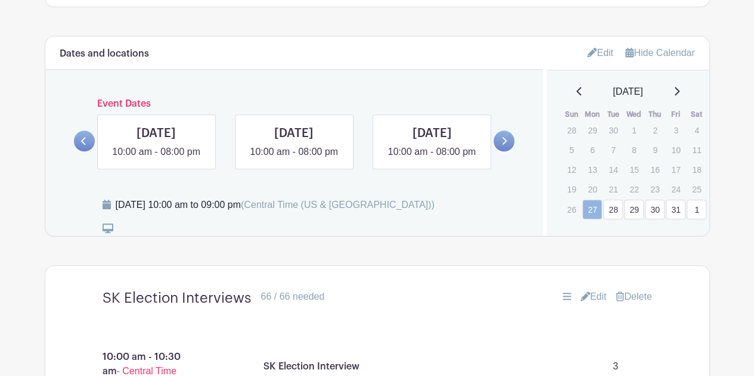
click at [602, 49] on link "Edit" at bounding box center [600, 53] width 26 height 20
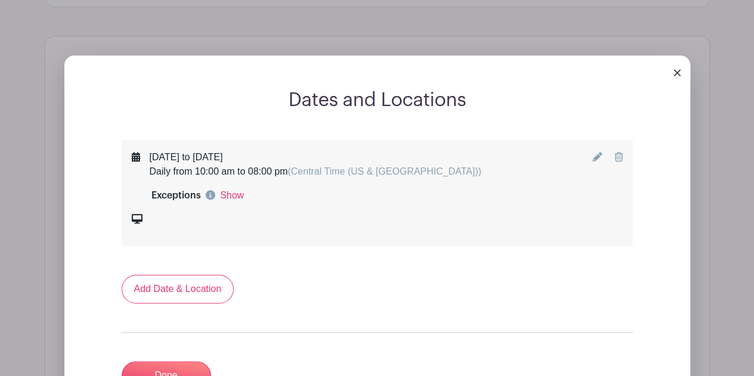
click at [596, 153] on icon at bounding box center [597, 157] width 10 height 10
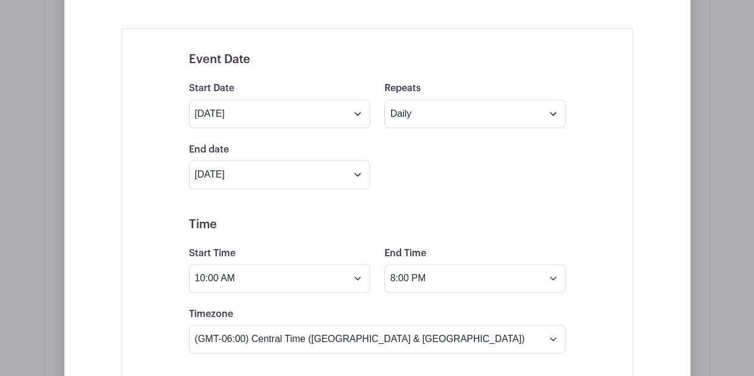
scroll to position [704, 0]
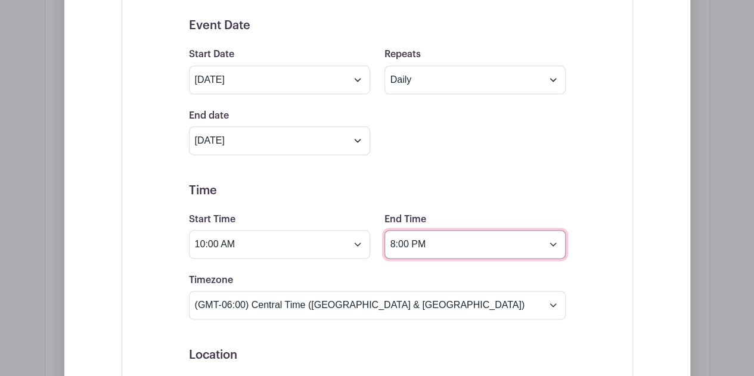
click at [402, 240] on input "8:00 PM" at bounding box center [474, 244] width 181 height 29
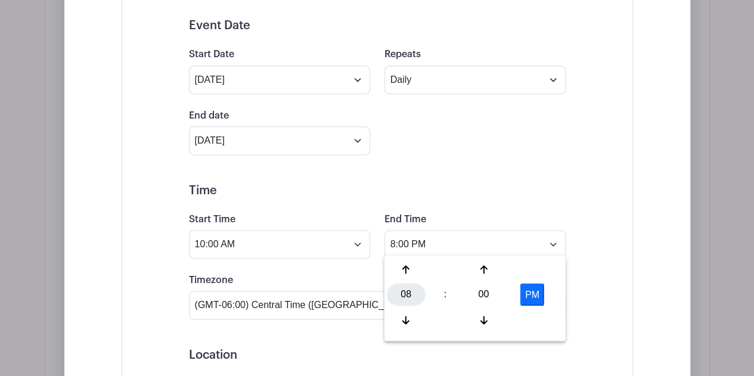
click at [403, 289] on div "08" at bounding box center [406, 294] width 39 height 23
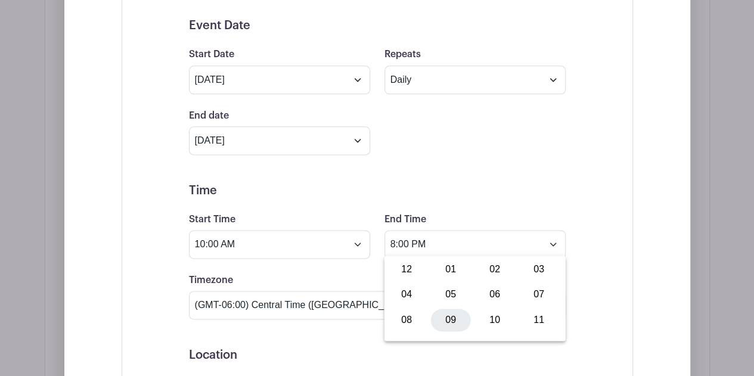
click at [457, 314] on div "09" at bounding box center [451, 320] width 40 height 23
type input "9:00 PM"
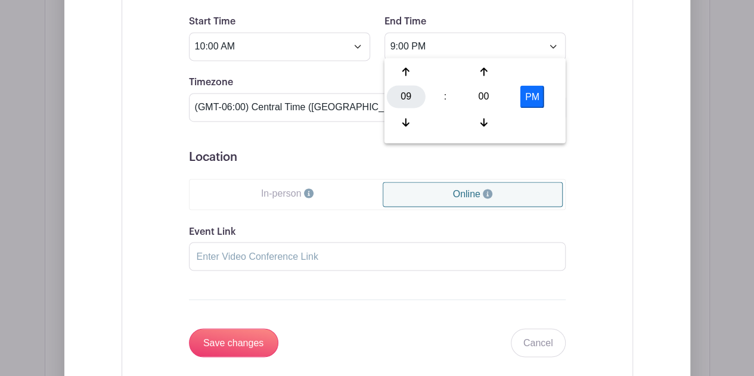
scroll to position [903, 0]
click at [241, 336] on input "Save changes" at bounding box center [233, 341] width 89 height 29
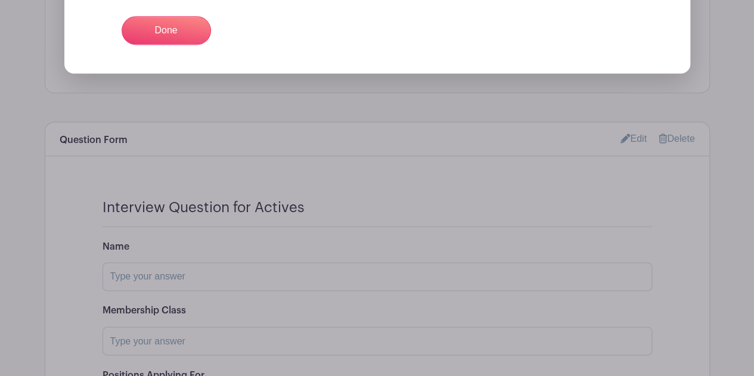
scroll to position [632, 0]
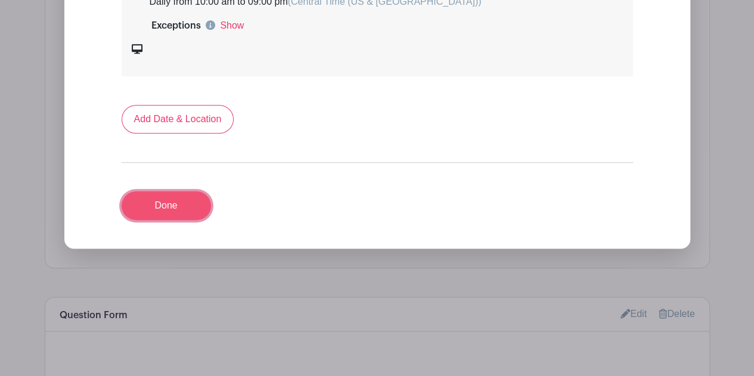
click at [176, 198] on link "Done" at bounding box center [166, 205] width 89 height 29
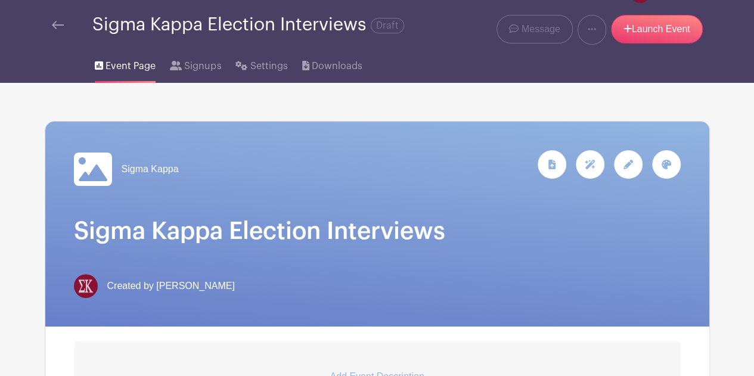
scroll to position [0, 0]
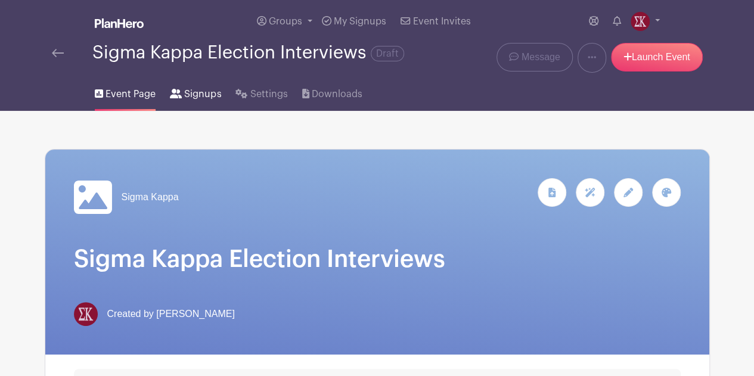
click at [188, 97] on span "Signups" at bounding box center [202, 94] width 37 height 14
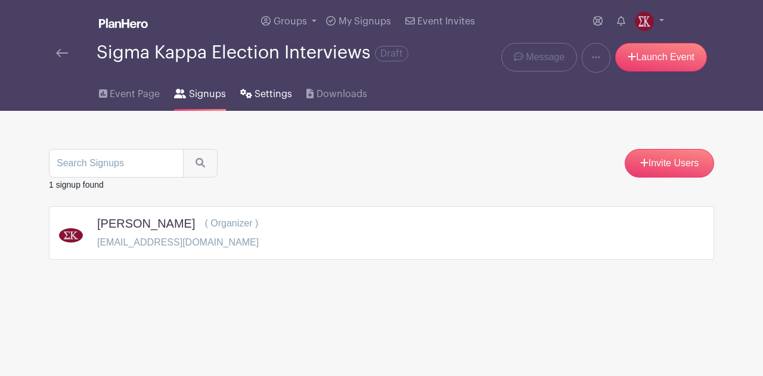
click at [257, 94] on span "Settings" at bounding box center [273, 94] width 38 height 14
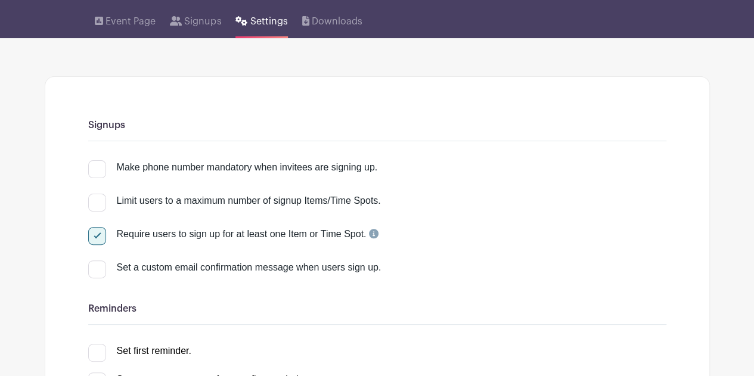
scroll to position [79, 0]
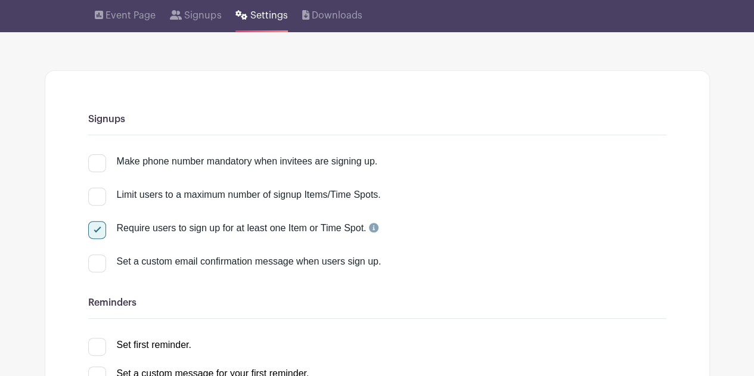
click at [98, 230] on div at bounding box center [97, 230] width 18 height 18
click at [96, 229] on input "Require users to sign up for at least one Item or Time Spot." at bounding box center [92, 225] width 8 height 8
checkbox input "false"
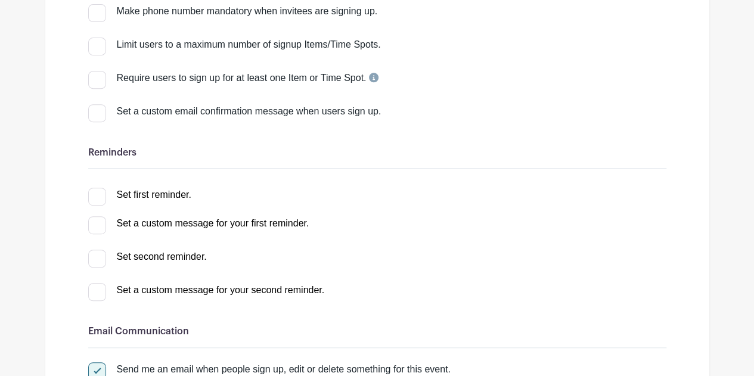
scroll to position [265, 0]
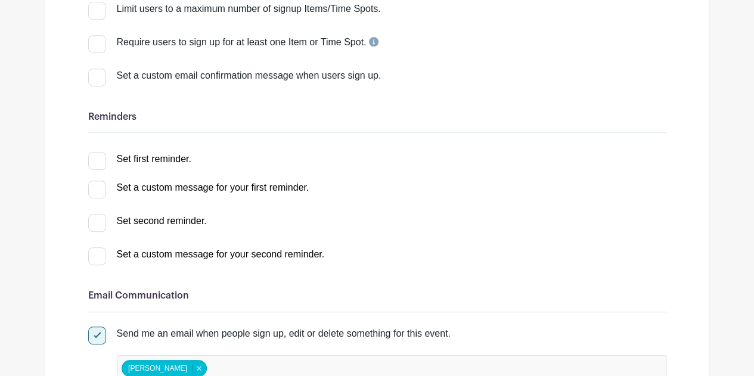
click at [99, 160] on div at bounding box center [97, 161] width 18 height 18
click at [96, 160] on input "Set first reminder." at bounding box center [92, 156] width 8 height 8
checkbox input "true"
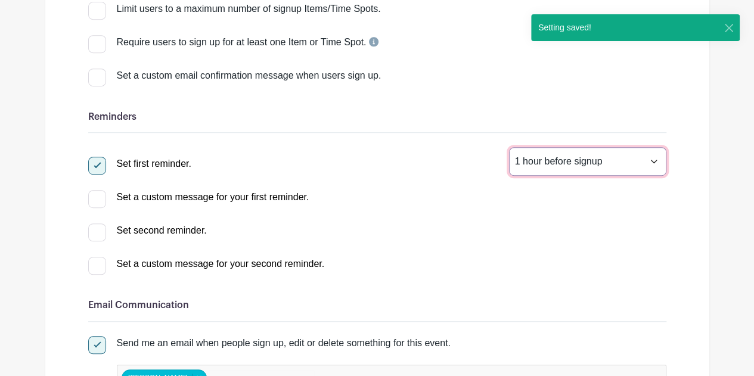
click at [554, 161] on select "1 hour before signup 2 hours before signup 3 hours before signup 4 hours before…" at bounding box center [587, 161] width 157 height 29
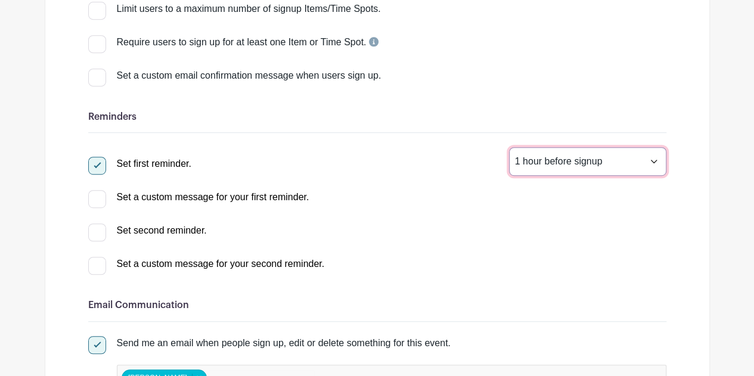
select select "24"
click at [509, 147] on select "1 hour before signup 2 hours before signup 3 hours before signup 4 hours before…" at bounding box center [587, 161] width 157 height 29
click at [98, 231] on div at bounding box center [97, 232] width 18 height 18
click at [96, 231] on input "Set second reminder." at bounding box center [92, 227] width 8 height 8
checkbox input "true"
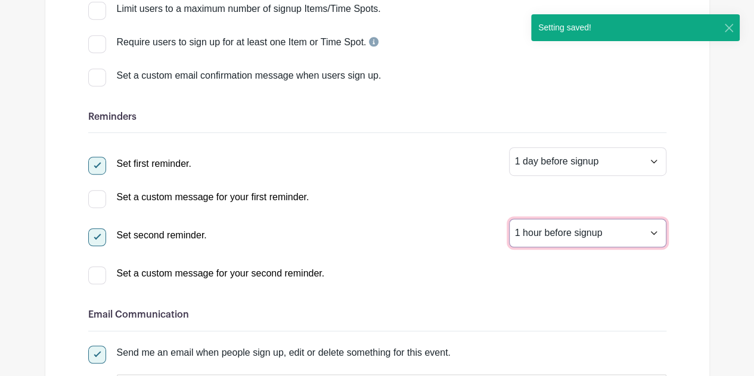
click at [618, 238] on select "1 hour before signup 2 hours before signup 3 hours before signup 4 hours before…" at bounding box center [587, 233] width 157 height 29
click at [509, 219] on select "1 hour before signup 2 hours before signup 3 hours before signup 4 hours before…" at bounding box center [587, 233] width 157 height 29
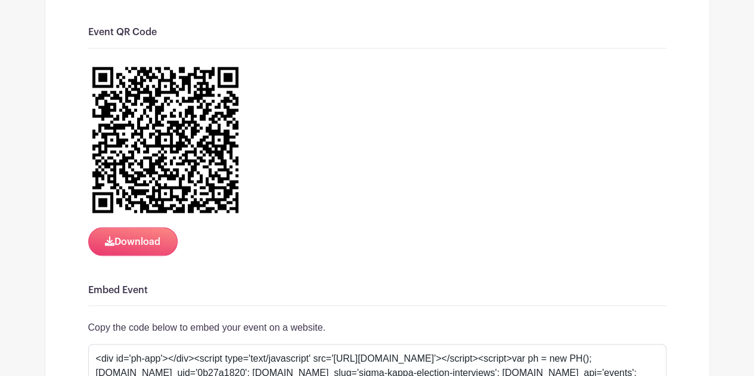
scroll to position [1026, 0]
click at [292, 180] on div at bounding box center [377, 140] width 578 height 155
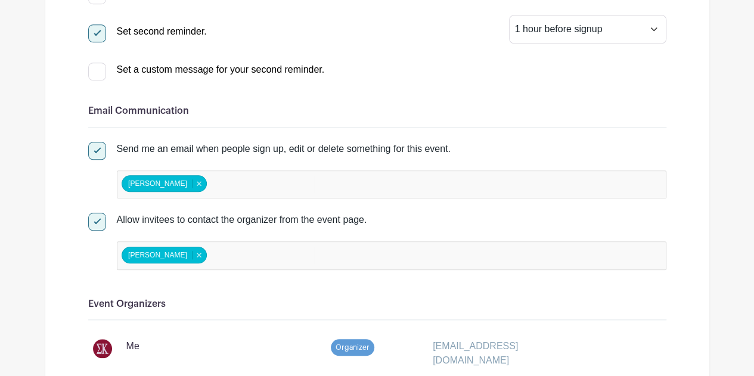
scroll to position [0, 0]
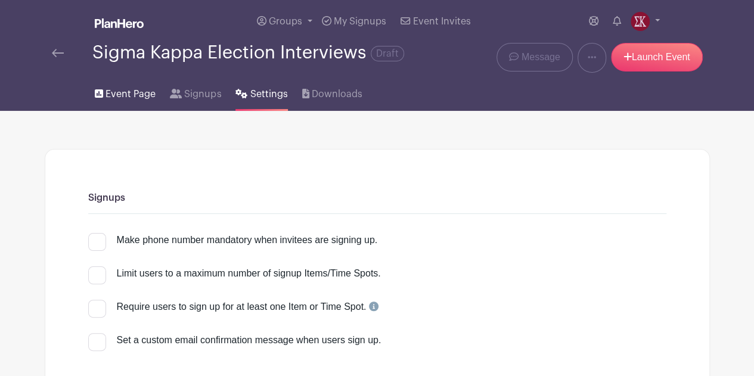
click at [124, 91] on span "Event Page" at bounding box center [130, 94] width 50 height 14
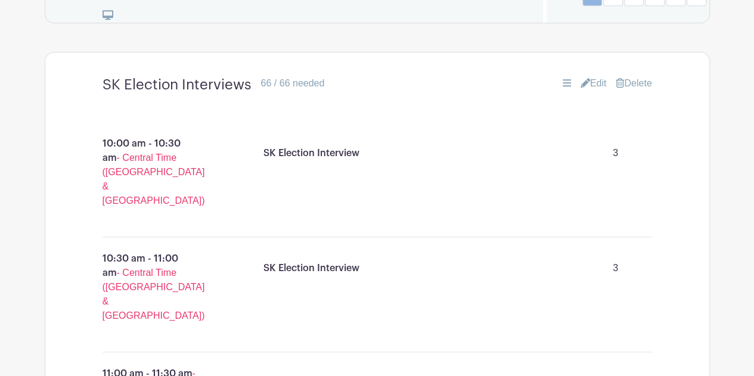
scroll to position [677, 0]
click at [593, 89] on link "Edit" at bounding box center [593, 82] width 26 height 14
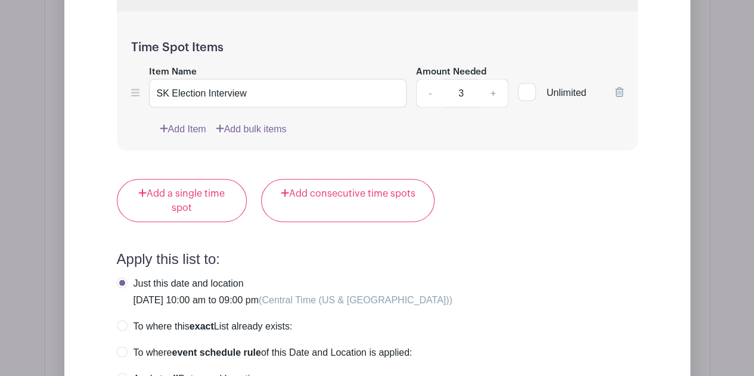
scroll to position [5749, 0]
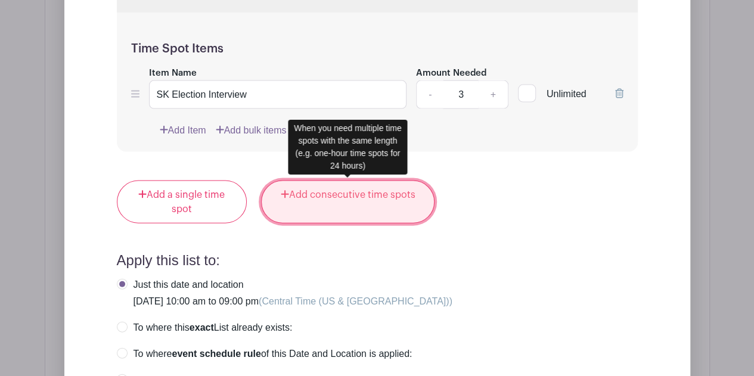
click at [363, 198] on link "Add consecutive time spots" at bounding box center [347, 202] width 173 height 43
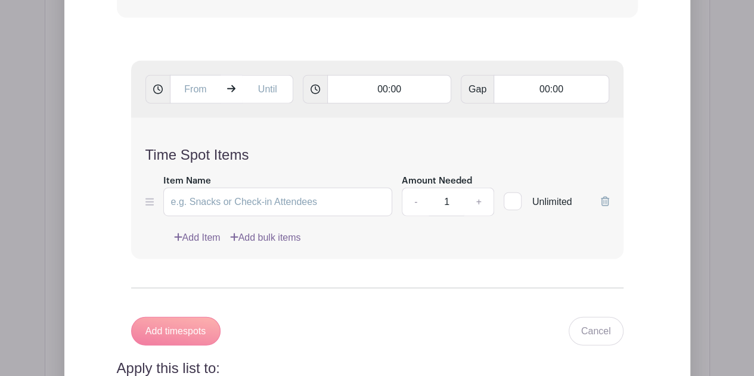
scroll to position [5878, 0]
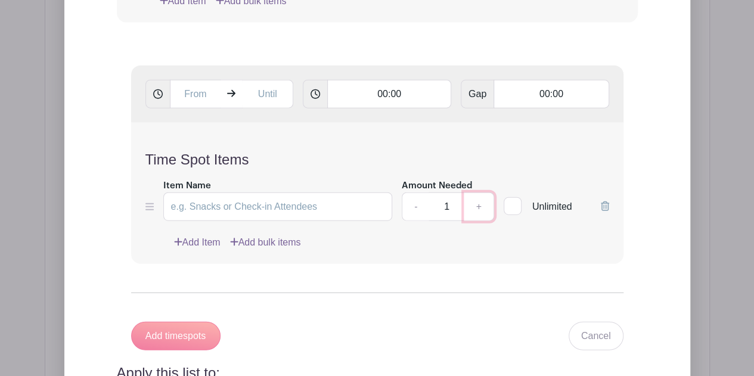
click at [477, 207] on link "+" at bounding box center [479, 206] width 30 height 29
type input "3"
click at [191, 97] on input "text" at bounding box center [195, 94] width 51 height 29
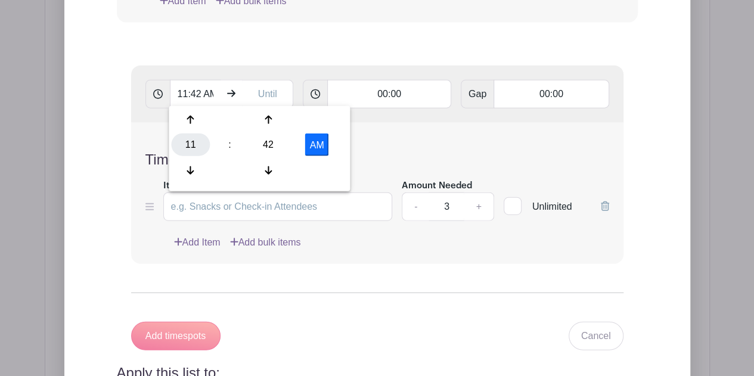
click at [189, 141] on div "11" at bounding box center [190, 144] width 39 height 23
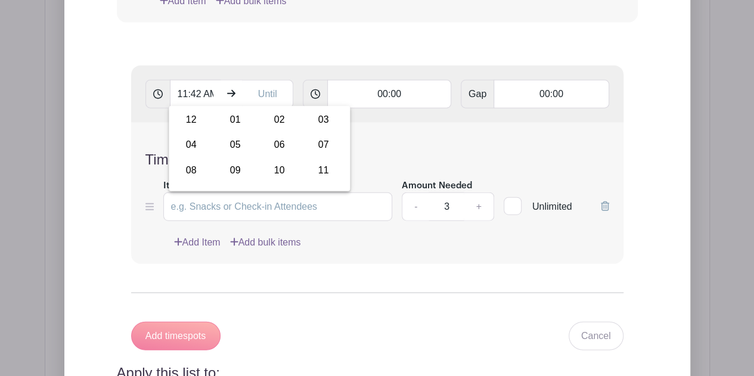
scroll to position [5865, 0]
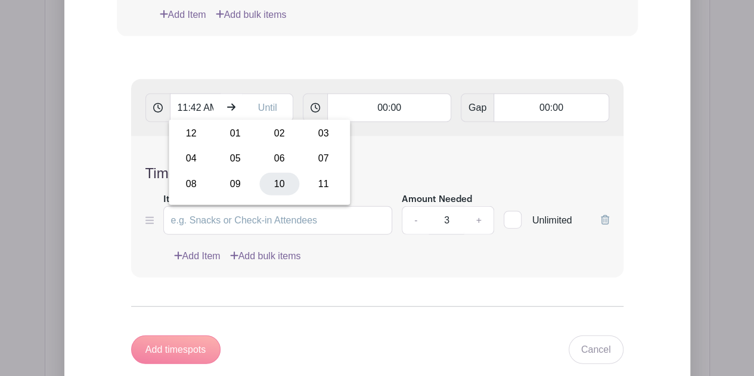
click at [280, 190] on div "10" at bounding box center [279, 184] width 40 height 23
click at [193, 107] on input "10:42 AM" at bounding box center [195, 108] width 51 height 29
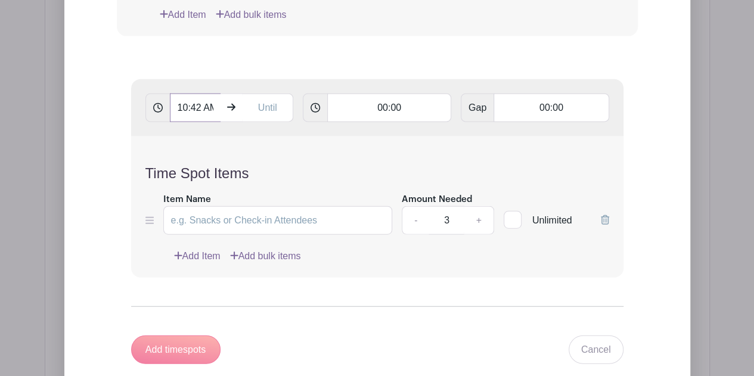
click at [193, 105] on input "10:42 AM" at bounding box center [195, 108] width 51 height 29
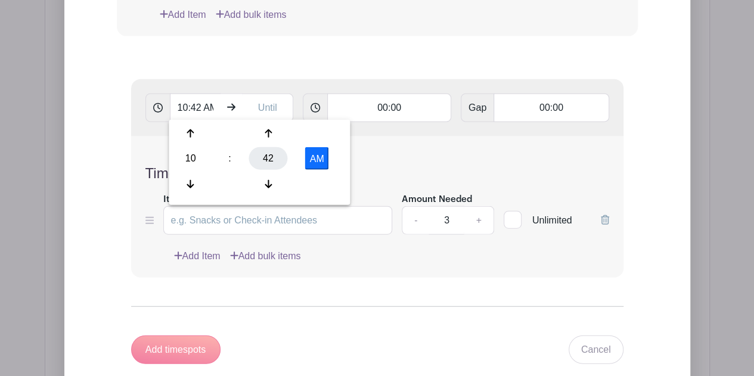
click at [263, 157] on div "42" at bounding box center [268, 158] width 39 height 23
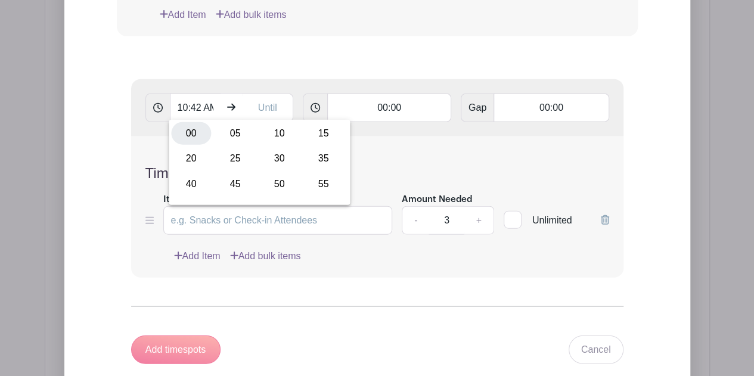
click at [199, 133] on div "00" at bounding box center [191, 133] width 40 height 23
type input "10:00 AM"
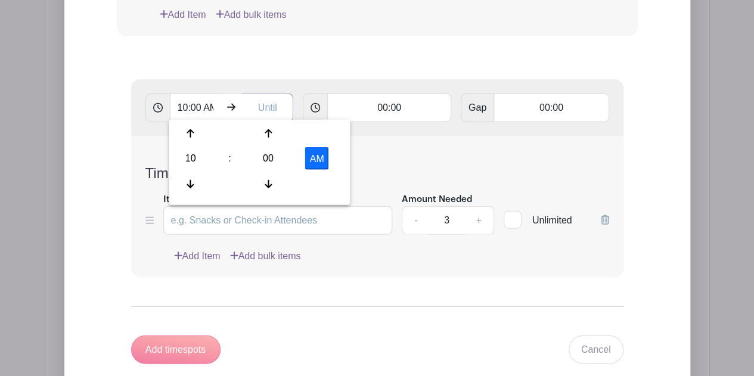
click at [263, 98] on input "text" at bounding box center [267, 108] width 51 height 29
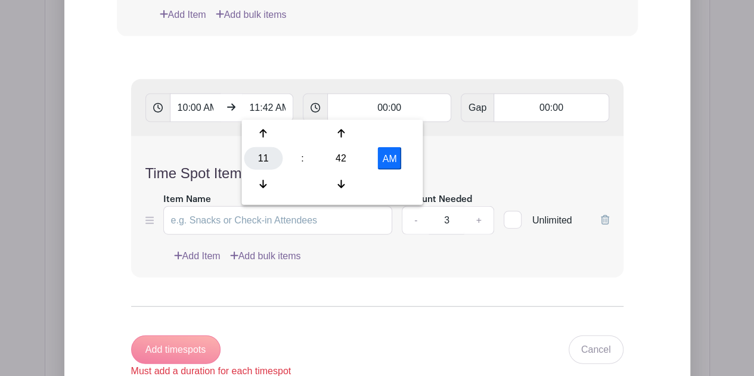
click at [266, 164] on div "11" at bounding box center [263, 158] width 39 height 23
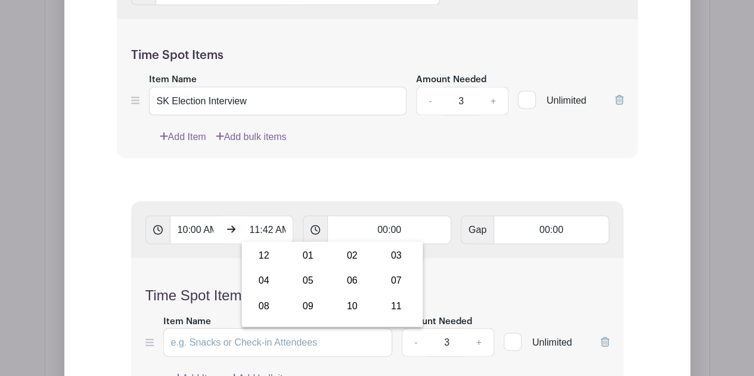
scroll to position [5742, 0]
click at [307, 306] on div "09" at bounding box center [308, 307] width 40 height 23
click at [391, 279] on button "AM" at bounding box center [390, 281] width 24 height 23
click at [338, 279] on div "42" at bounding box center [341, 281] width 39 height 23
click at [250, 252] on div "00" at bounding box center [264, 256] width 40 height 23
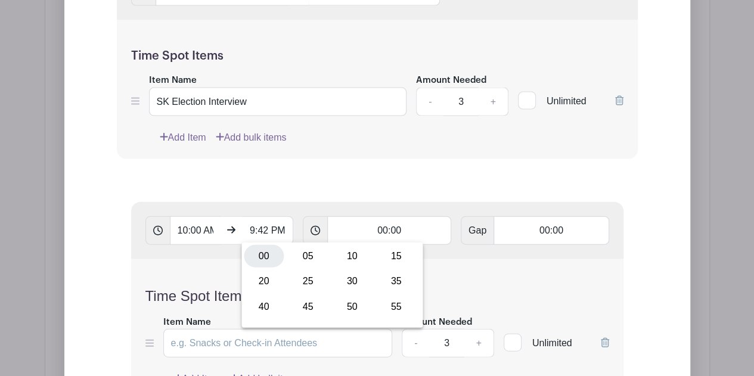
type input "9:00 PM"
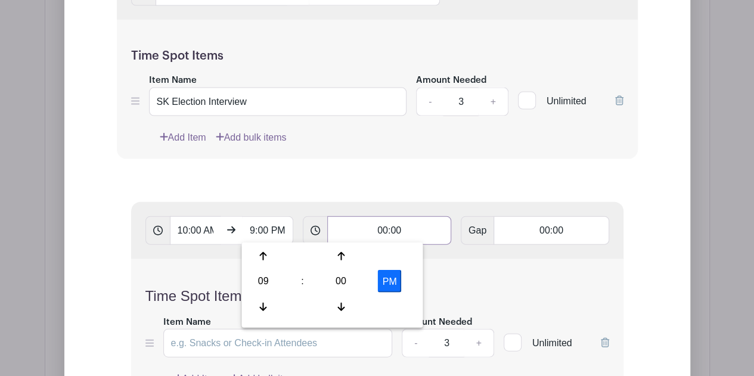
click at [390, 229] on input "00:00" at bounding box center [389, 230] width 124 height 29
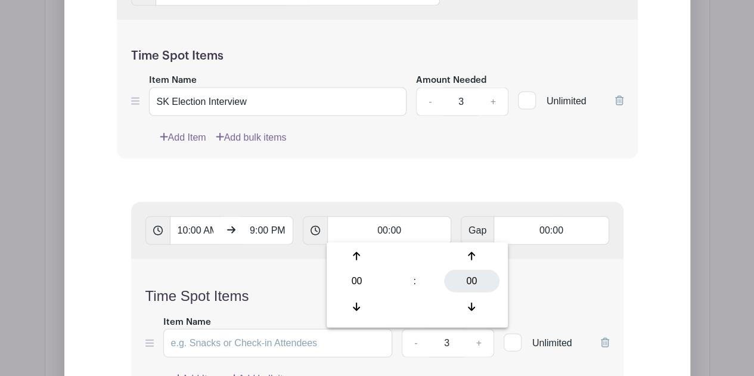
click at [468, 285] on div "00" at bounding box center [471, 281] width 55 height 23
click at [441, 285] on div "30" at bounding box center [437, 281] width 40 height 23
type input "00:30"
type input "Add 22 timespots"
click at [558, 315] on div "Unlimited" at bounding box center [537, 336] width 69 height 43
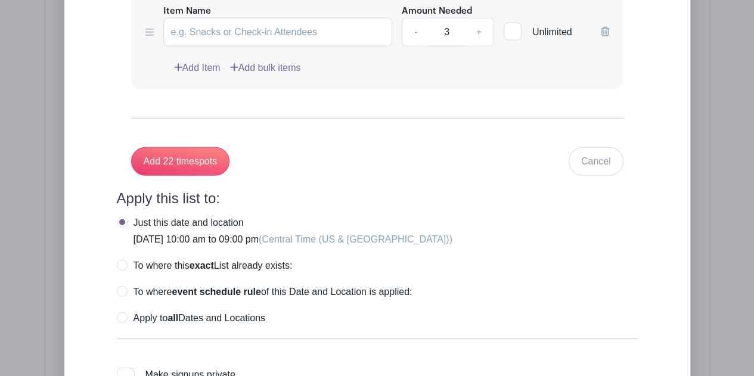
scroll to position [6012, 0]
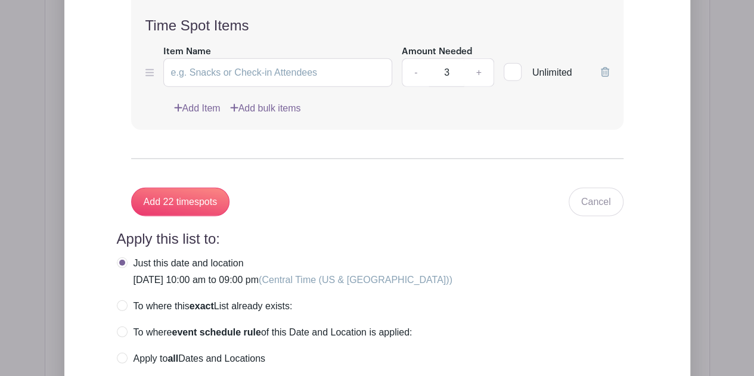
click at [124, 353] on label "Apply to all Dates and Locations" at bounding box center [191, 359] width 148 height 12
radio input "true"
click at [194, 198] on input "Add 22 timespots" at bounding box center [180, 202] width 99 height 29
click at [216, 61] on input "Item Name" at bounding box center [277, 72] width 229 height 29
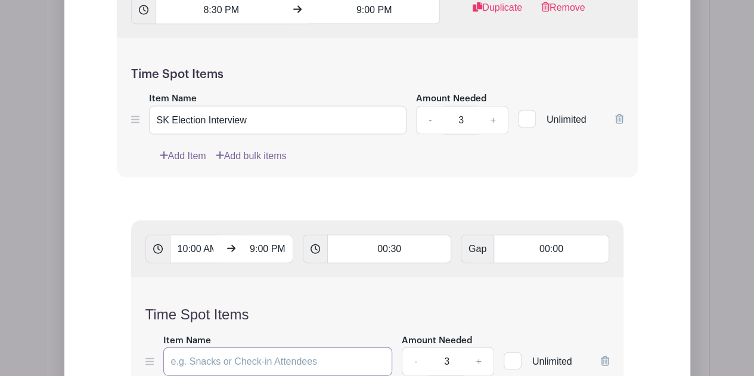
scroll to position [5774, 0]
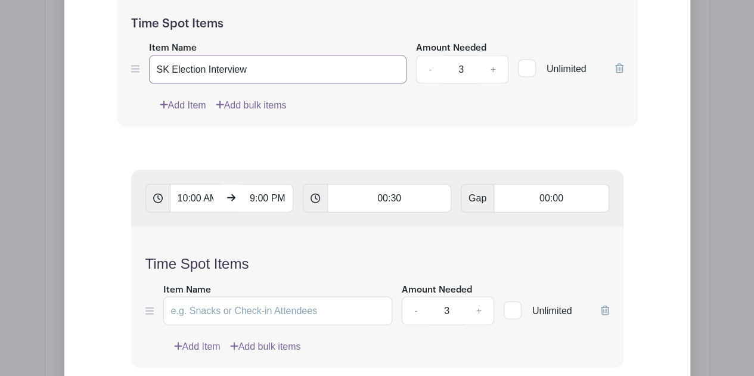
drag, startPoint x: 250, startPoint y: 69, endPoint x: 139, endPoint y: 70, distance: 110.2
click at [139, 70] on div "Item Name SK Election Interview Amount Needed - 3 + Unlimited" at bounding box center [377, 62] width 492 height 43
click at [250, 304] on input "Item Name" at bounding box center [277, 311] width 229 height 29
paste input "SK Election Interview"
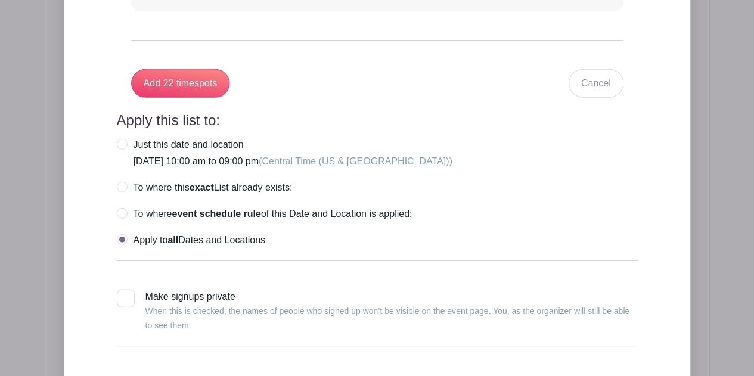
scroll to position [6130, 0]
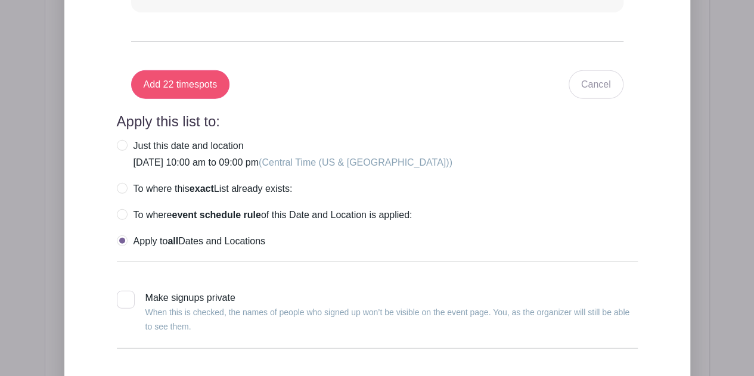
type input "SK Election Interview"
click at [184, 88] on input "Add 22 timespots" at bounding box center [180, 84] width 99 height 29
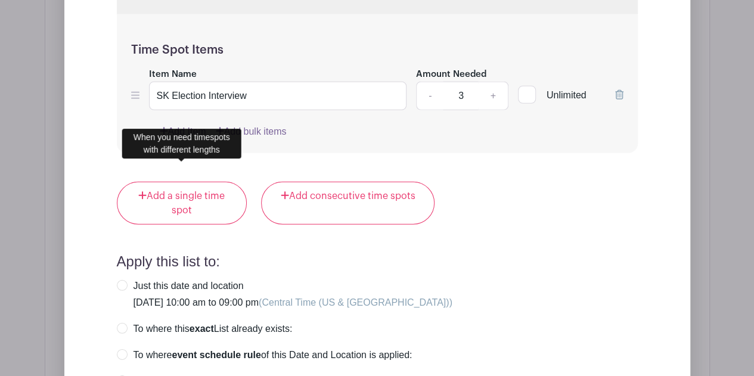
scroll to position [10681, 0]
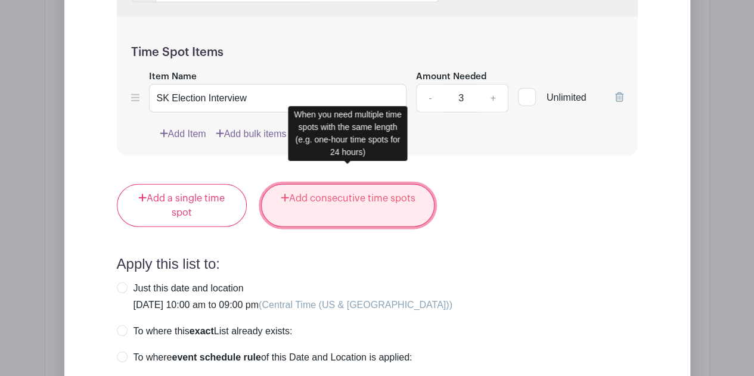
click at [327, 184] on link "Add consecutive time spots" at bounding box center [347, 205] width 173 height 43
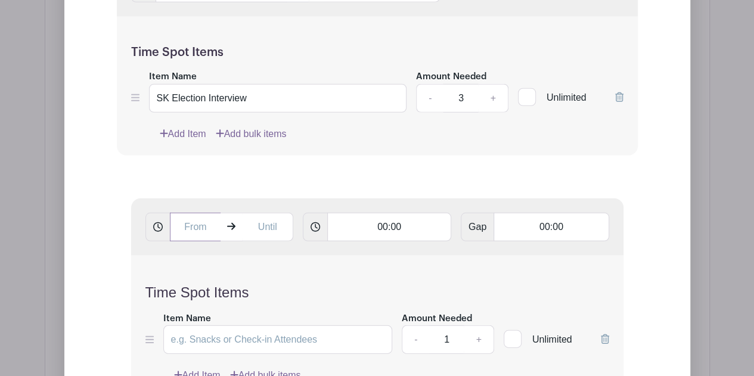
click at [193, 213] on input "text" at bounding box center [195, 227] width 51 height 29
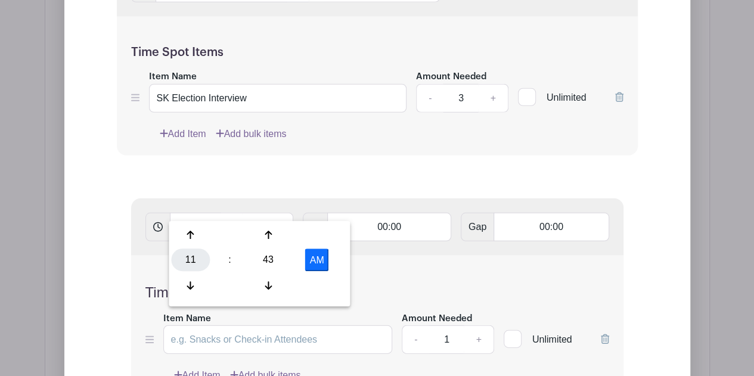
click at [189, 266] on div "11" at bounding box center [190, 260] width 39 height 23
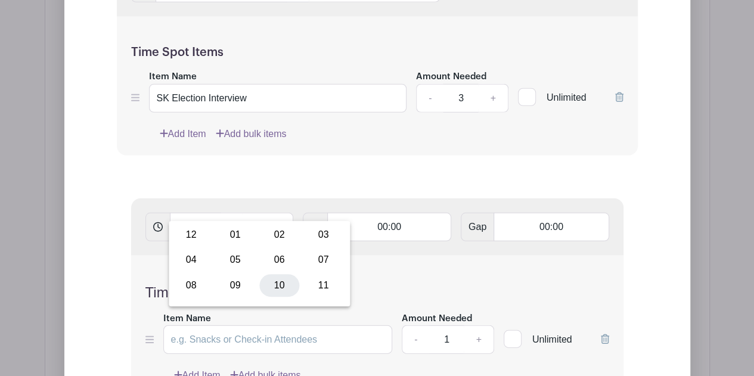
click at [269, 287] on div "10" at bounding box center [279, 285] width 40 height 23
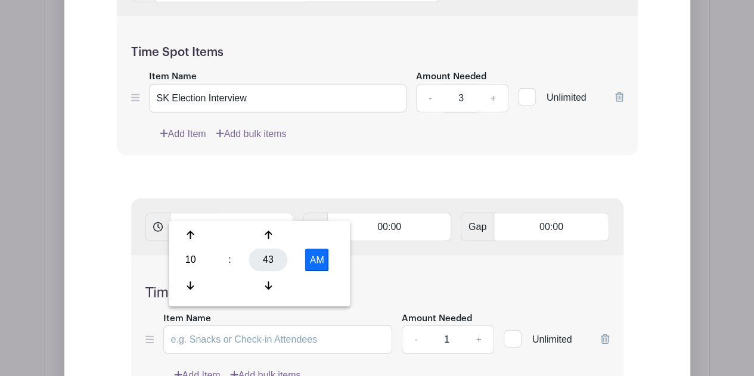
click at [263, 249] on div "43" at bounding box center [268, 260] width 39 height 23
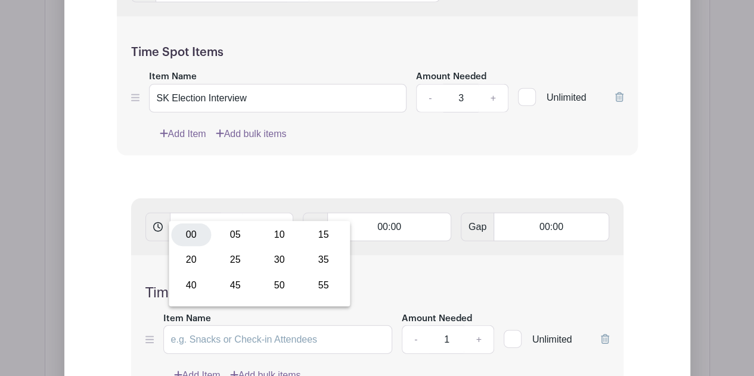
click at [189, 228] on div "00" at bounding box center [191, 234] width 40 height 23
type input "10:00 AM"
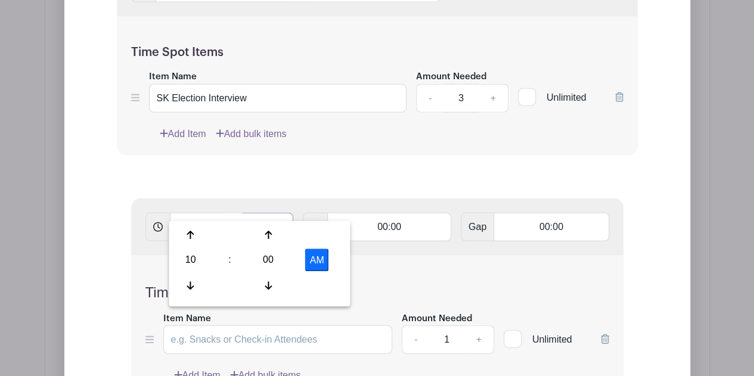
click at [265, 213] on input "text" at bounding box center [267, 227] width 51 height 29
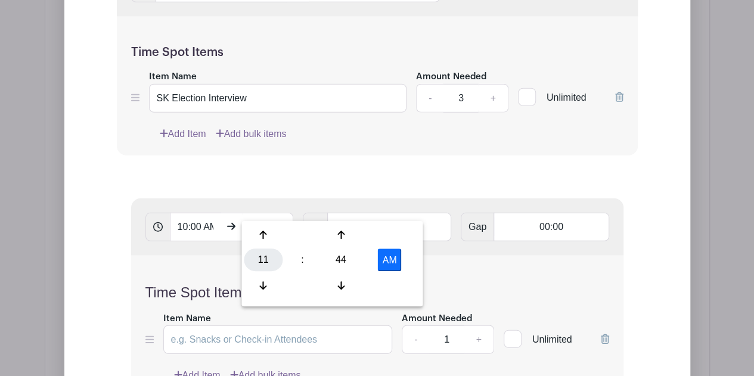
click at [263, 253] on div "11" at bounding box center [263, 260] width 39 height 23
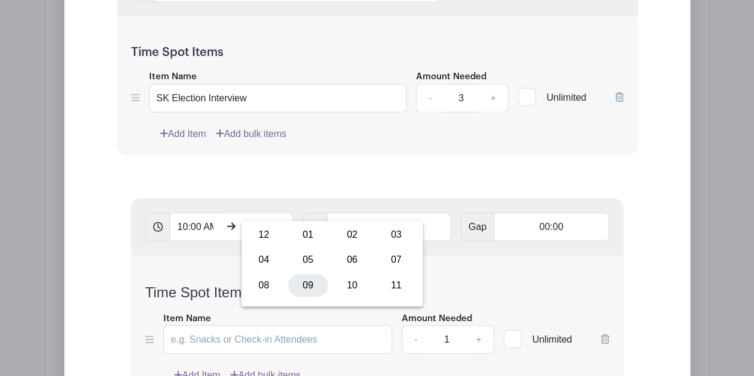
click at [315, 290] on div "09" at bounding box center [308, 285] width 40 height 23
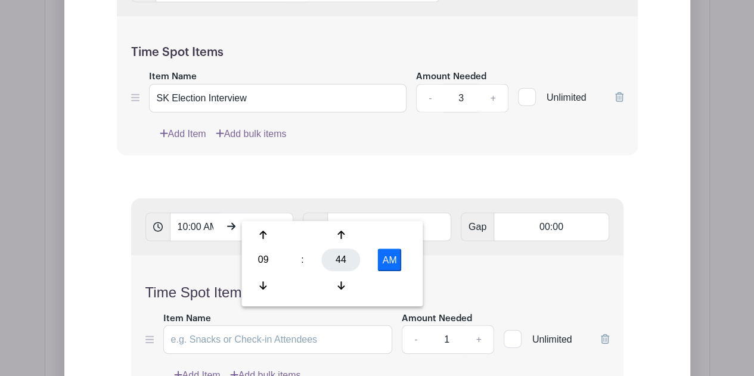
click at [337, 268] on div "44" at bounding box center [341, 260] width 39 height 23
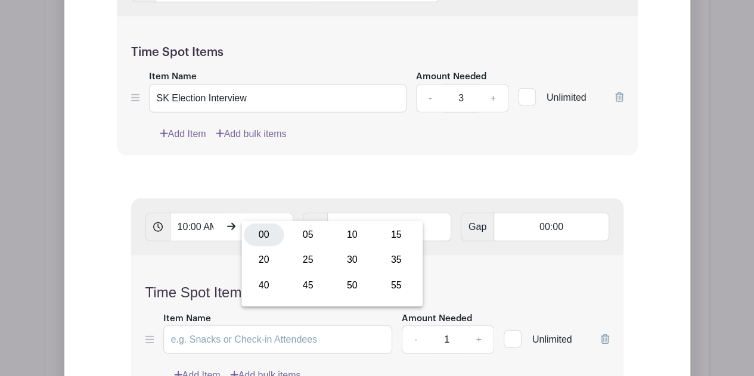
click at [265, 232] on div "00" at bounding box center [264, 234] width 40 height 23
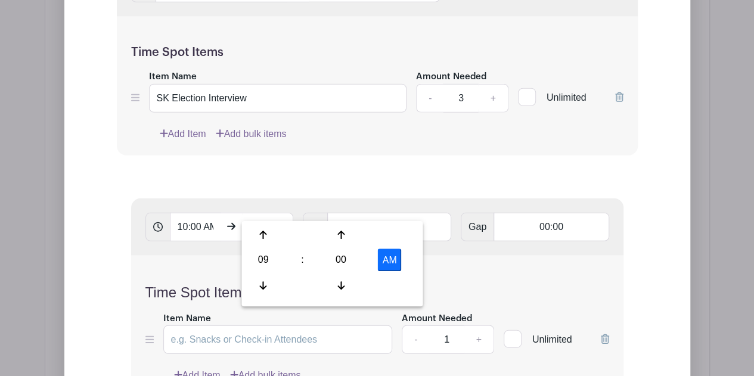
click at [387, 266] on button "AM" at bounding box center [390, 260] width 24 height 23
type input "9:00 PM"
click at [381, 213] on input "00:00" at bounding box center [389, 227] width 124 height 29
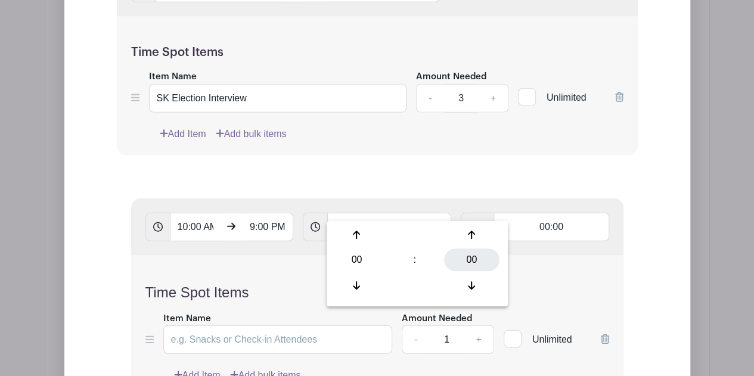
click at [469, 266] on div "00" at bounding box center [471, 260] width 55 height 23
click at [439, 260] on div "30" at bounding box center [437, 260] width 40 height 23
type input "00:30"
type input "Add 22 timespots"
click at [275, 284] on h4 "Time Spot Items" at bounding box center [377, 292] width 464 height 17
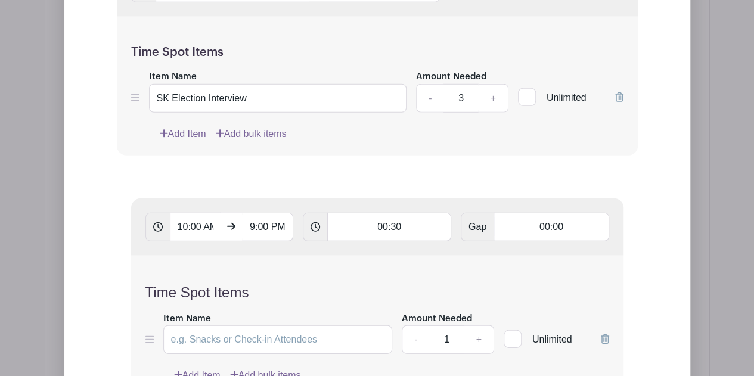
scroll to position [10727, 0]
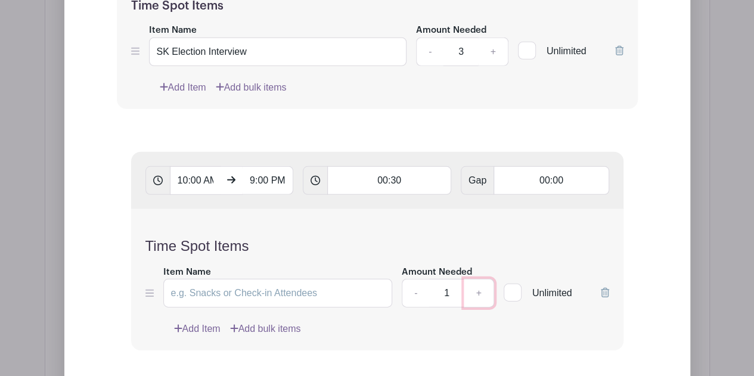
click at [478, 279] on link "+" at bounding box center [479, 293] width 30 height 29
type input "3"
click at [305, 279] on input "Item Name" at bounding box center [277, 293] width 229 height 29
paste input "SK Election Interview"
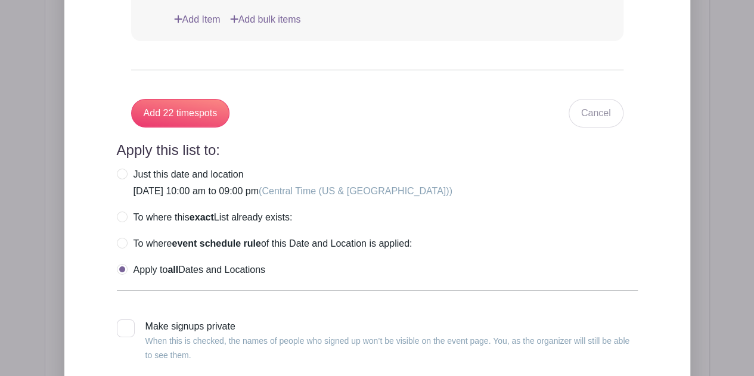
scroll to position [11040, 0]
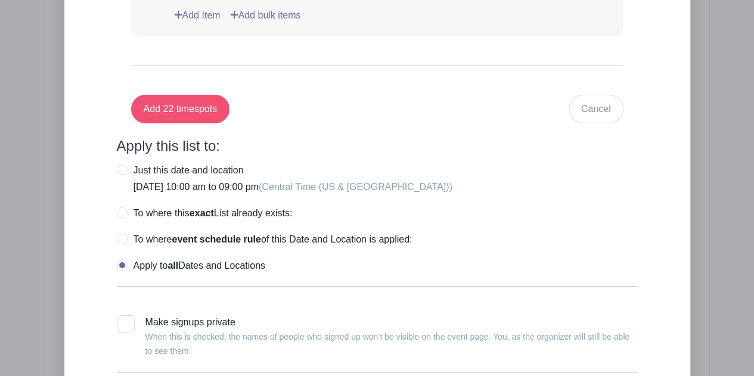
type input "SK Election Interview"
click at [162, 95] on input "Add 22 timespots" at bounding box center [180, 109] width 99 height 29
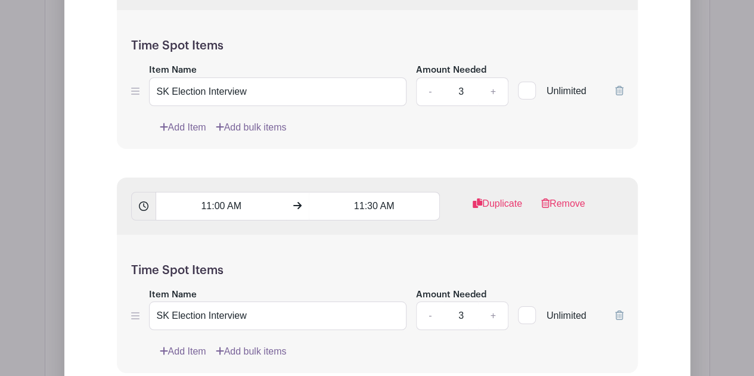
scroll to position [15718, 0]
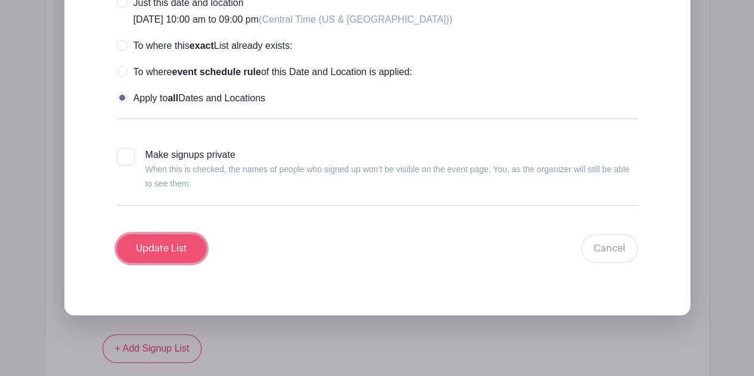
click at [177, 234] on input "Update List" at bounding box center [161, 248] width 89 height 29
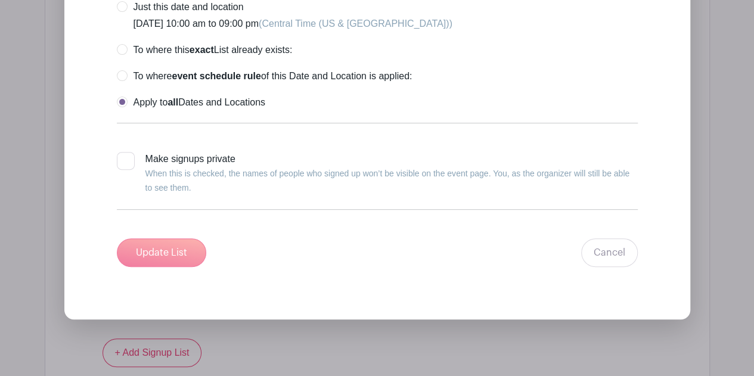
click at [161, 238] on div "Update List Cancel" at bounding box center [377, 252] width 521 height 29
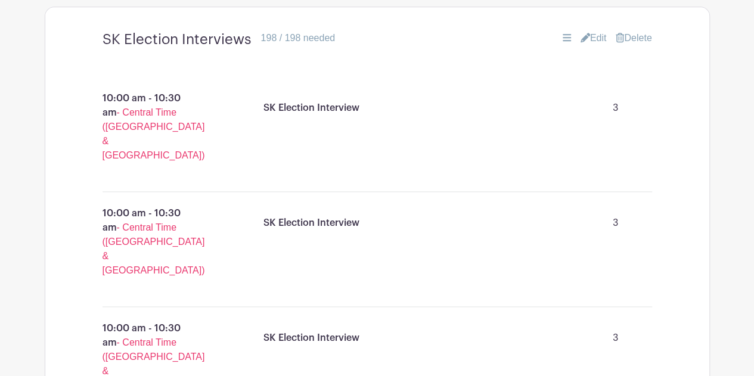
scroll to position [721, 0]
click at [615, 120] on p "3" at bounding box center [616, 108] width 54 height 24
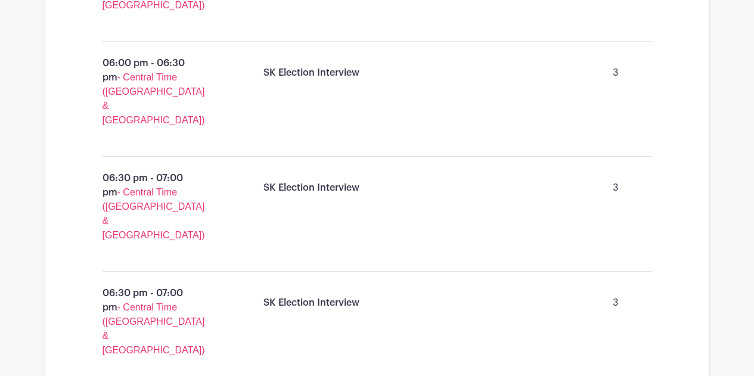
scroll to position [6546, 0]
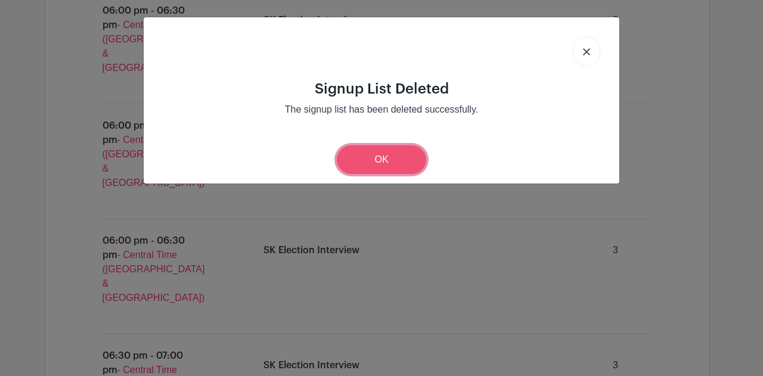
click at [375, 159] on link "OK" at bounding box center [381, 159] width 89 height 29
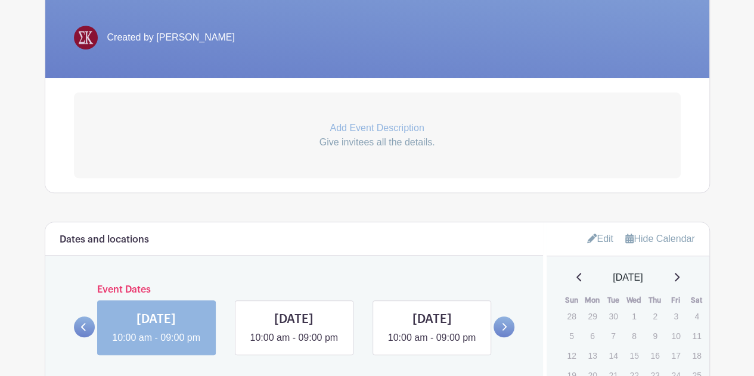
scroll to position [0, 0]
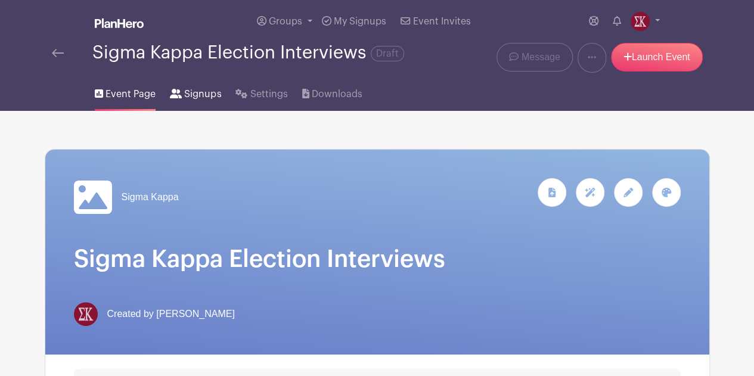
click at [206, 94] on span "Signups" at bounding box center [202, 94] width 37 height 14
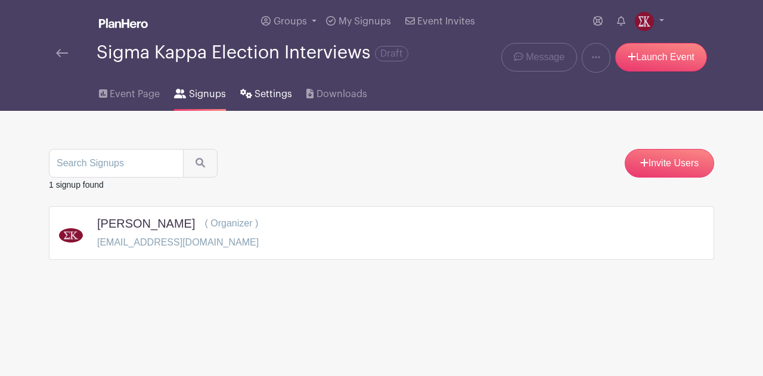
click at [247, 94] on icon at bounding box center [246, 94] width 12 height 10
select select "2"
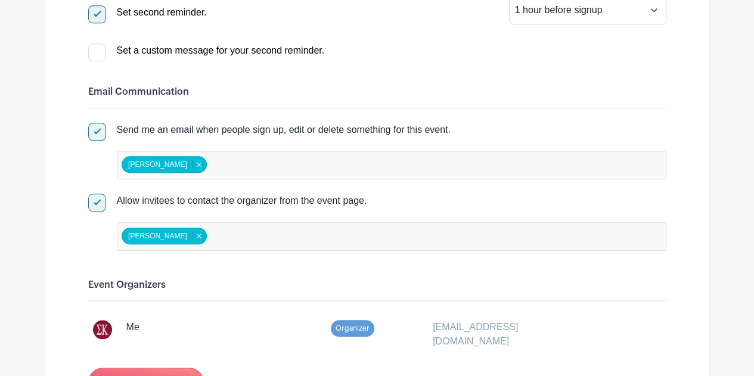
scroll to position [488, 0]
click at [94, 196] on input "Allow invitees to contact the organizer from the event page." at bounding box center [92, 197] width 8 height 8
checkbox input "false"
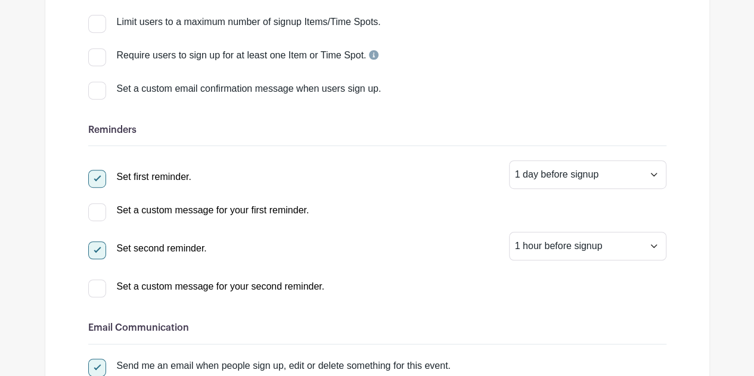
scroll to position [0, 0]
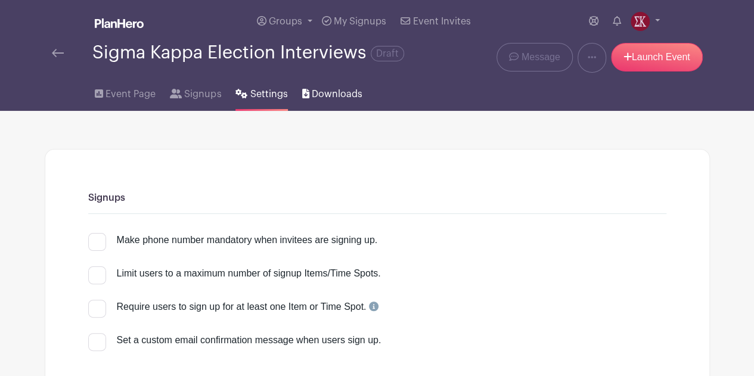
click at [316, 89] on span "Downloads" at bounding box center [337, 94] width 51 height 14
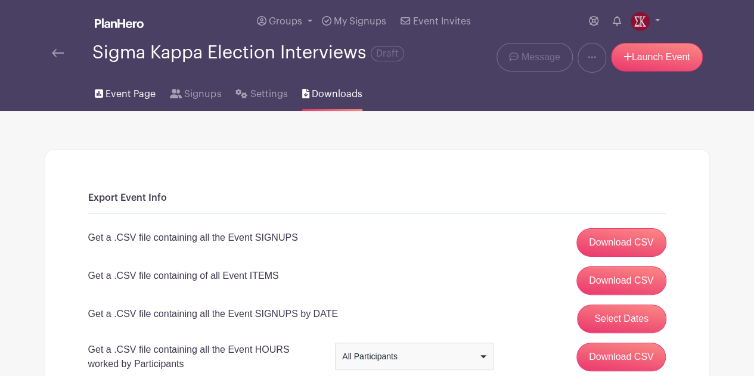
click at [124, 91] on span "Event Page" at bounding box center [130, 94] width 50 height 14
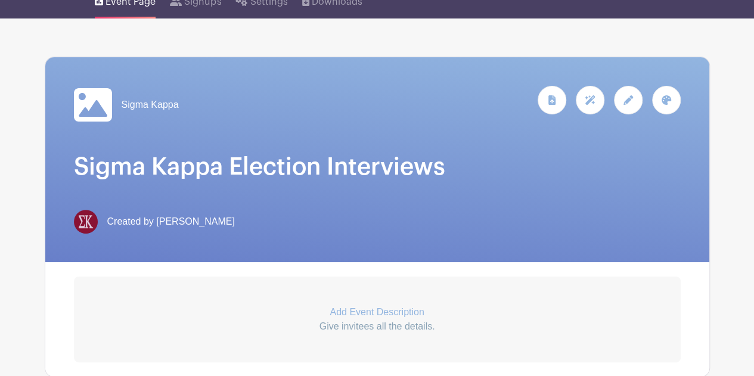
scroll to position [86, 0]
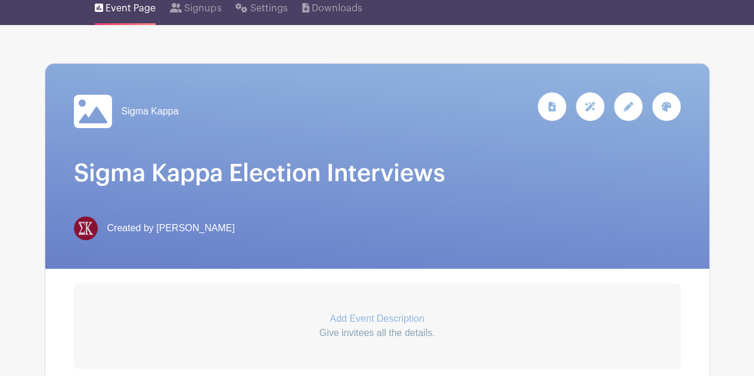
click at [669, 110] on icon at bounding box center [666, 107] width 10 height 10
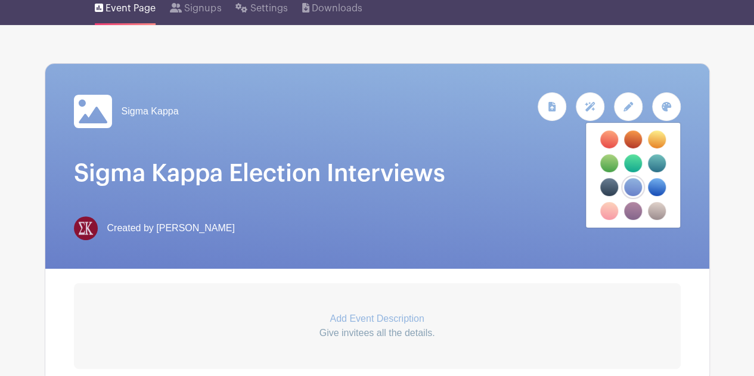
click at [624, 108] on icon at bounding box center [628, 107] width 10 height 10
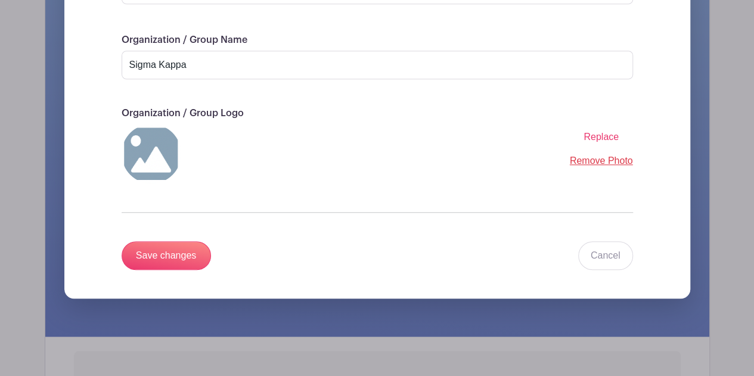
scroll to position [296, 0]
click at [597, 249] on link "Cancel" at bounding box center [605, 256] width 55 height 29
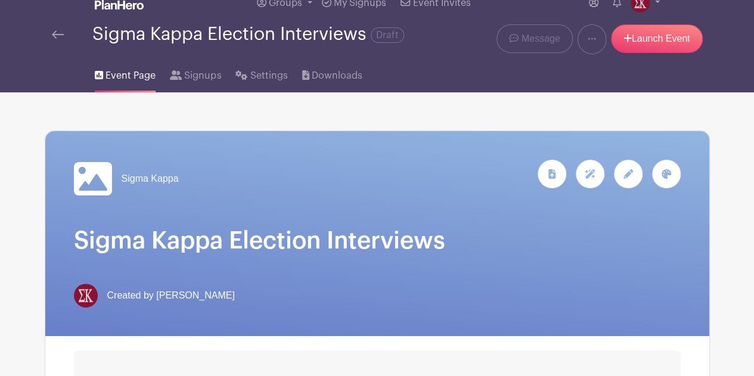
scroll to position [0, 0]
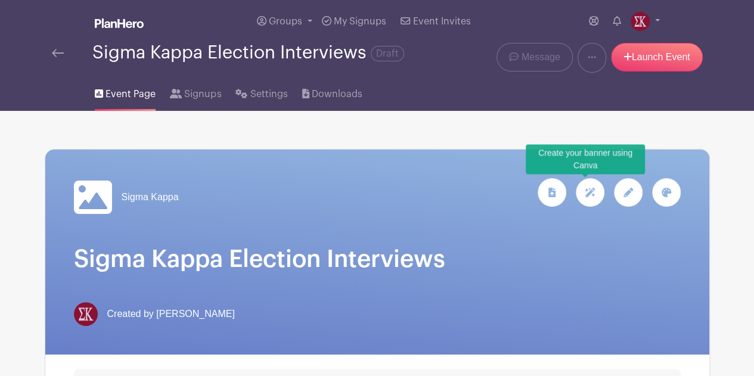
click at [590, 199] on div at bounding box center [590, 192] width 29 height 29
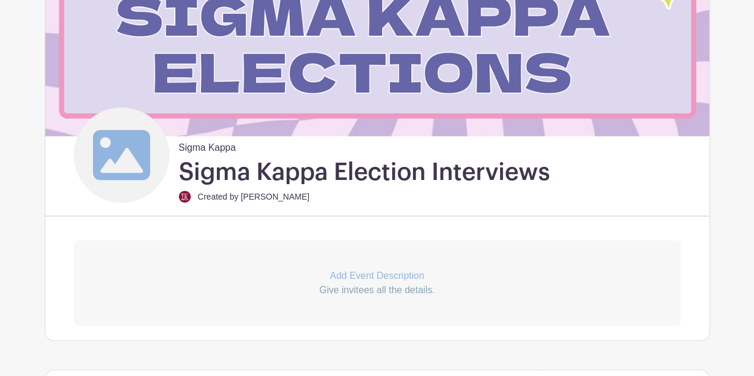
scroll to position [225, 0]
click at [142, 147] on icon at bounding box center [120, 154] width 57 height 50
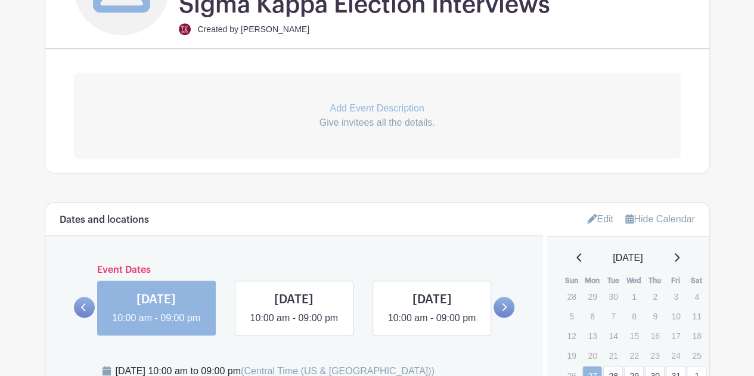
scroll to position [0, 0]
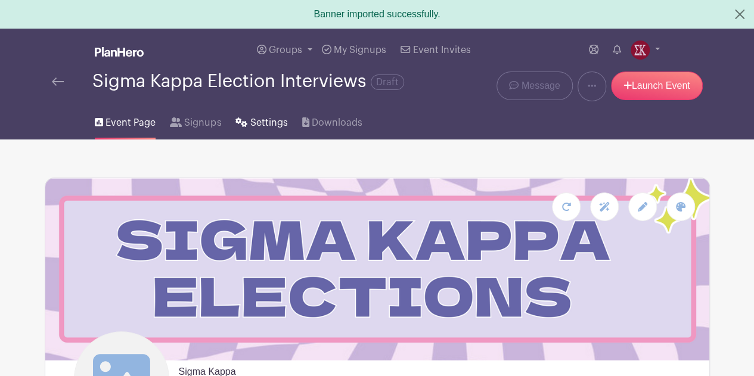
click at [257, 127] on span "Settings" at bounding box center [269, 123] width 38 height 14
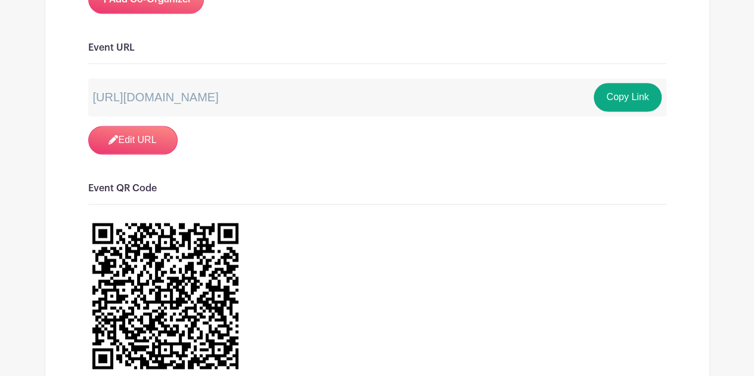
scroll to position [829, 0]
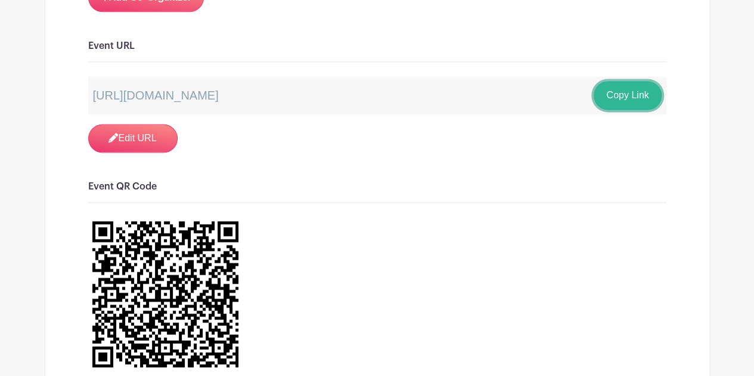
click at [611, 86] on button "Copy Link" at bounding box center [626, 95] width 67 height 29
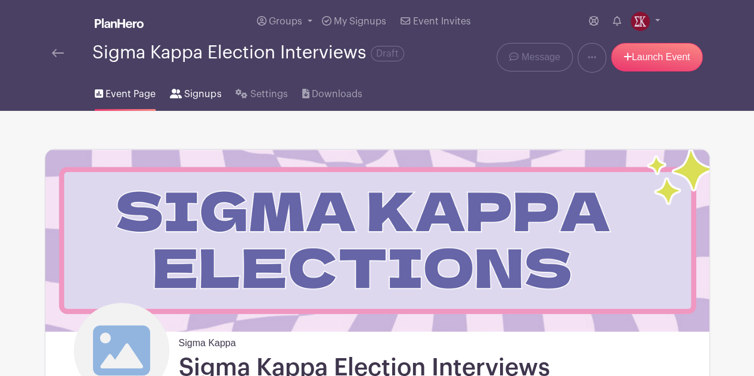
click at [196, 99] on span "Signups" at bounding box center [202, 94] width 37 height 14
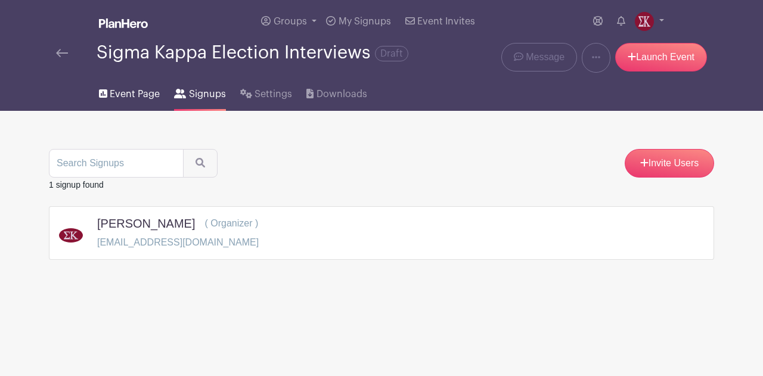
click at [139, 95] on span "Event Page" at bounding box center [135, 94] width 50 height 14
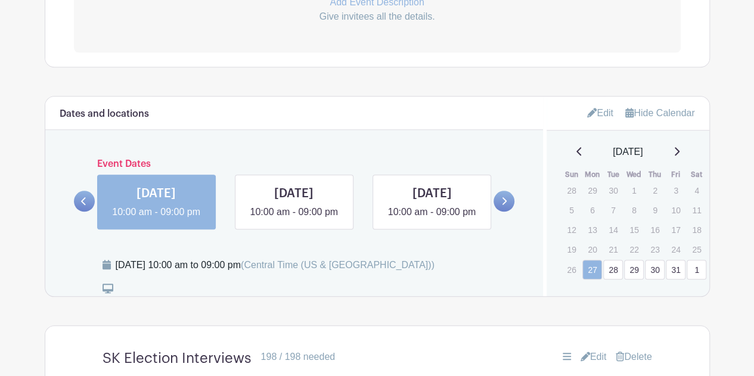
scroll to position [561, 0]
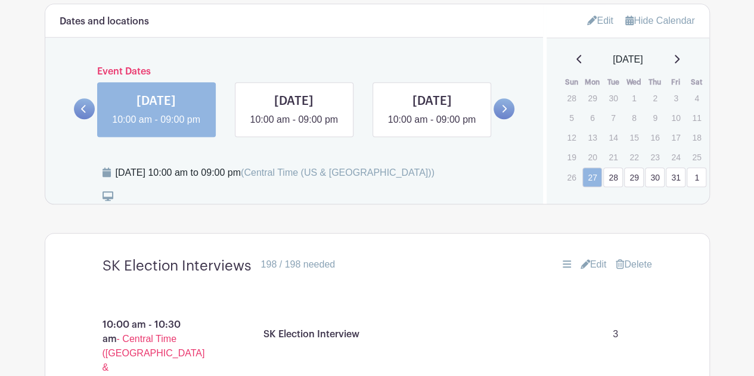
click at [581, 269] on icon at bounding box center [585, 264] width 10 height 10
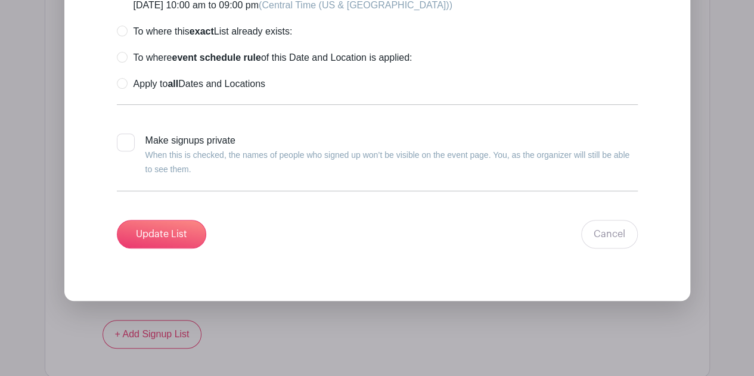
scroll to position [15990, 0]
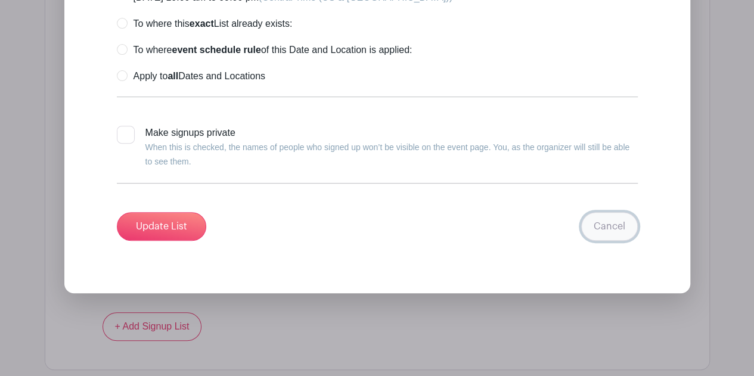
click at [626, 212] on link "Cancel" at bounding box center [609, 226] width 57 height 29
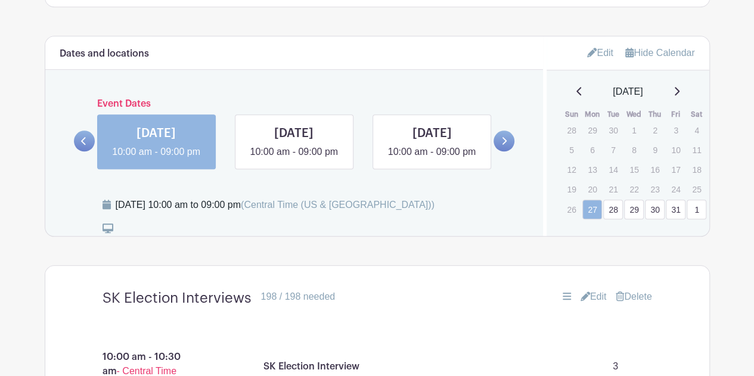
scroll to position [540, 0]
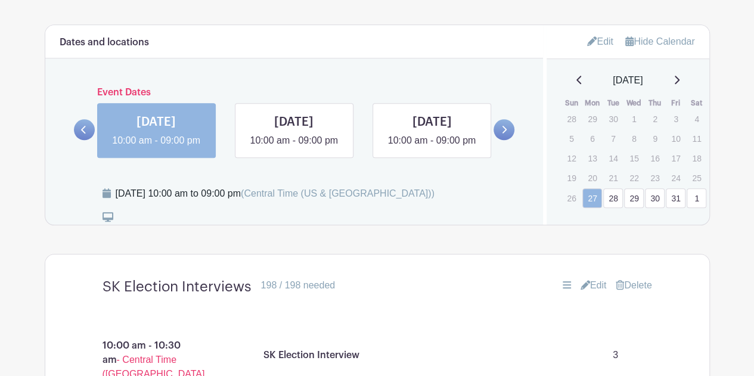
click at [603, 40] on link "Edit" at bounding box center [600, 42] width 26 height 20
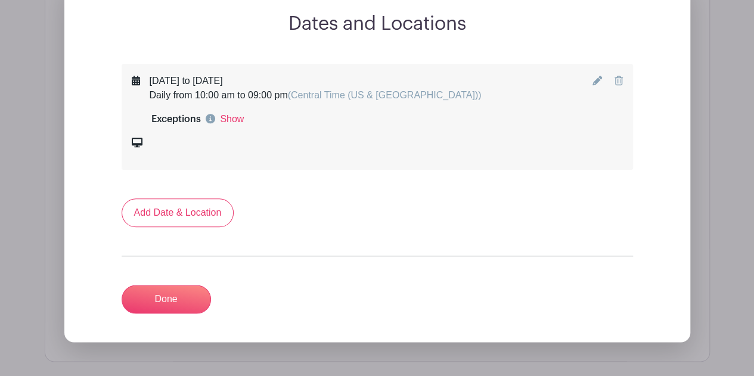
scroll to position [599, 0]
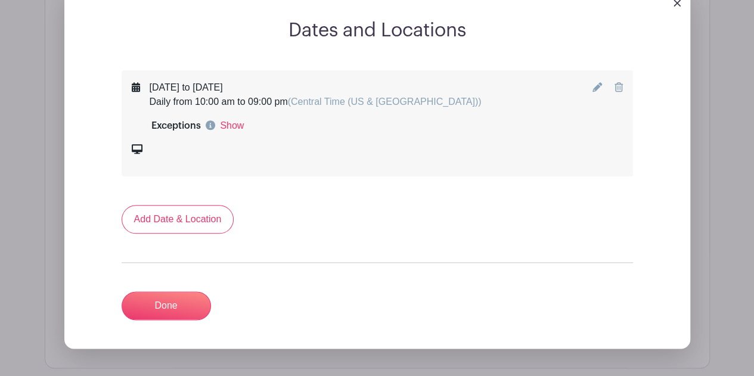
click at [621, 90] on icon at bounding box center [618, 87] width 8 height 10
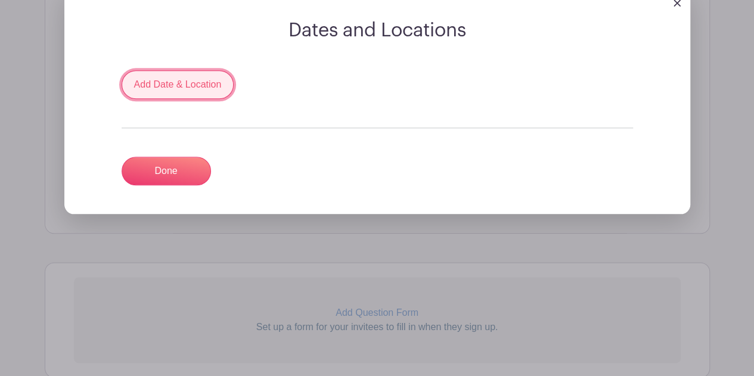
click at [188, 90] on link "Add Date & Location" at bounding box center [178, 84] width 113 height 29
select select "9"
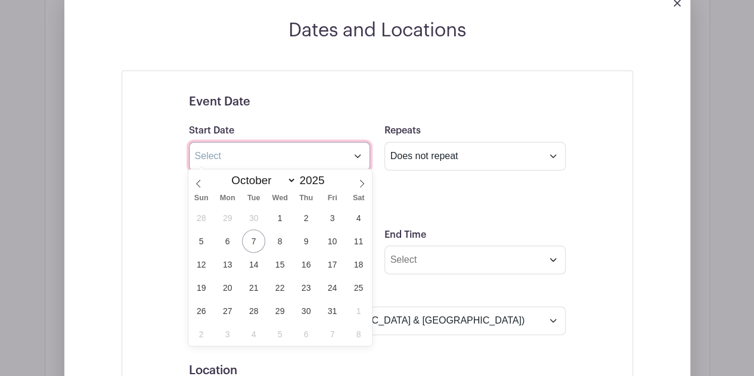
click at [242, 149] on input "text" at bounding box center [279, 156] width 181 height 29
click at [234, 315] on span "27" at bounding box center [227, 310] width 23 height 23
type input "[DATE]"
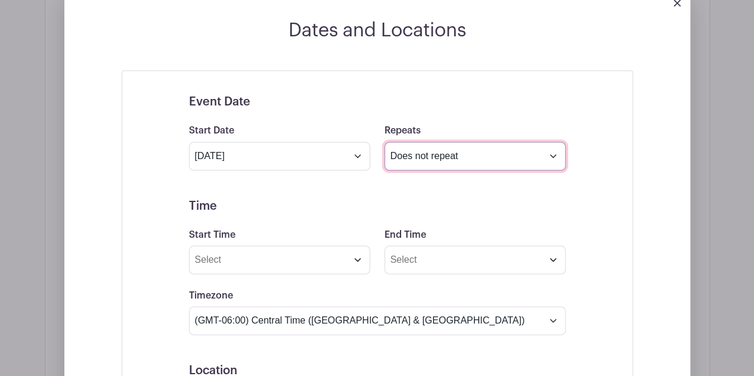
click at [405, 158] on select "Does not repeat Daily Weekly Monthly on day 27 Monthly on the fourth [DATE] Oth…" at bounding box center [474, 156] width 181 height 29
select select "daily"
click at [384, 142] on select "Does not repeat Daily Weekly Monthly on day 27 Monthly on the fourth [DATE] Oth…" at bounding box center [474, 156] width 181 height 29
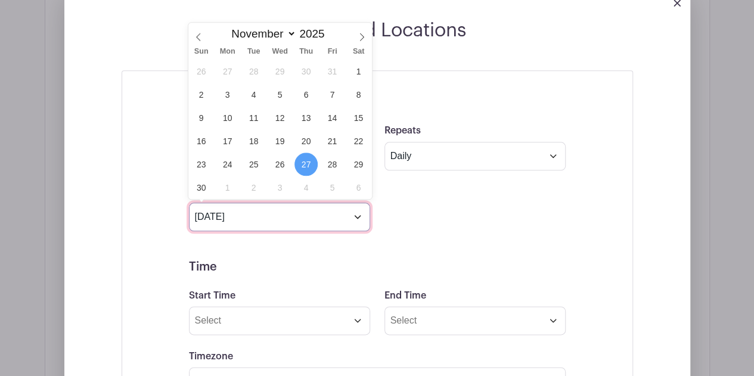
click at [299, 215] on input "[DATE]" at bounding box center [279, 217] width 181 height 29
click at [330, 99] on span "7" at bounding box center [332, 94] width 23 height 23
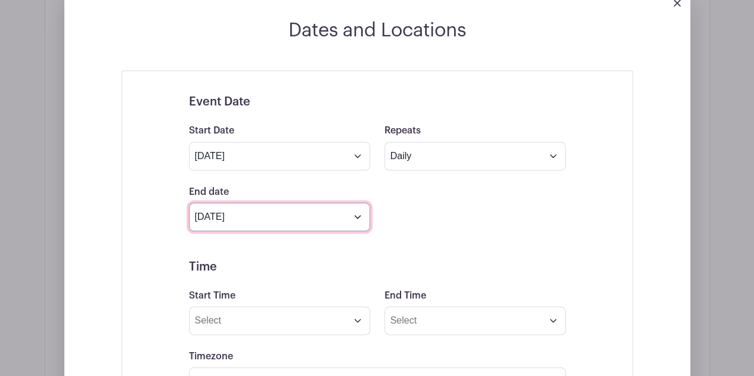
type input "[DATE]"
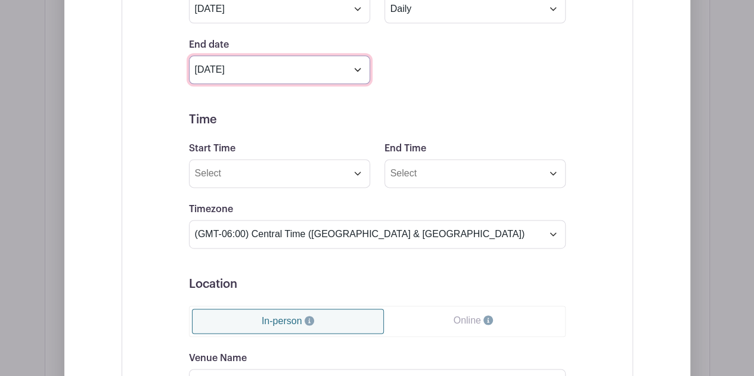
scroll to position [790, 0]
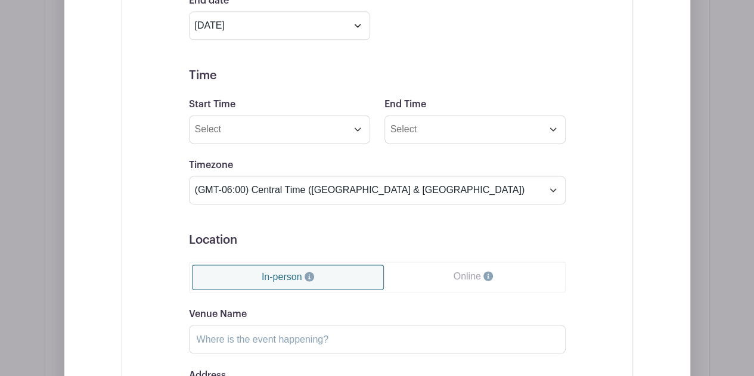
click at [445, 269] on link "Online" at bounding box center [473, 277] width 178 height 24
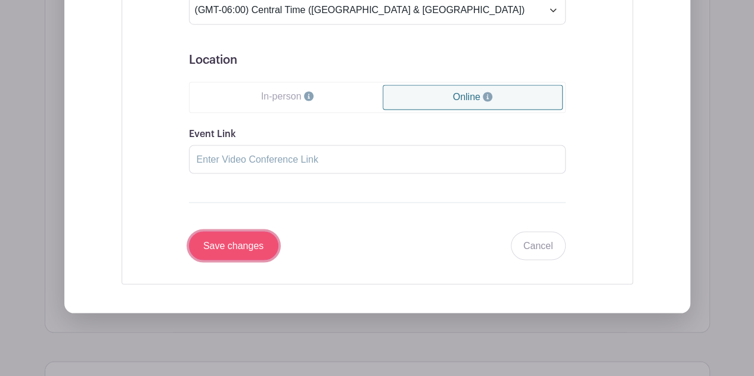
click at [254, 235] on input "Save changes" at bounding box center [233, 245] width 89 height 29
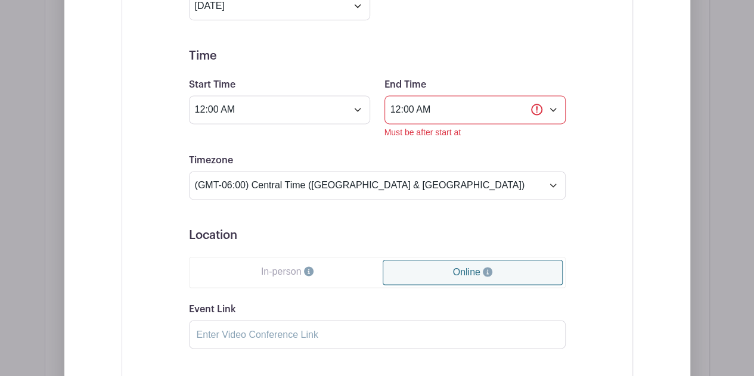
scroll to position [787, 0]
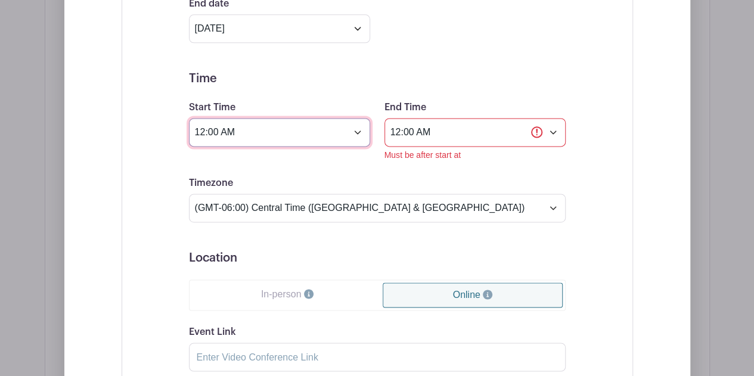
click at [359, 125] on input "12:00 AM" at bounding box center [279, 132] width 181 height 29
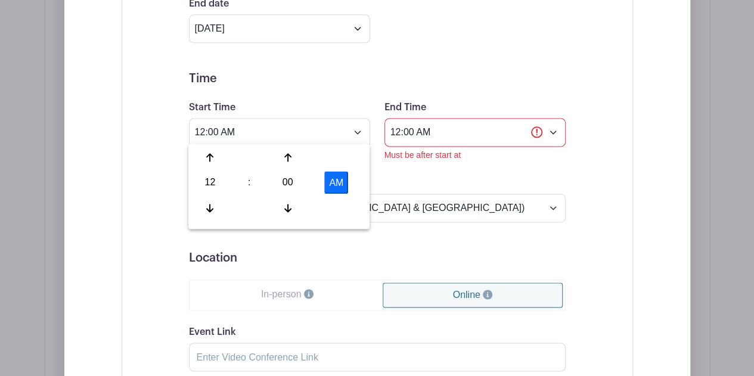
click at [396, 75] on h5 "Time" at bounding box center [377, 78] width 377 height 14
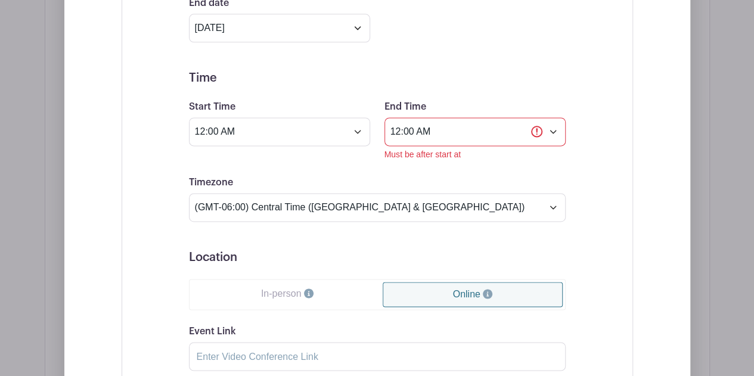
scroll to position [788, 0]
click at [428, 128] on input "12:00 AM" at bounding box center [474, 131] width 181 height 29
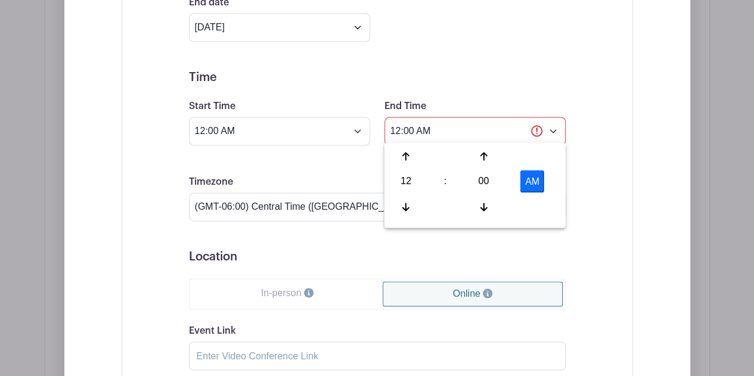
click at [530, 178] on button "AM" at bounding box center [532, 181] width 24 height 23
type input "12:00 PM"
click at [402, 240] on form "Event Date Start Date [DATE] Repeats Does not repeat Daily Weekly Monthly on da…" at bounding box center [377, 180] width 377 height 551
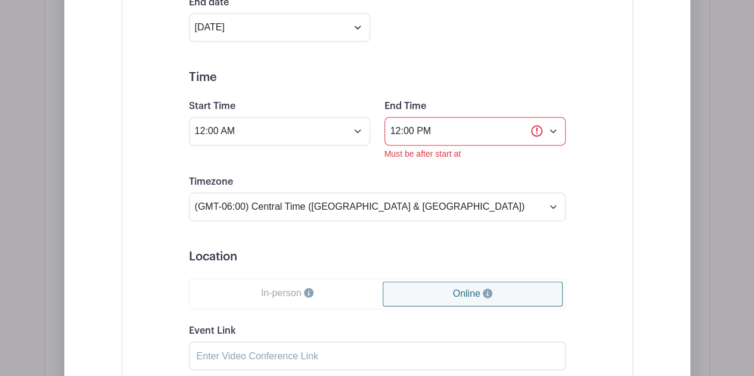
scroll to position [1034, 0]
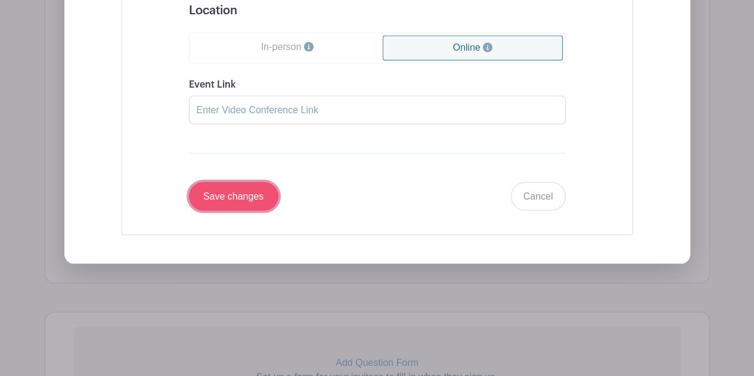
click at [259, 197] on input "Save changes" at bounding box center [233, 196] width 89 height 29
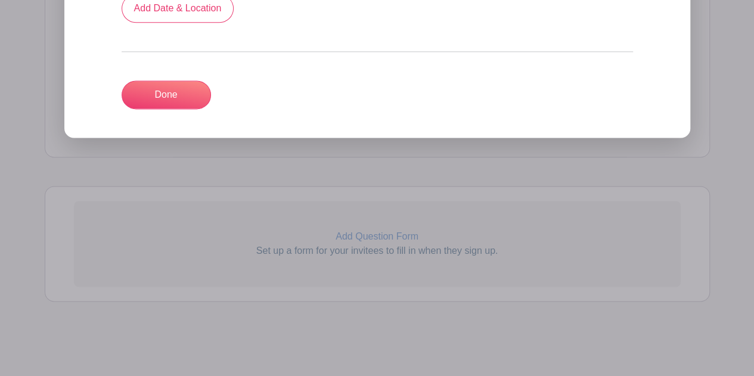
scroll to position [783, 0]
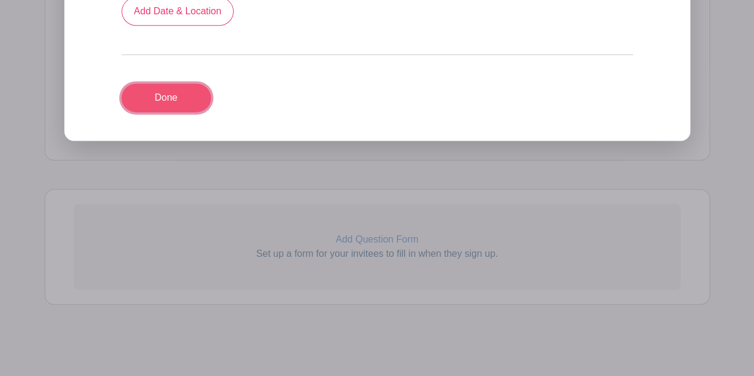
click at [175, 97] on link "Done" at bounding box center [166, 97] width 89 height 29
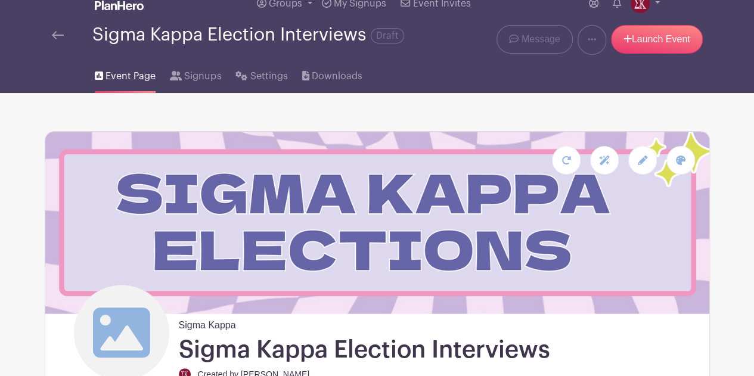
scroll to position [0, 0]
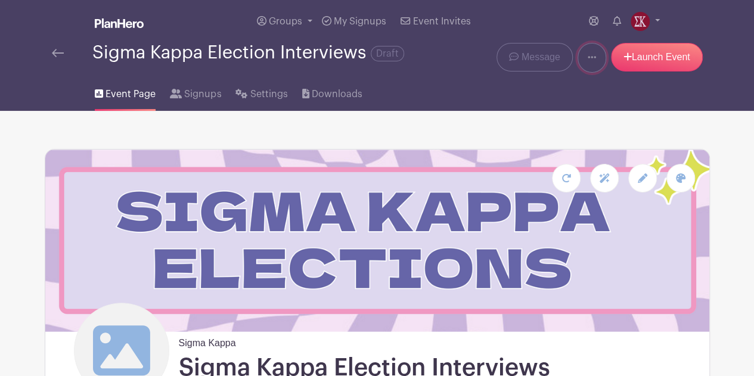
click at [583, 69] on link at bounding box center [591, 58] width 29 height 30
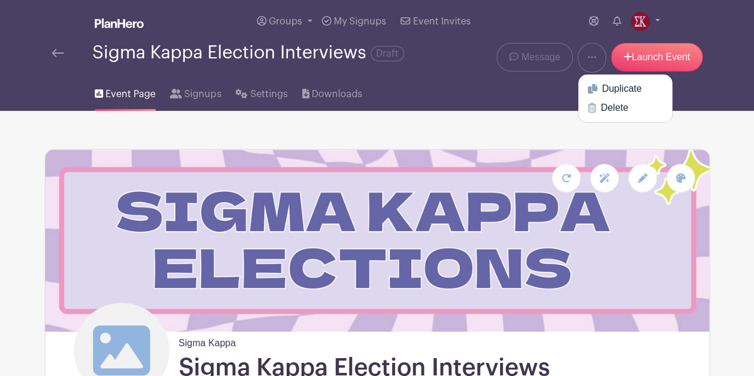
click at [493, 91] on div "Event Page Signups Settings Downloads" at bounding box center [377, 92] width 679 height 38
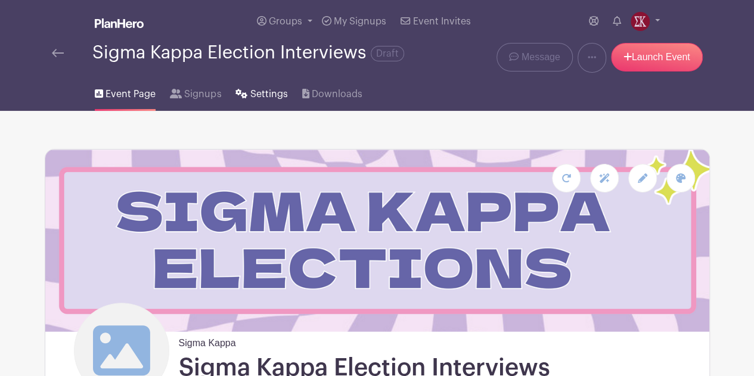
click at [250, 86] on link "Settings" at bounding box center [261, 92] width 52 height 38
